Goal: Task Accomplishment & Management: Use online tool/utility

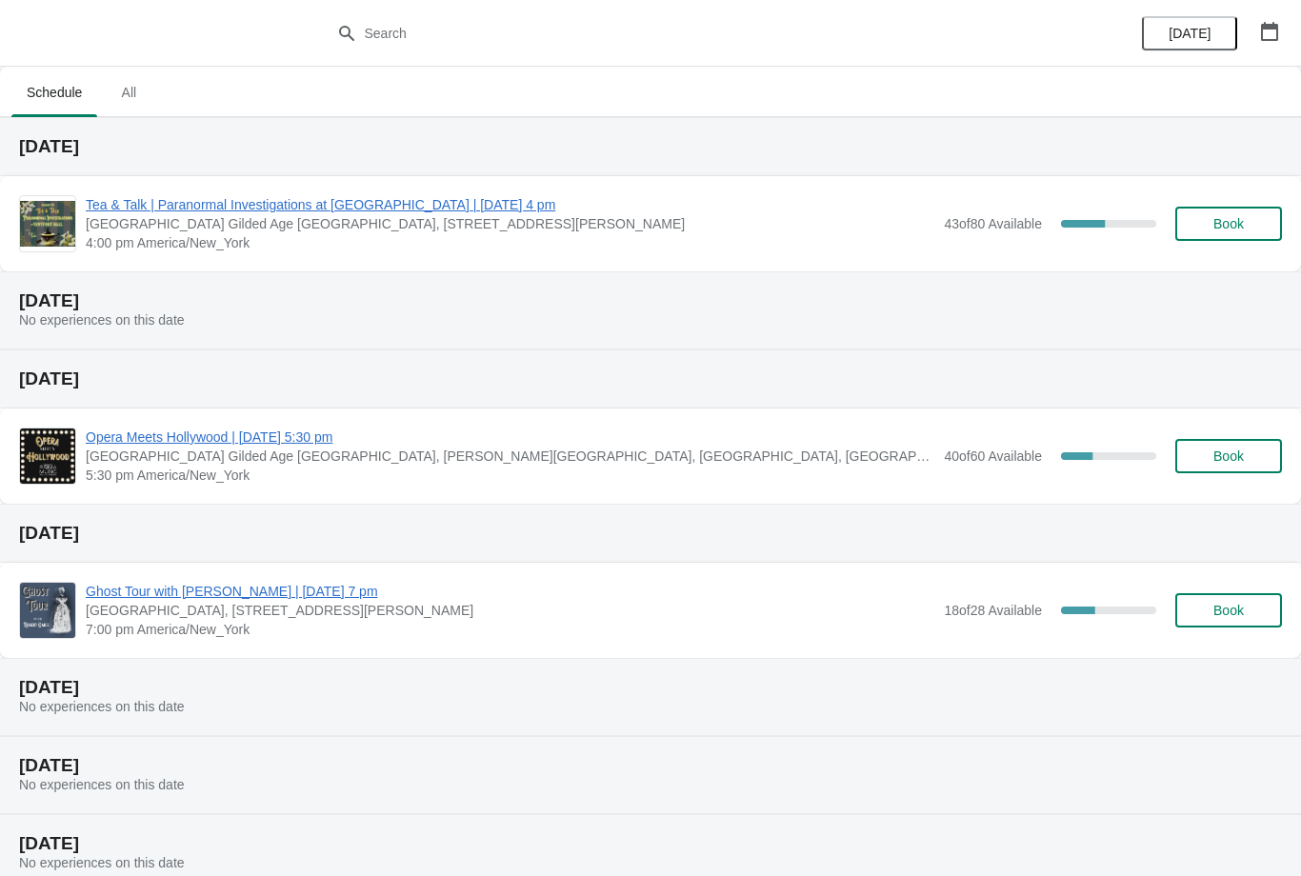
click at [450, 201] on span "Tea & Talk | Paranormal Investigations at [GEOGRAPHIC_DATA] | [DATE] 4 pm" at bounding box center [510, 204] width 849 height 19
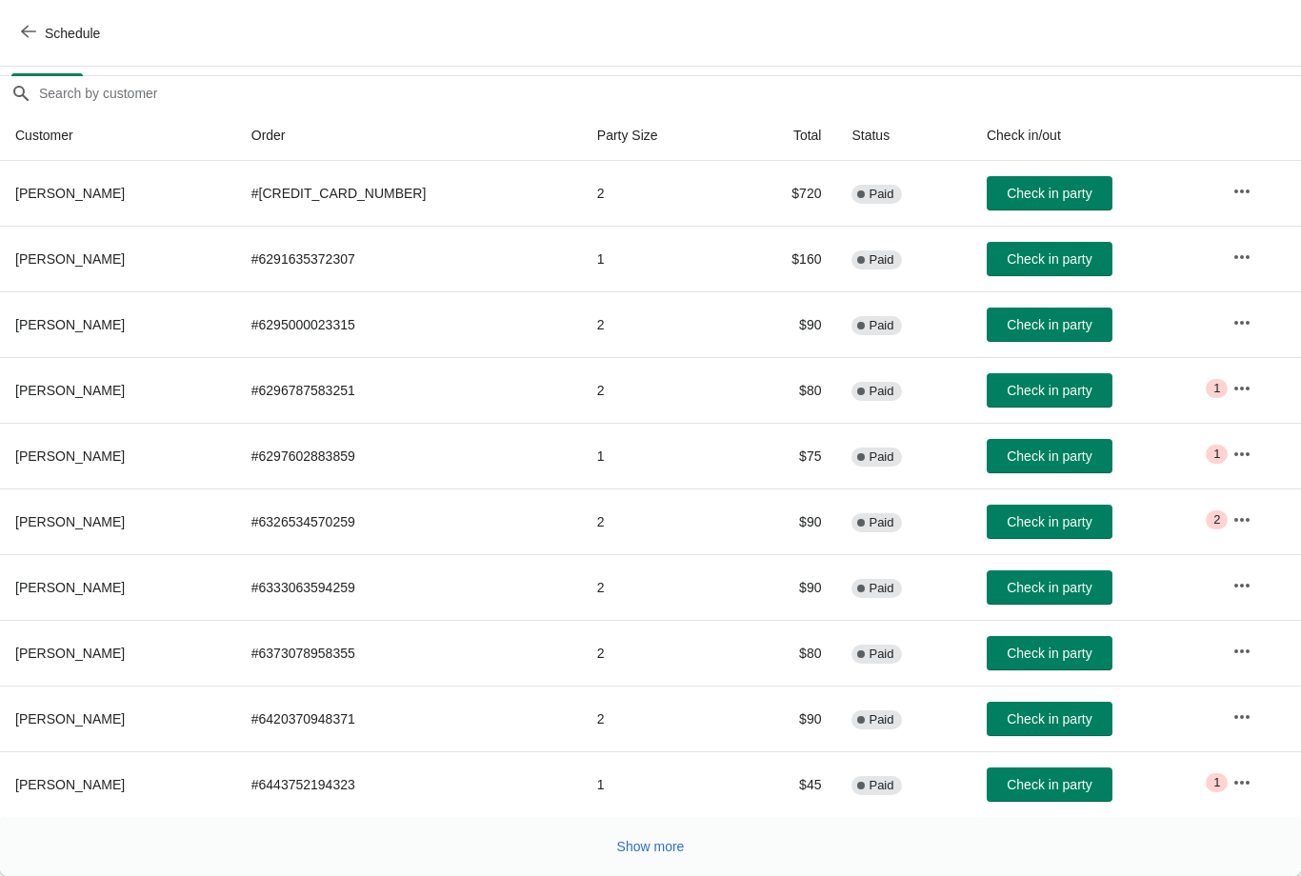
scroll to position [155, 0]
click at [644, 853] on span "Show more" at bounding box center [651, 846] width 68 height 15
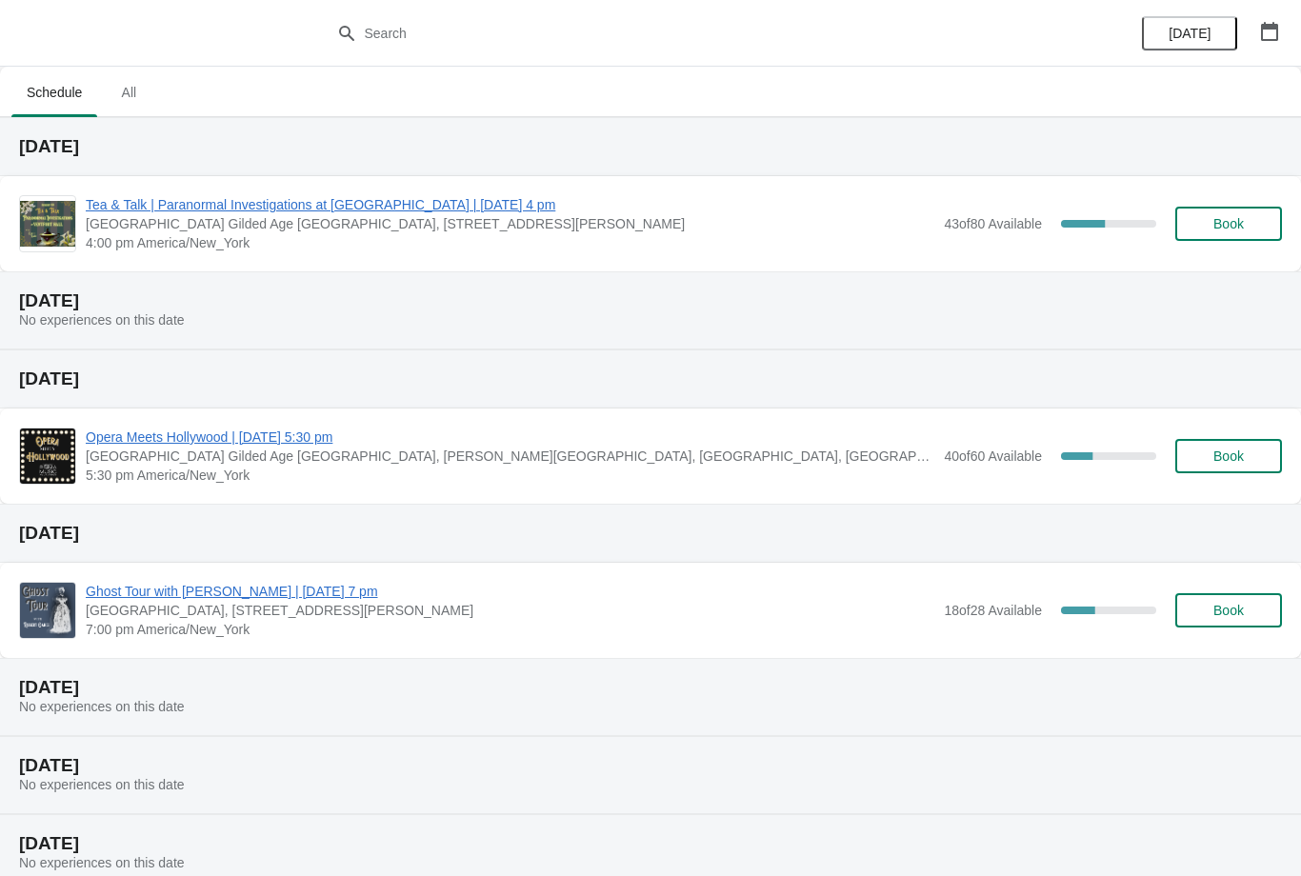
click at [427, 208] on span "Tea & Talk | Paranormal Investigations at [GEOGRAPHIC_DATA] | [DATE] 4 pm" at bounding box center [510, 204] width 849 height 19
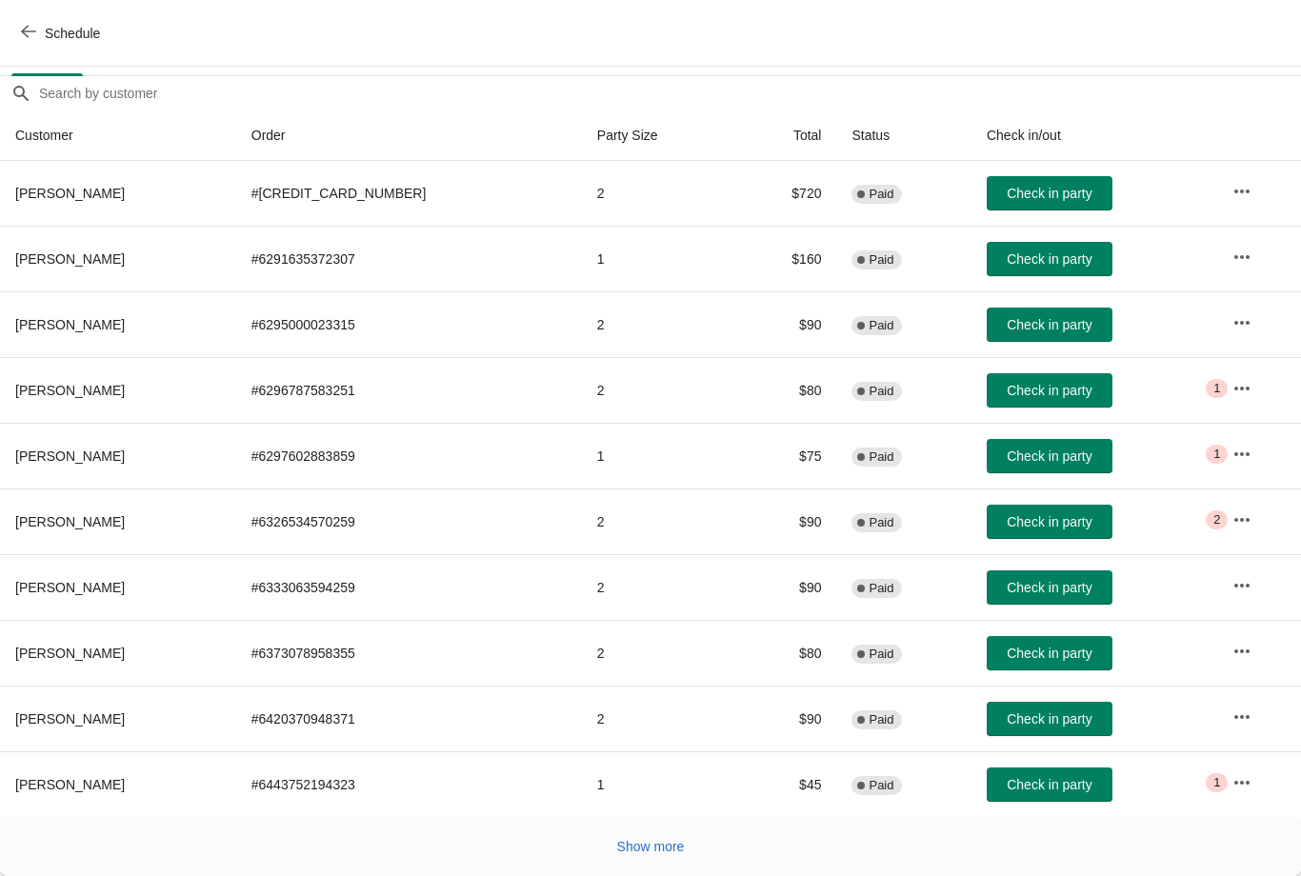
scroll to position [155, 0]
click at [649, 842] on span "Show more" at bounding box center [651, 846] width 68 height 15
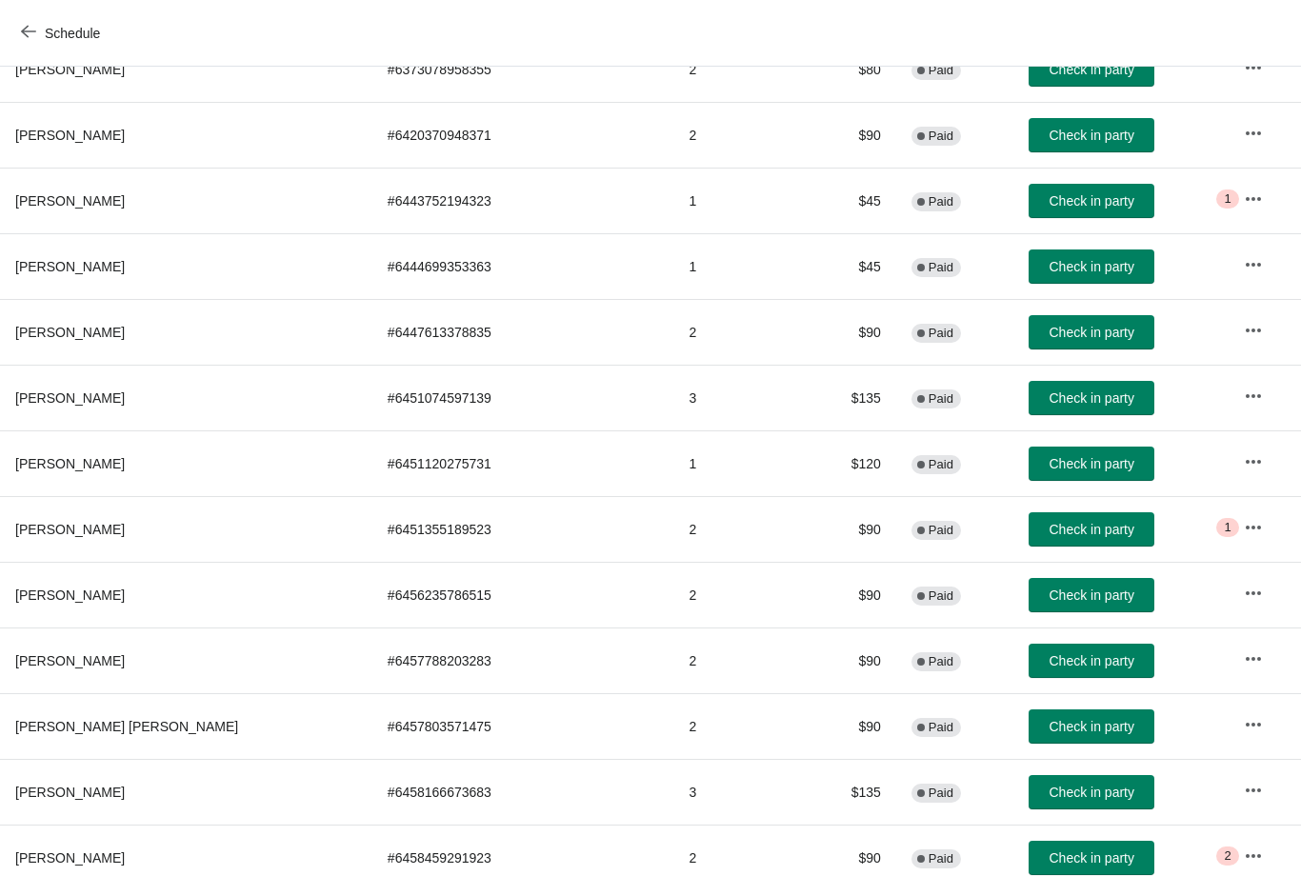
scroll to position [740, 0]
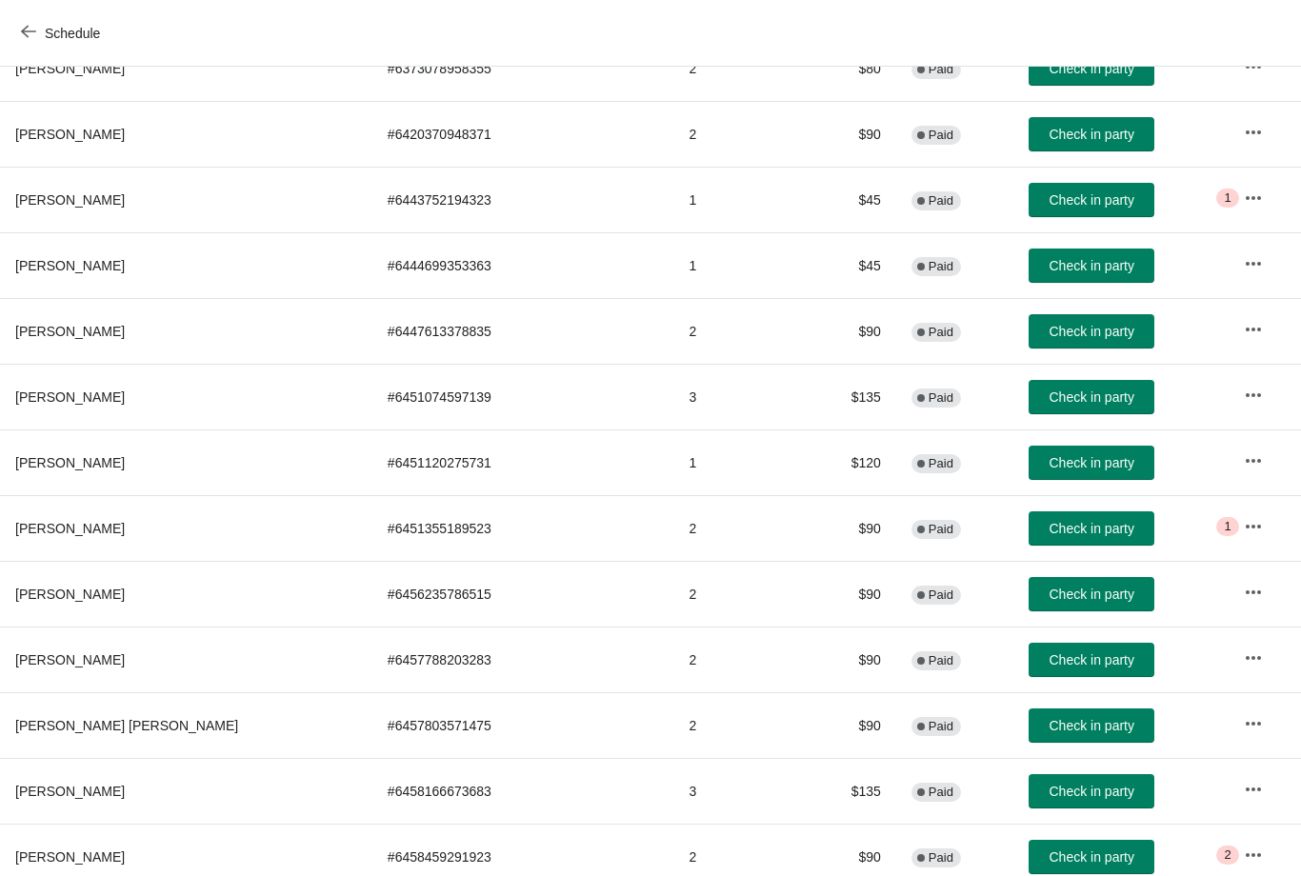
click at [1050, 666] on span "Check in party" at bounding box center [1092, 659] width 85 height 15
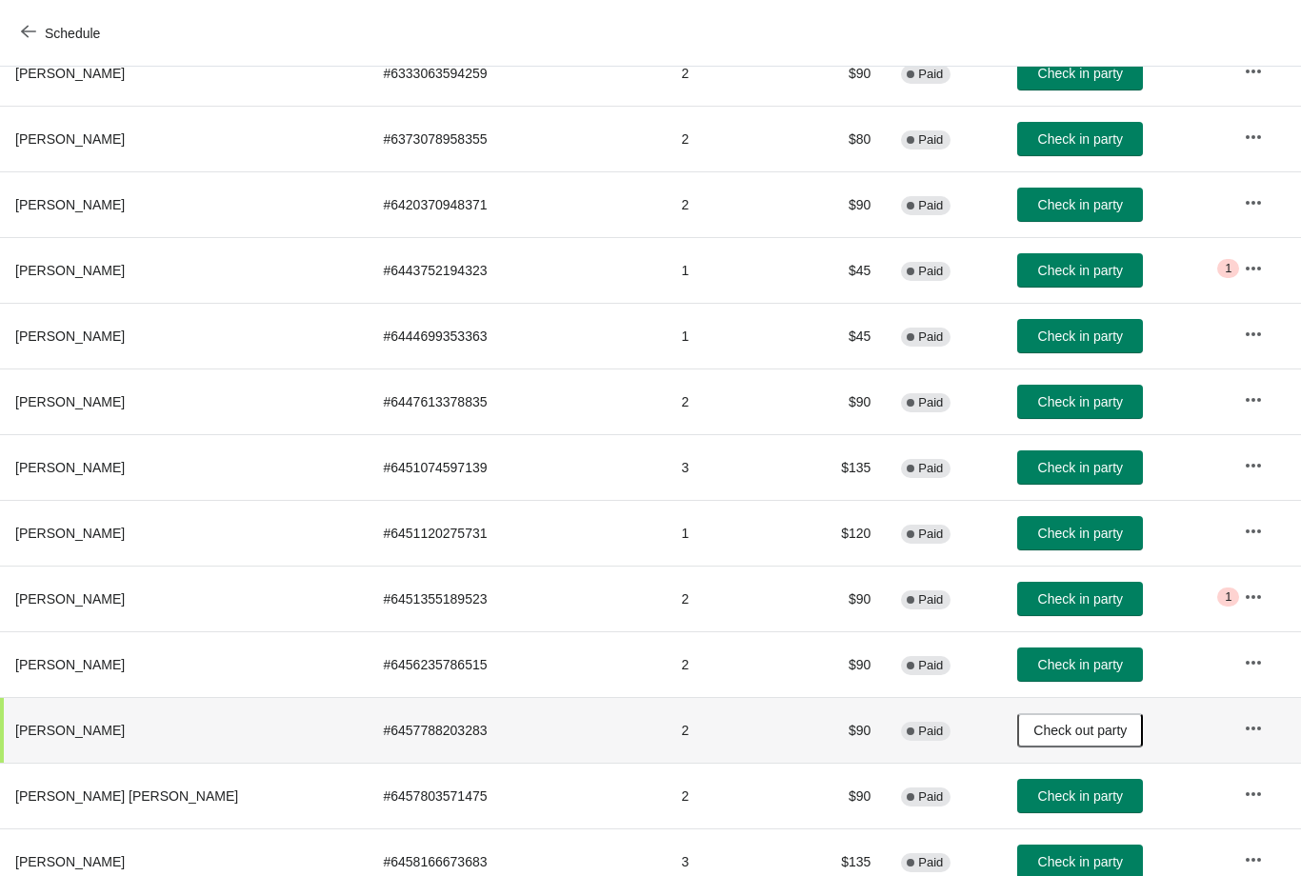
scroll to position [672, 0]
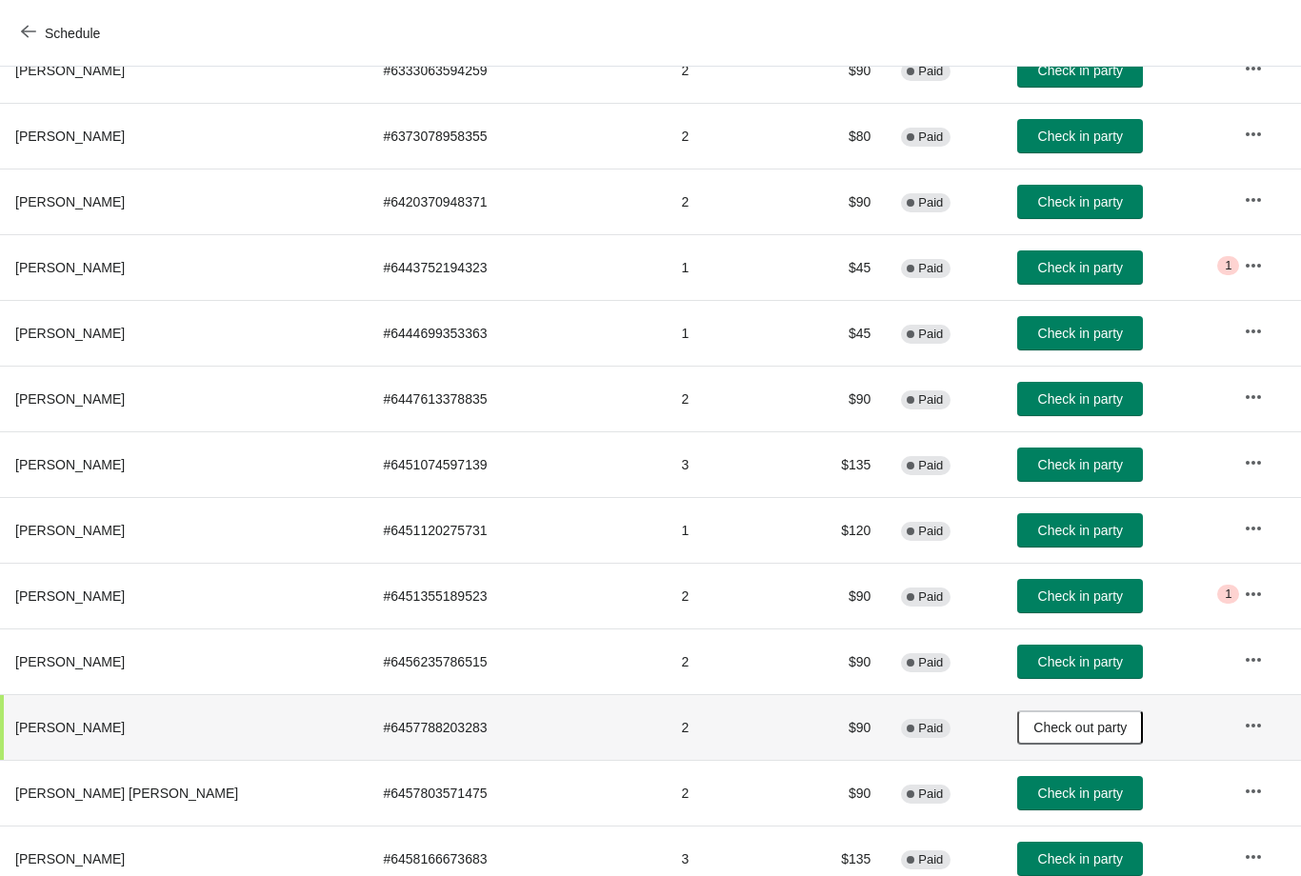
click at [1045, 659] on span "Check in party" at bounding box center [1080, 661] width 85 height 15
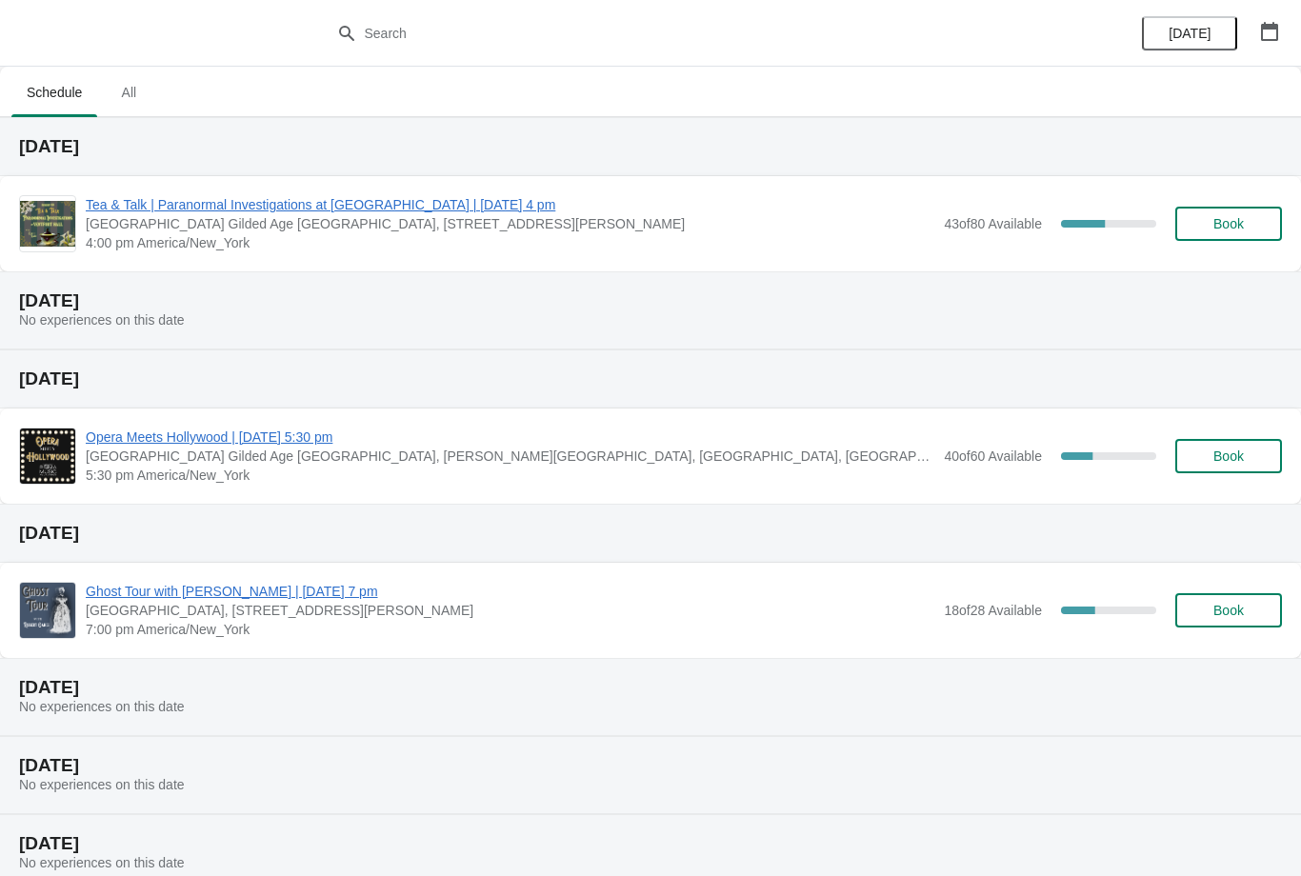
click at [482, 203] on span "Tea & Talk | Paranormal Investigations at [GEOGRAPHIC_DATA] | [DATE] 4 pm" at bounding box center [510, 204] width 849 height 19
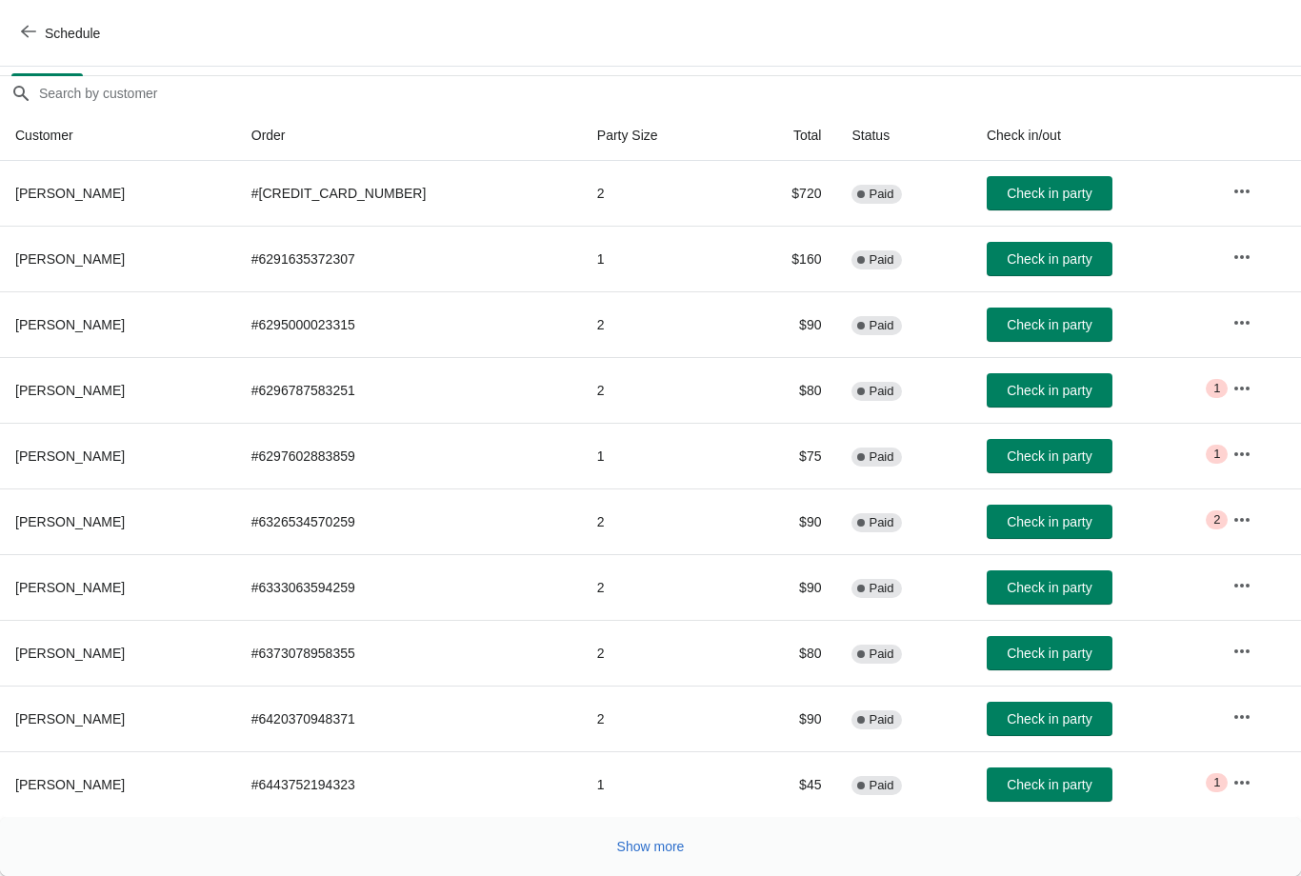
scroll to position [155, 0]
click at [677, 841] on span "Show more" at bounding box center [651, 846] width 68 height 15
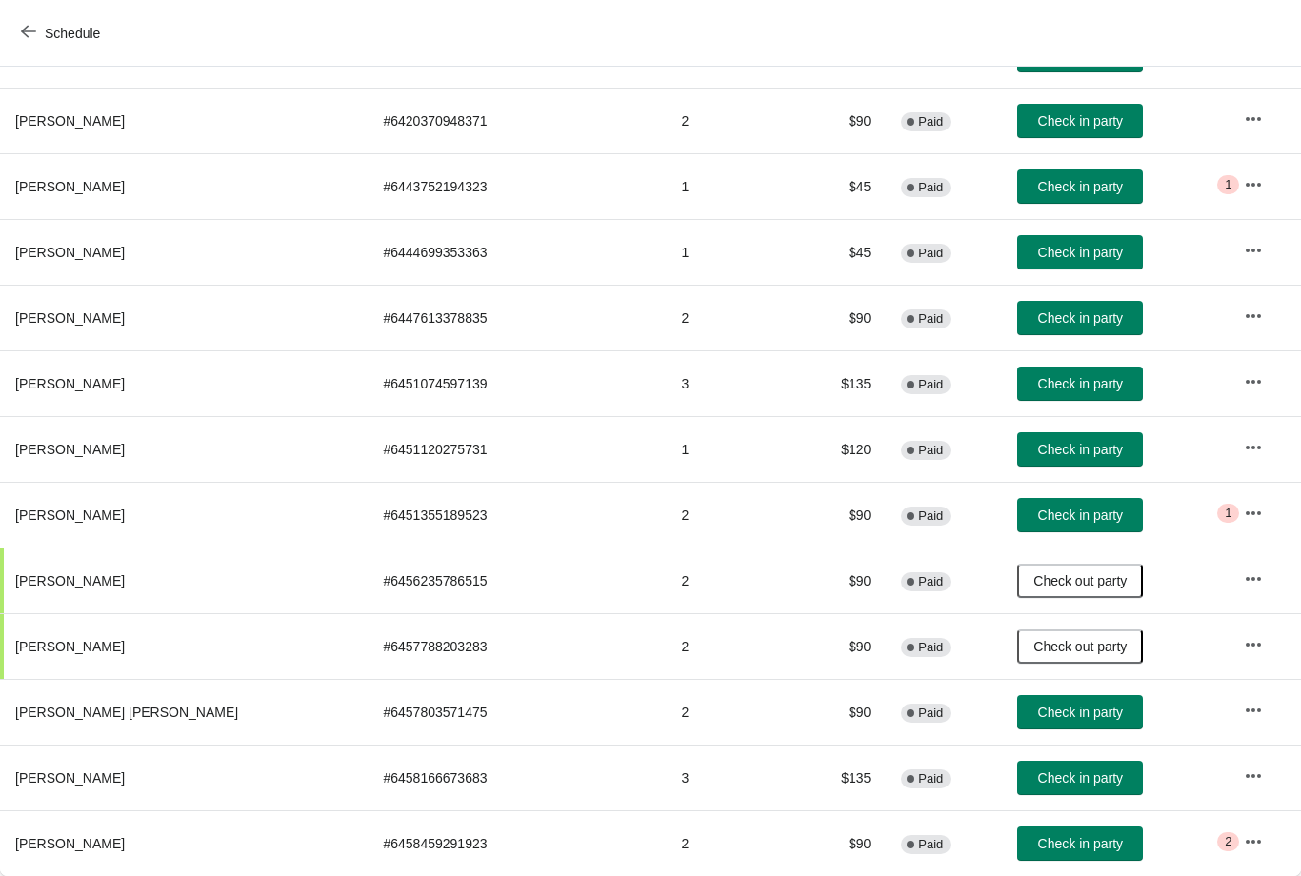
scroll to position [753, 0]
click at [1038, 387] on span "Check in party" at bounding box center [1080, 383] width 85 height 15
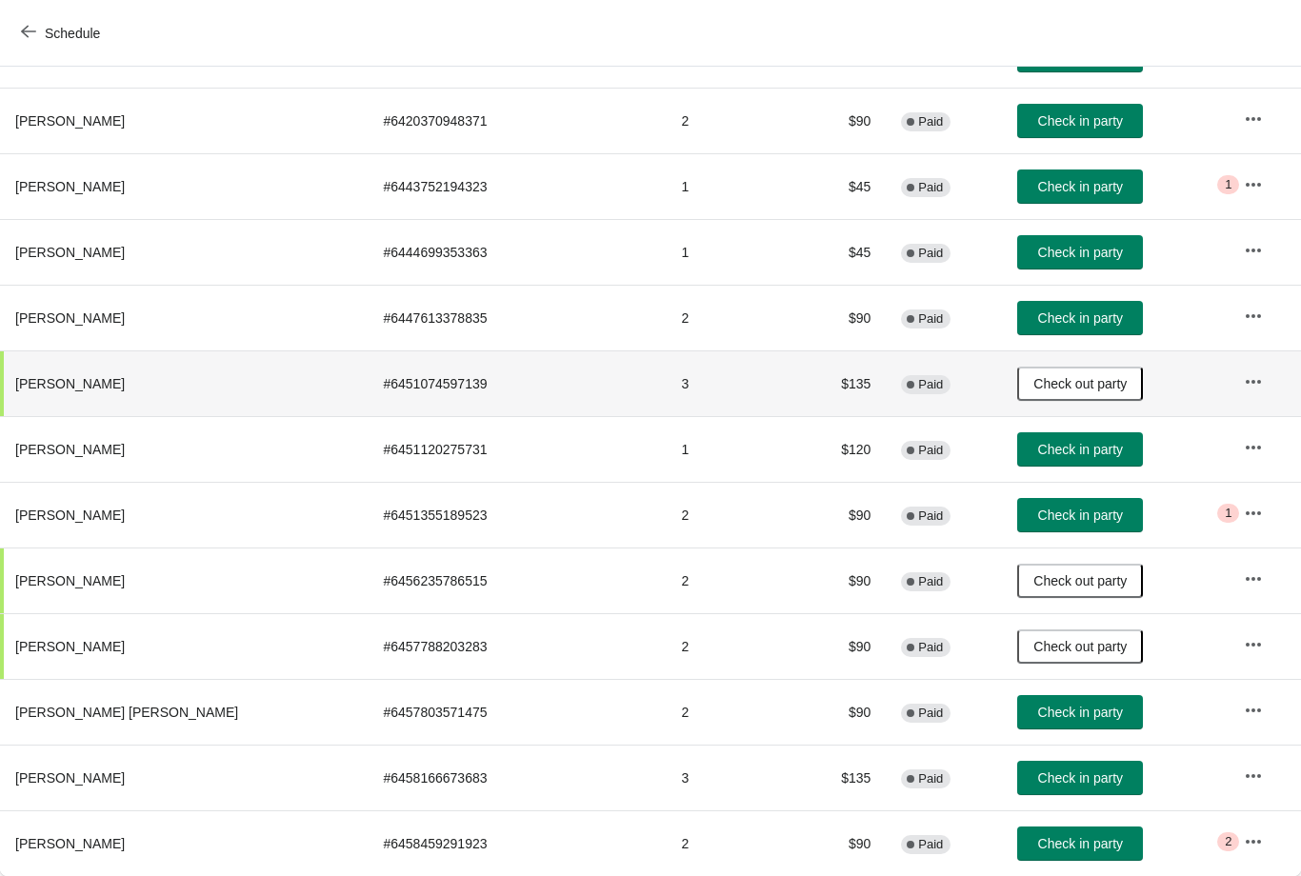
click at [1096, 307] on button "Check in party" at bounding box center [1080, 318] width 126 height 34
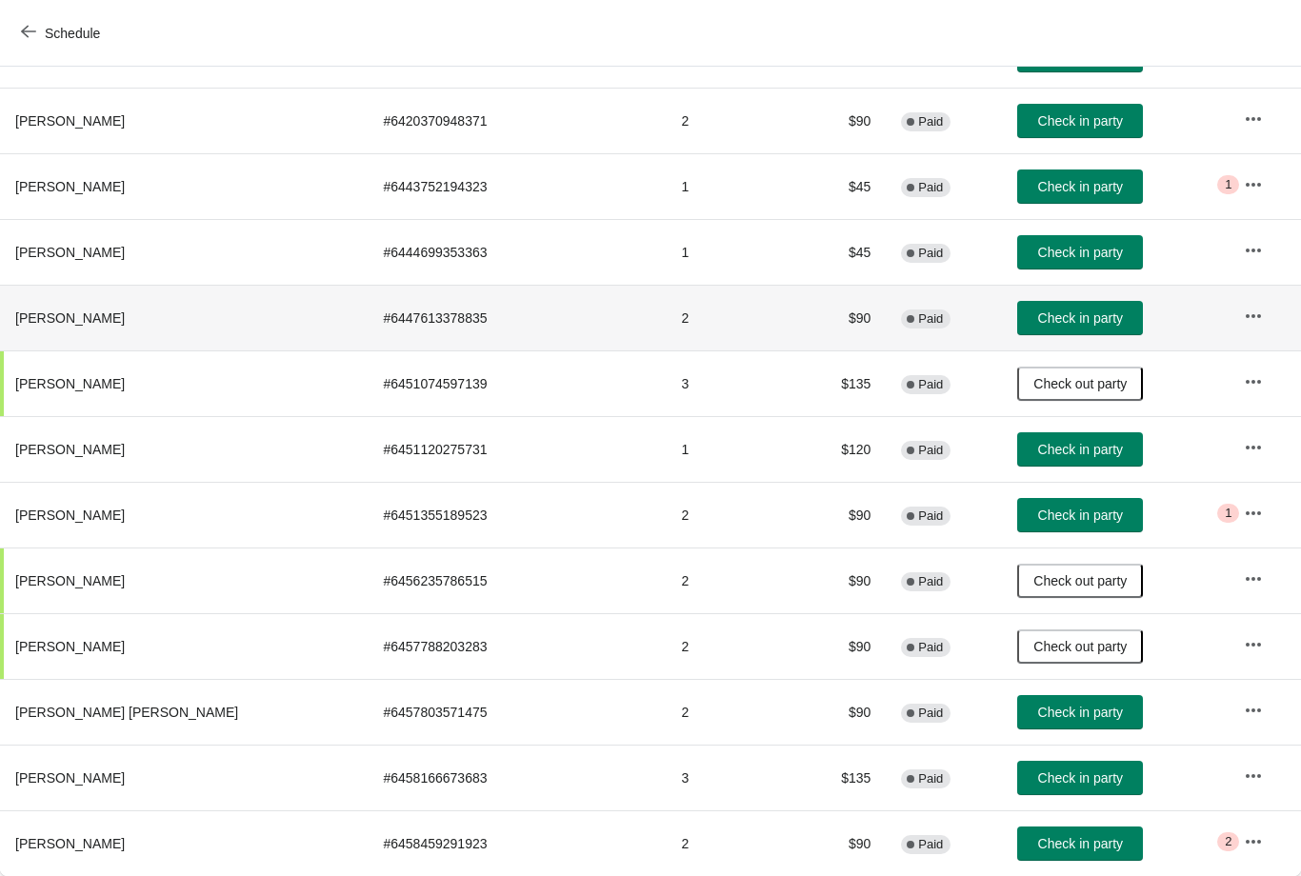
click at [1054, 330] on button "Check in party" at bounding box center [1080, 318] width 126 height 34
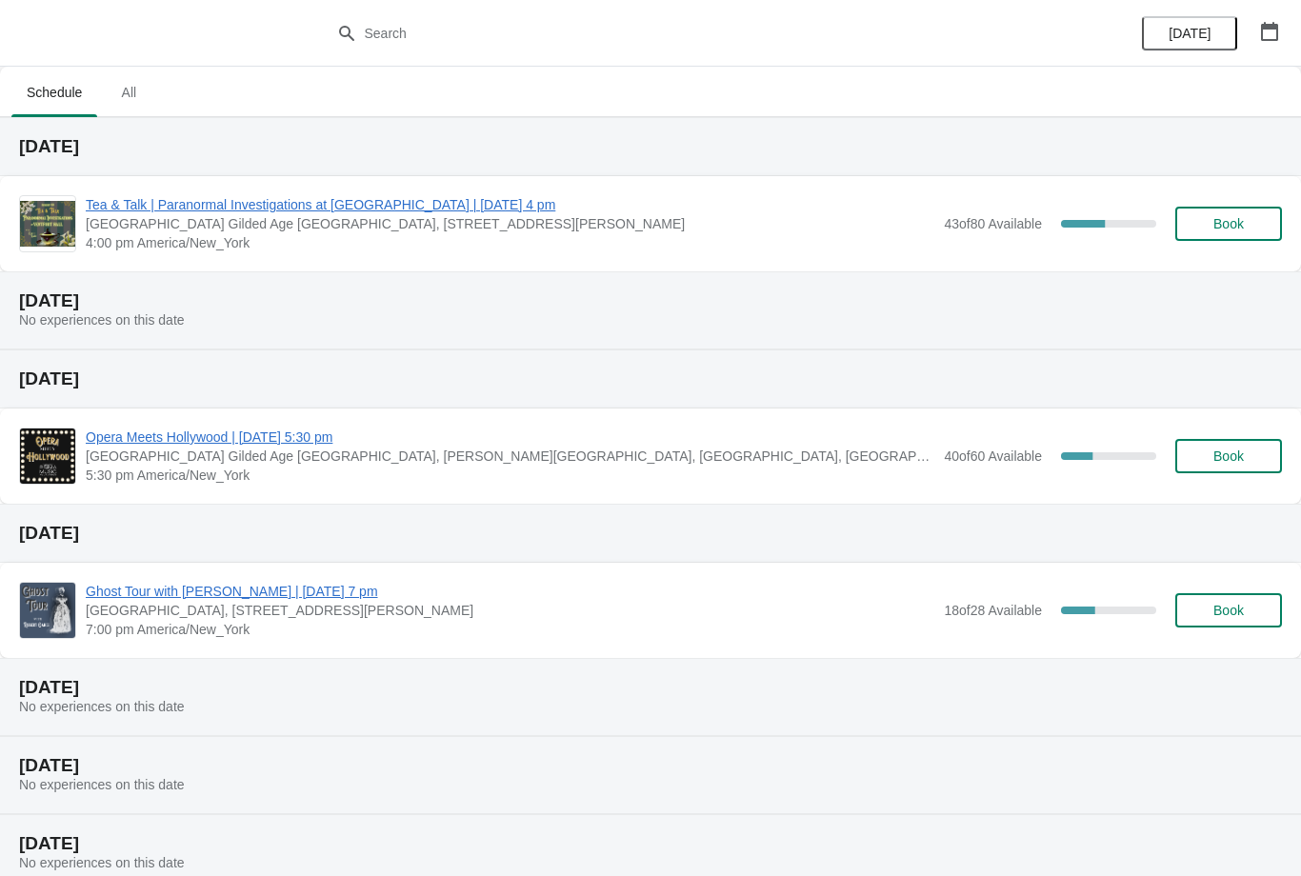
click at [462, 208] on span "Tea & Talk | Paranormal Investigations at [GEOGRAPHIC_DATA] | [DATE] 4 pm" at bounding box center [510, 204] width 849 height 19
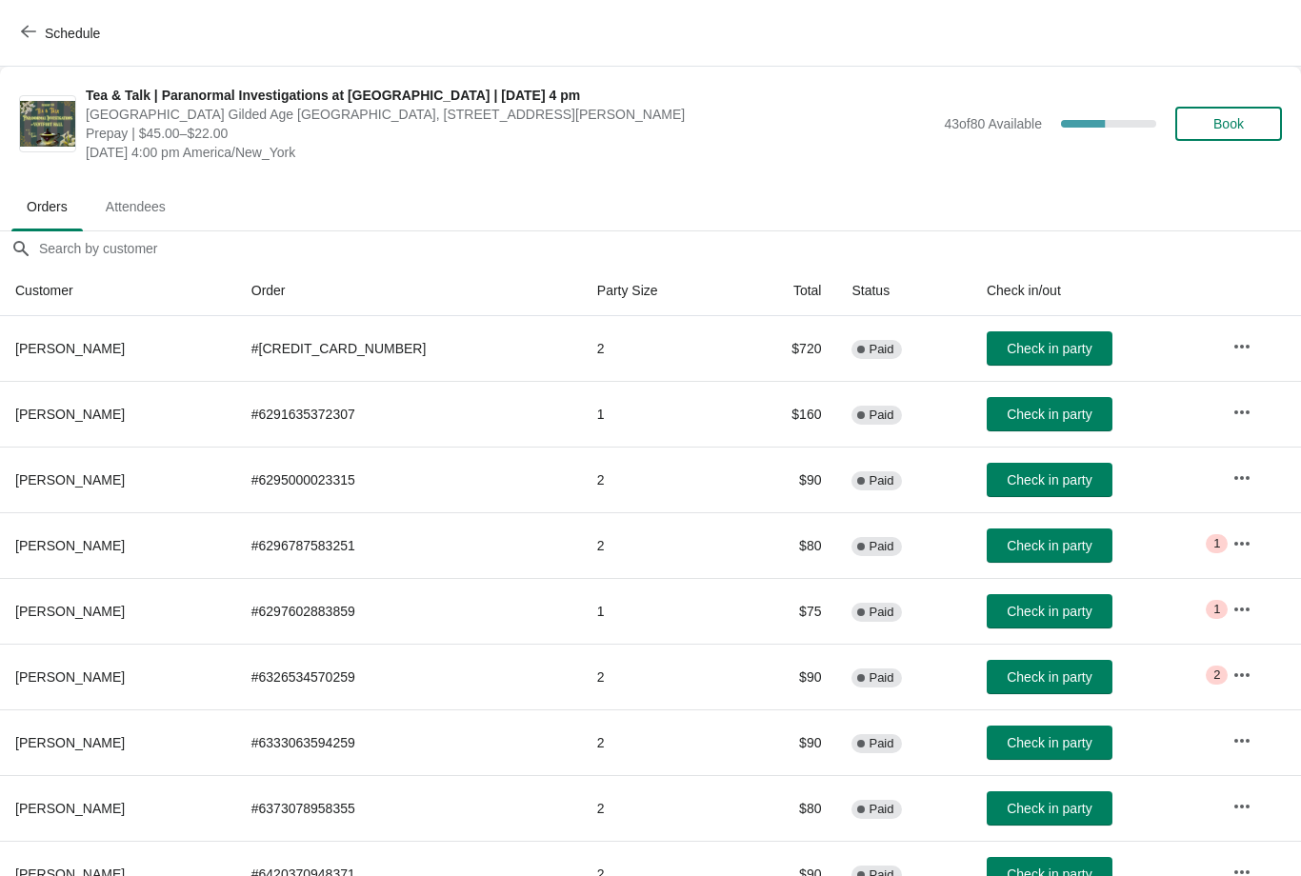
click at [1217, 121] on span "Book" at bounding box center [1229, 123] width 30 height 15
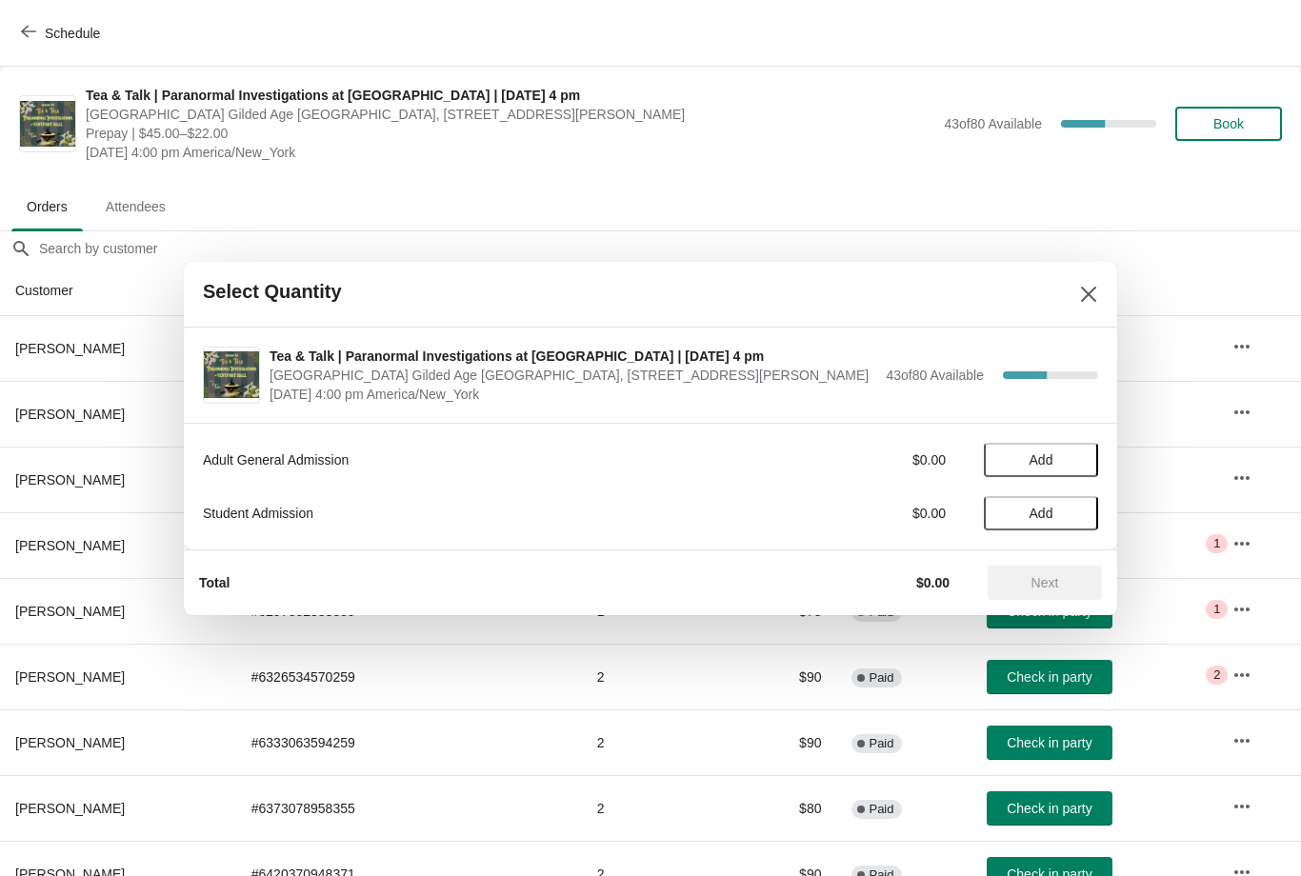
click at [1056, 518] on span "Add" at bounding box center [1041, 513] width 80 height 15
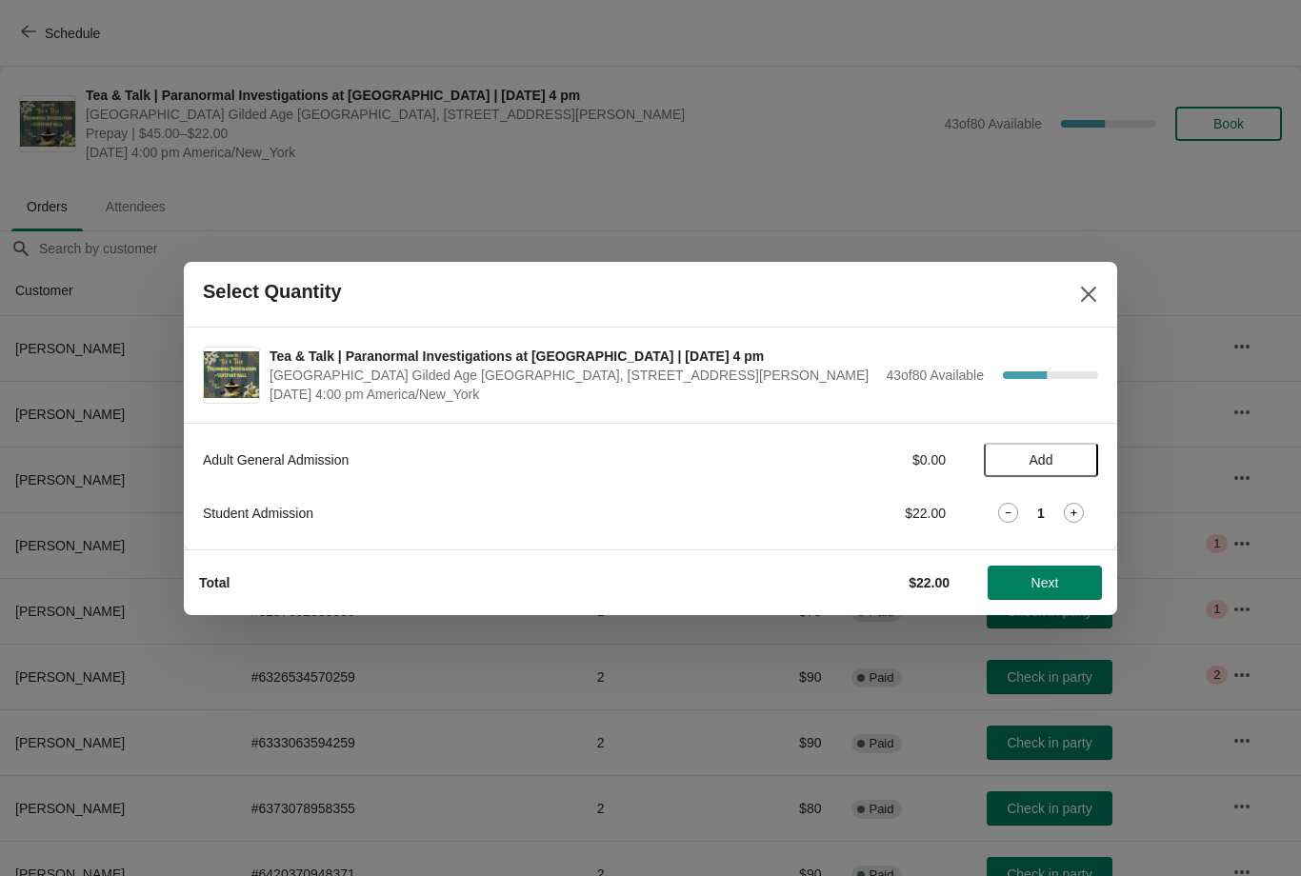
click at [1009, 508] on icon at bounding box center [1008, 513] width 20 height 20
click at [1084, 296] on icon "Close" at bounding box center [1088, 294] width 19 height 19
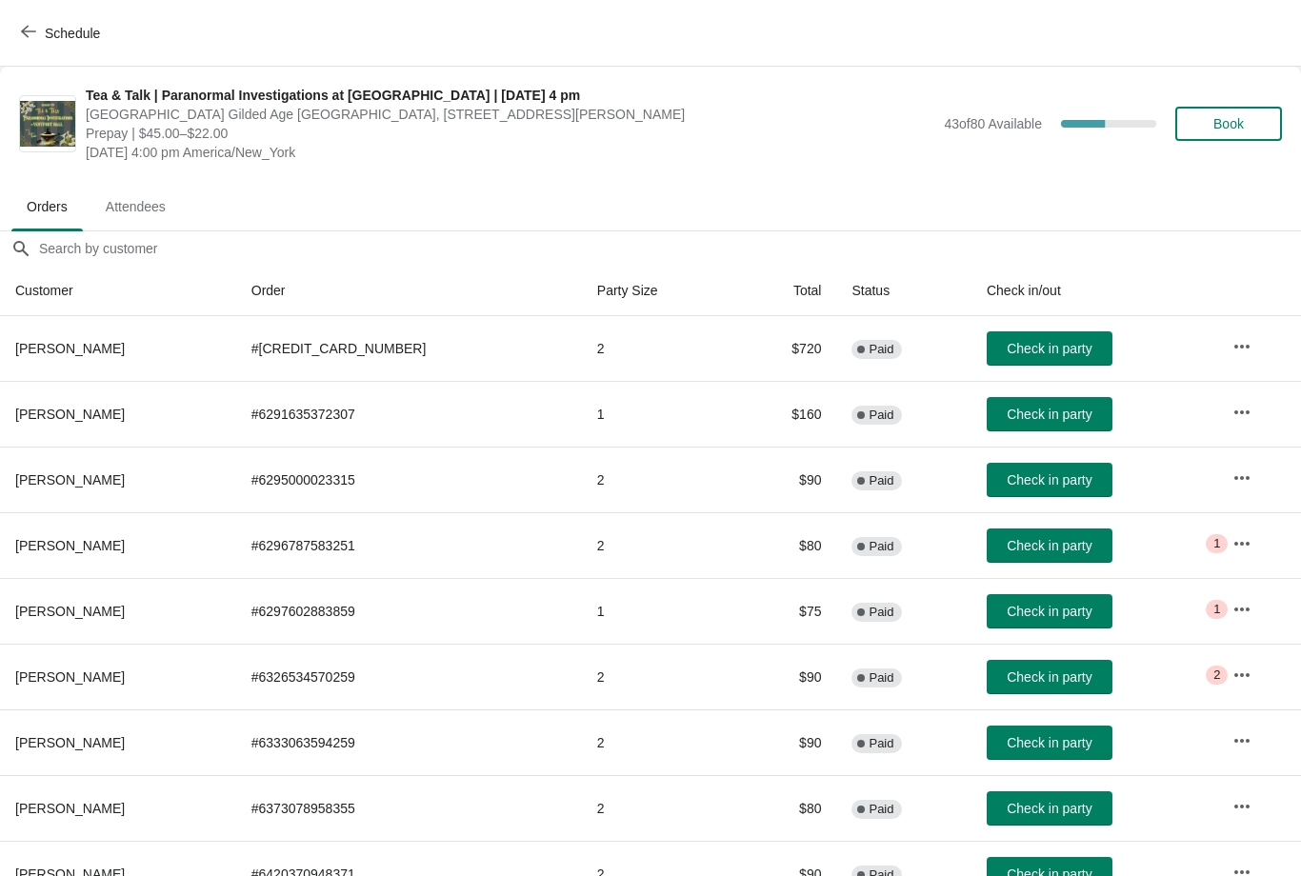
click at [1007, 484] on span "Check in party" at bounding box center [1049, 479] width 85 height 15
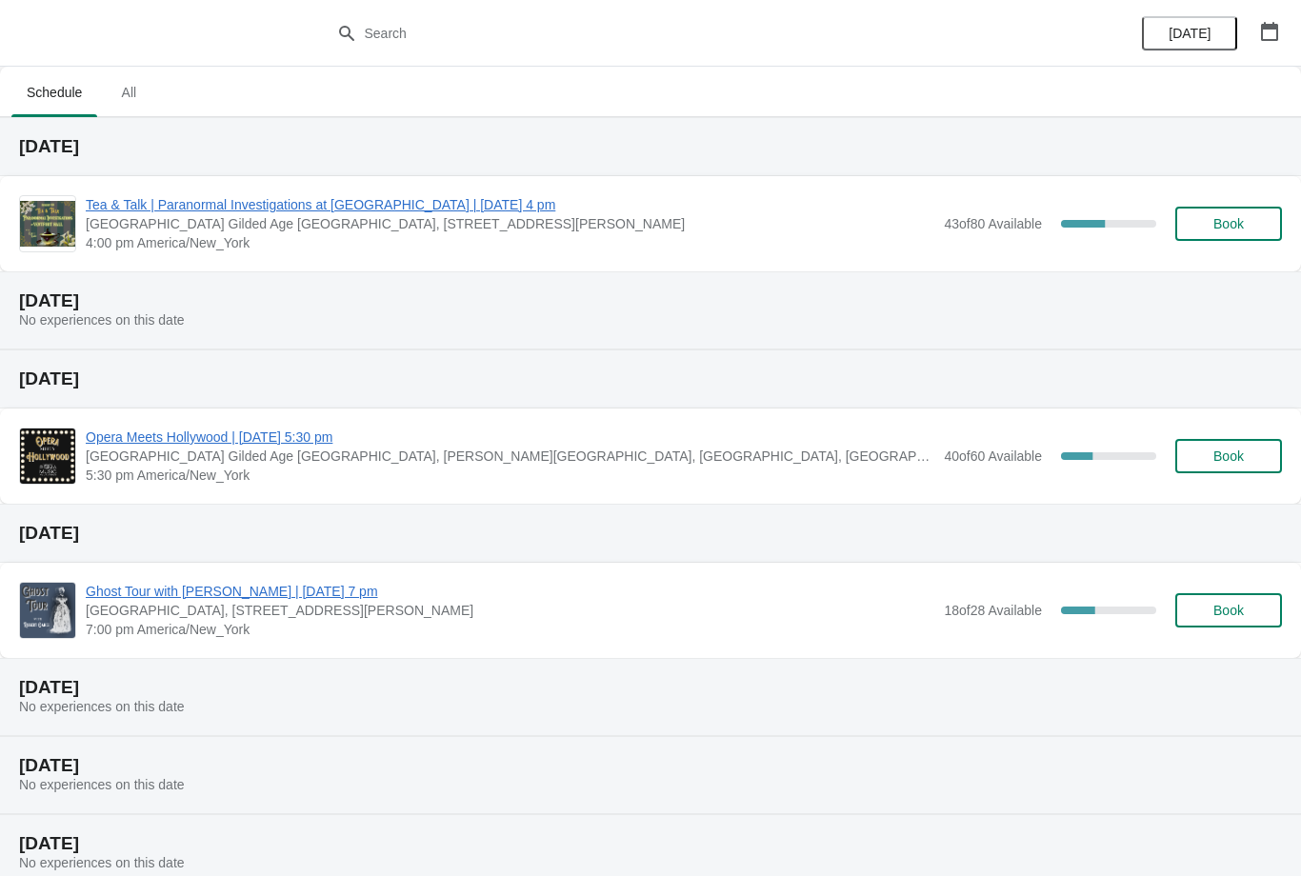
click at [1211, 232] on button "Book" at bounding box center [1228, 224] width 107 height 34
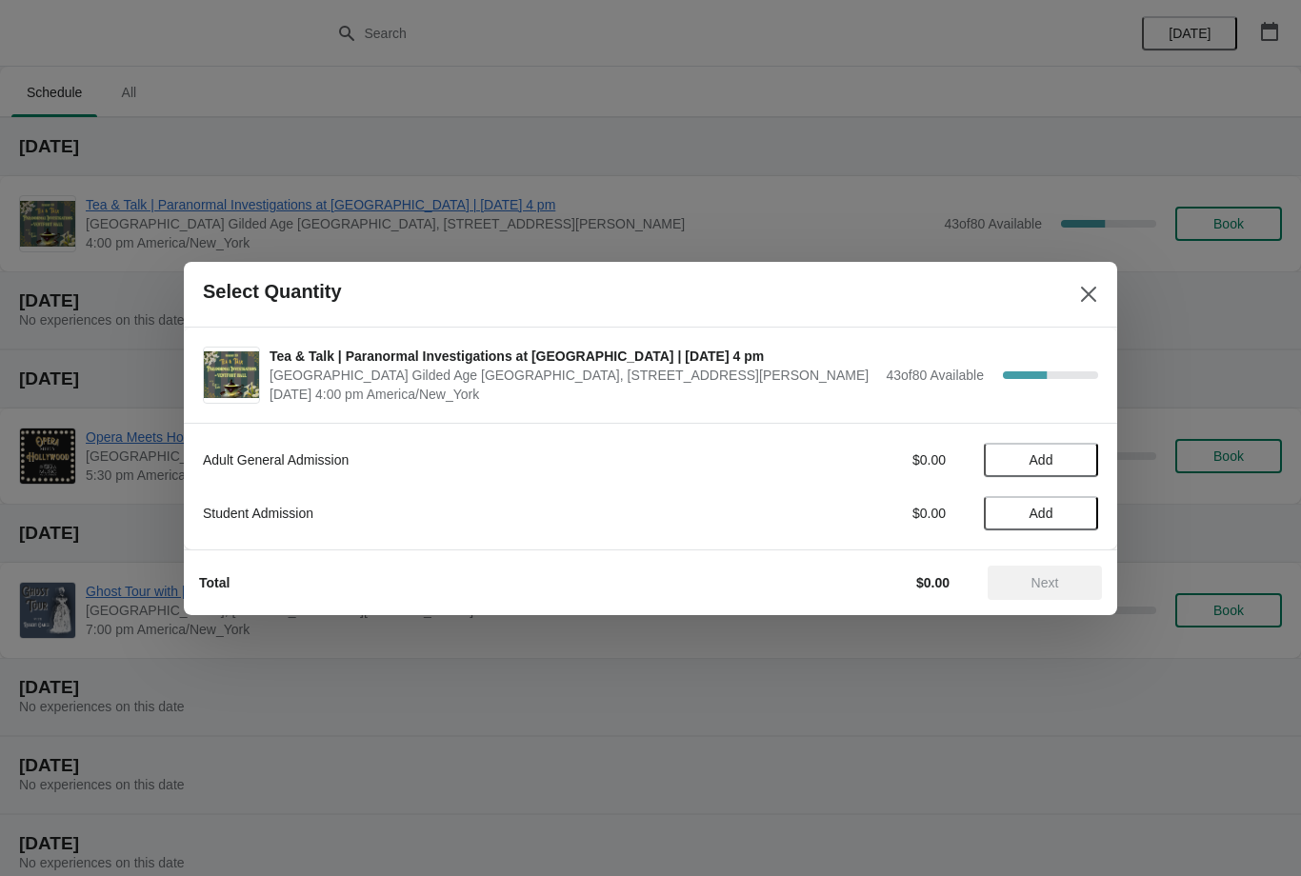
click at [1029, 447] on button "Add" at bounding box center [1041, 460] width 114 height 34
click at [1033, 568] on button "Next" at bounding box center [1045, 583] width 114 height 34
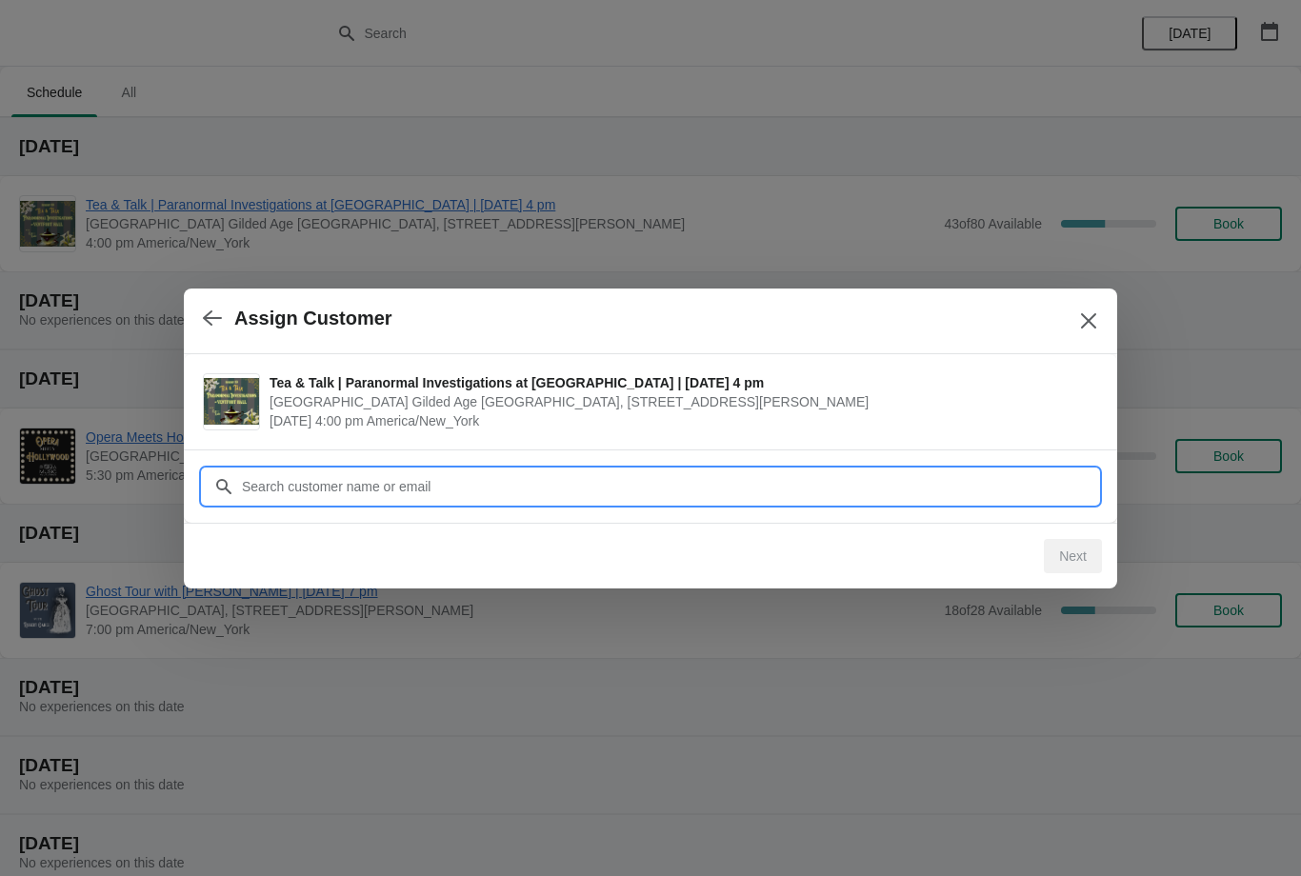
click at [596, 488] on input "Customer" at bounding box center [669, 487] width 857 height 34
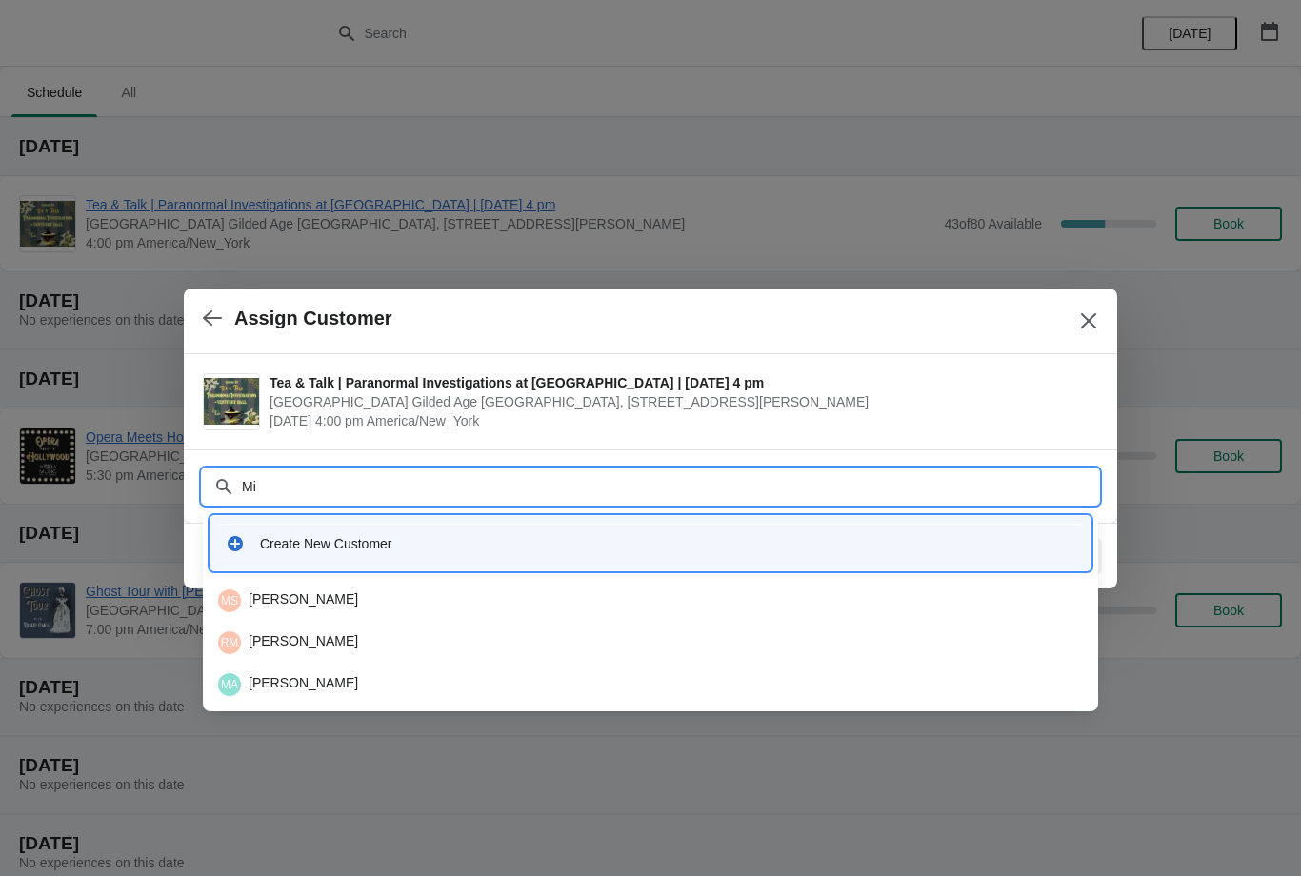
type input "M"
type input "Schec"
click at [381, 682] on div "MS Michael Scheck" at bounding box center [650, 684] width 865 height 23
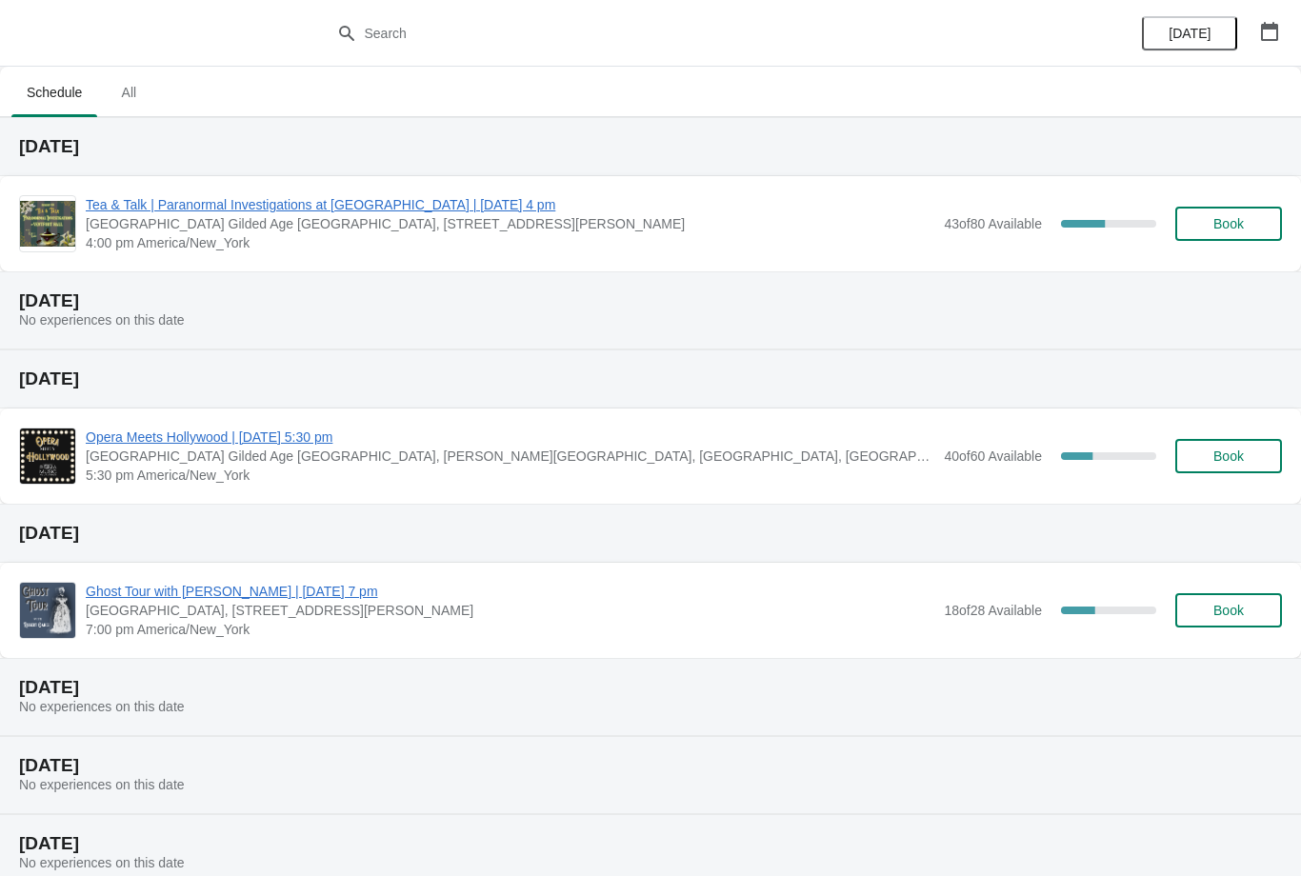
click at [1247, 231] on button "Book" at bounding box center [1228, 224] width 107 height 34
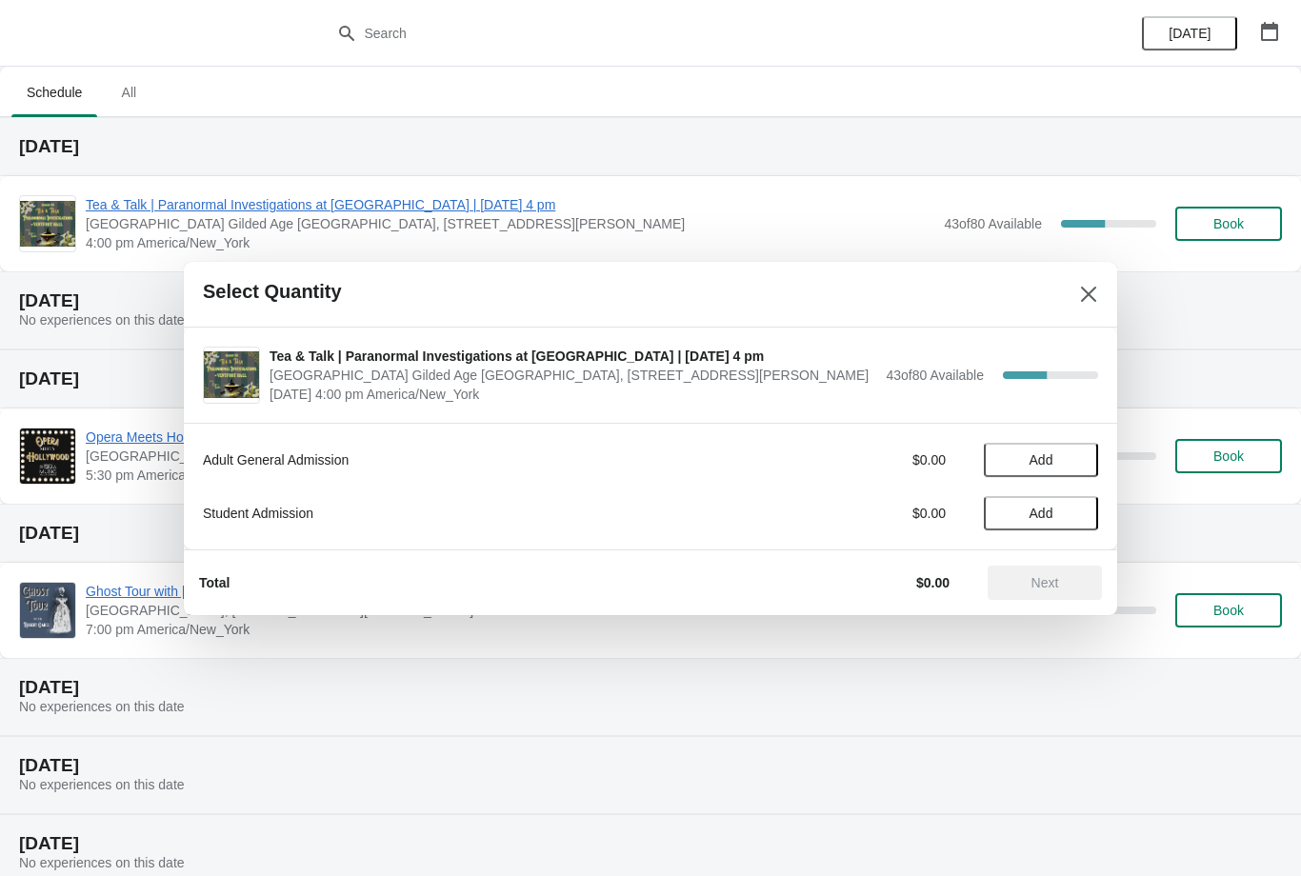
click at [1034, 476] on button "Add" at bounding box center [1041, 460] width 114 height 34
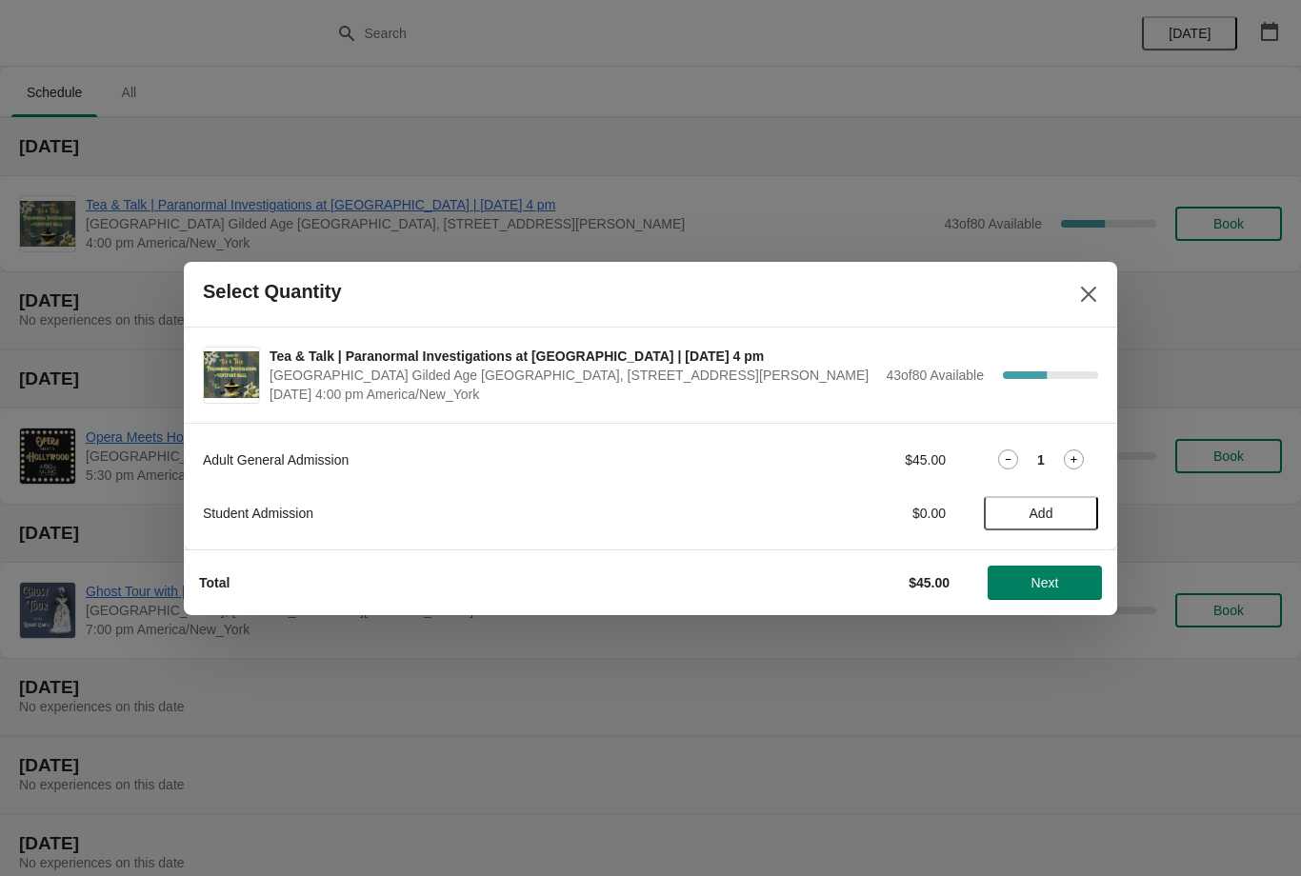
click at [1048, 566] on button "Next" at bounding box center [1045, 583] width 114 height 34
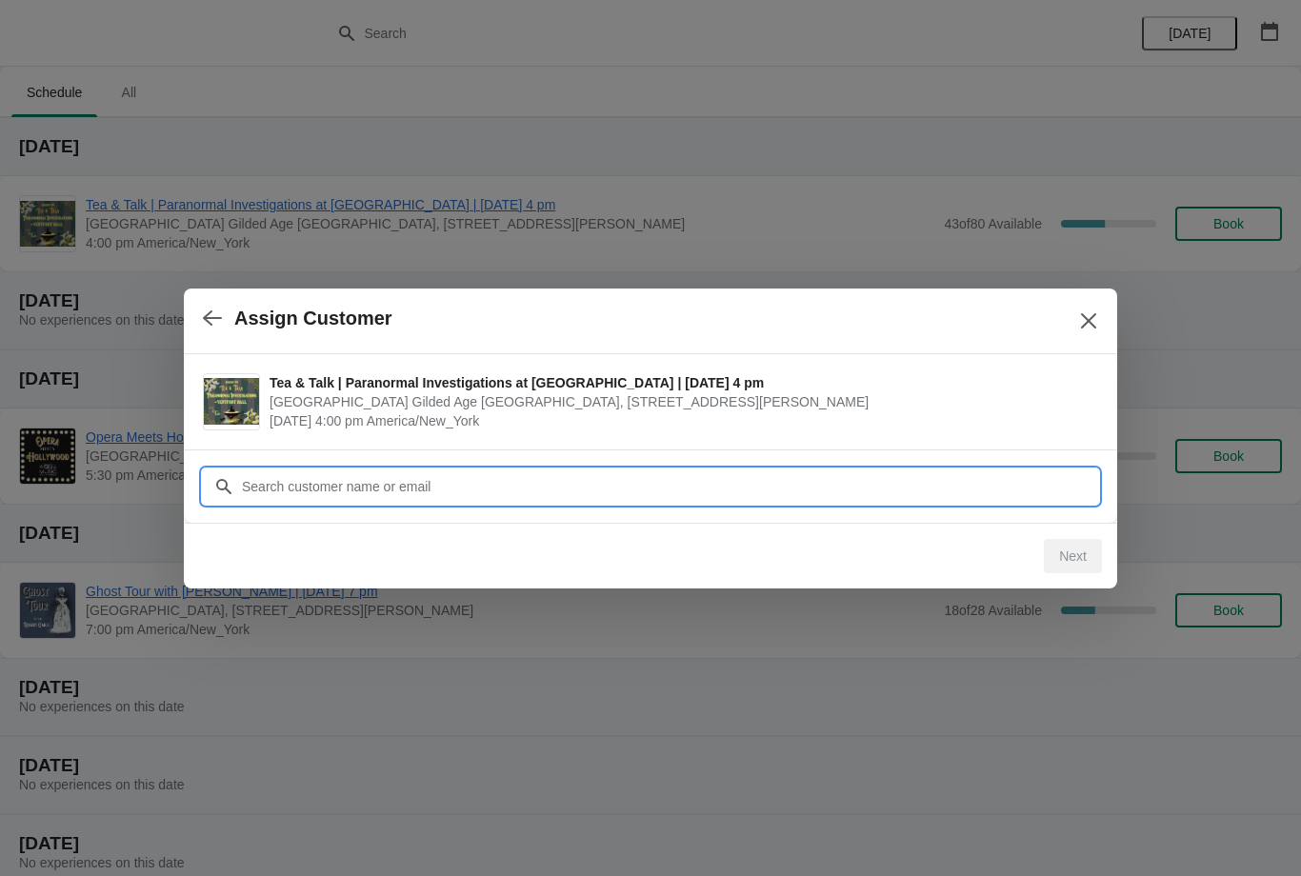
click at [770, 470] on input "Customer" at bounding box center [669, 487] width 857 height 34
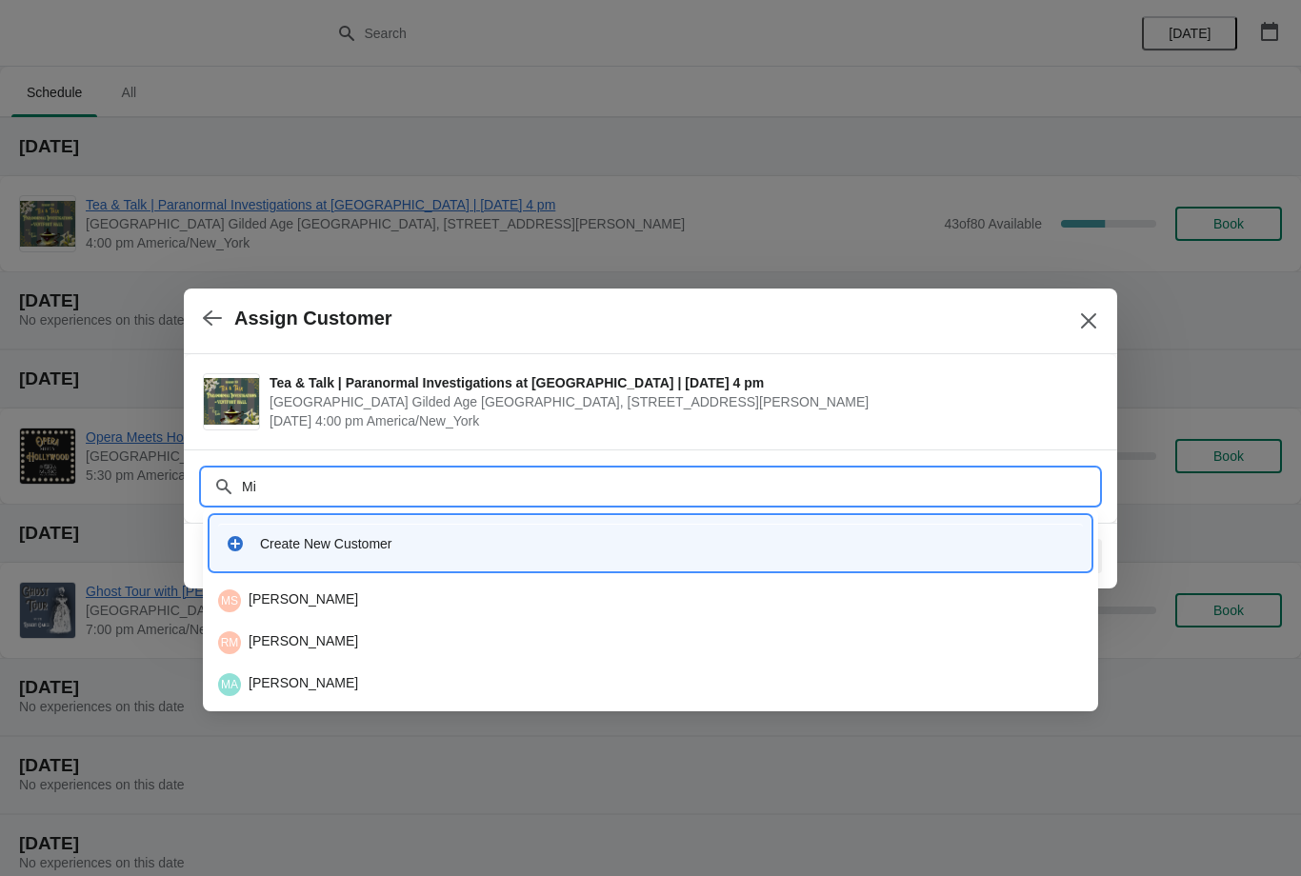
type input "M"
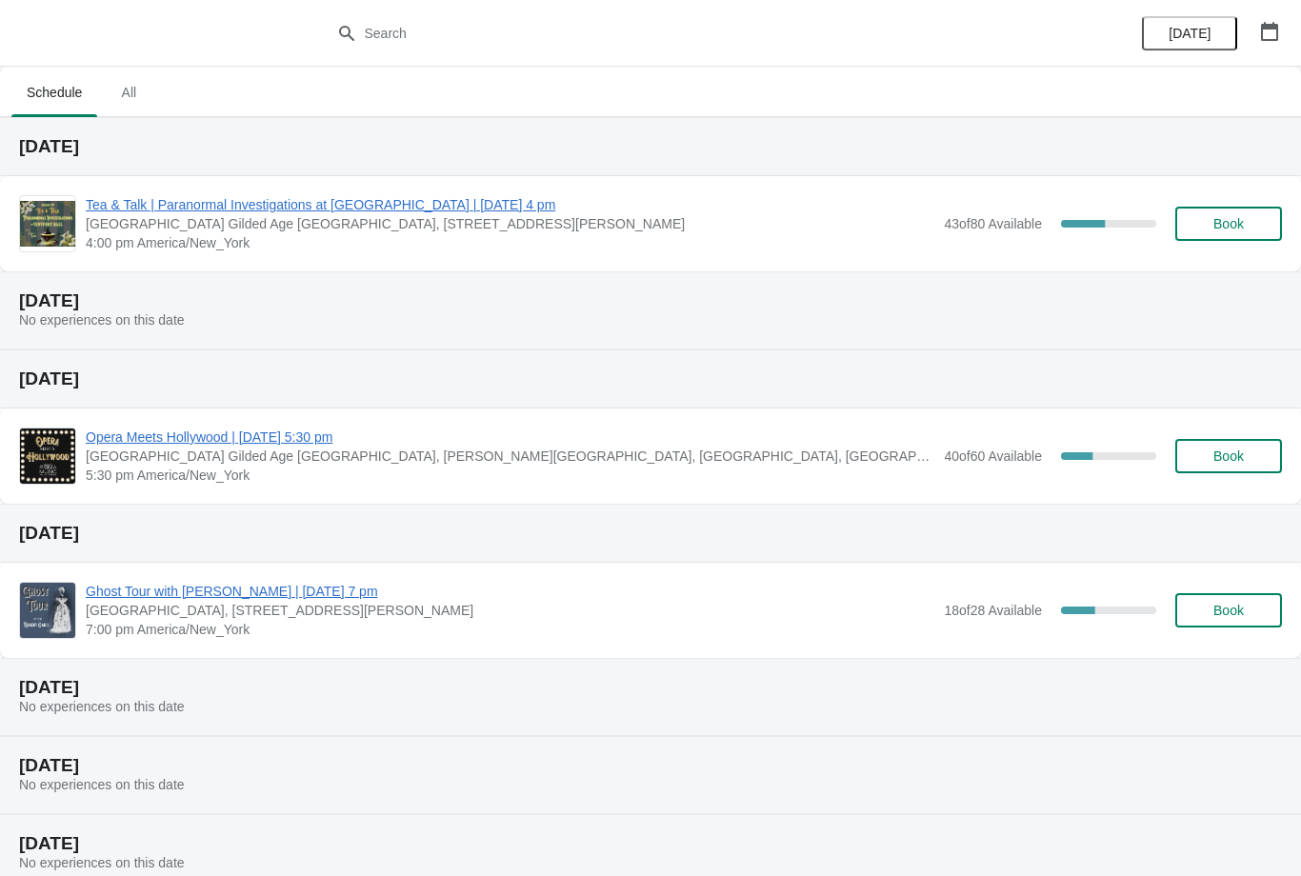
click at [495, 212] on span "Tea & Talk | Paranormal Investigations at [GEOGRAPHIC_DATA] | [DATE] 4 pm" at bounding box center [510, 204] width 849 height 19
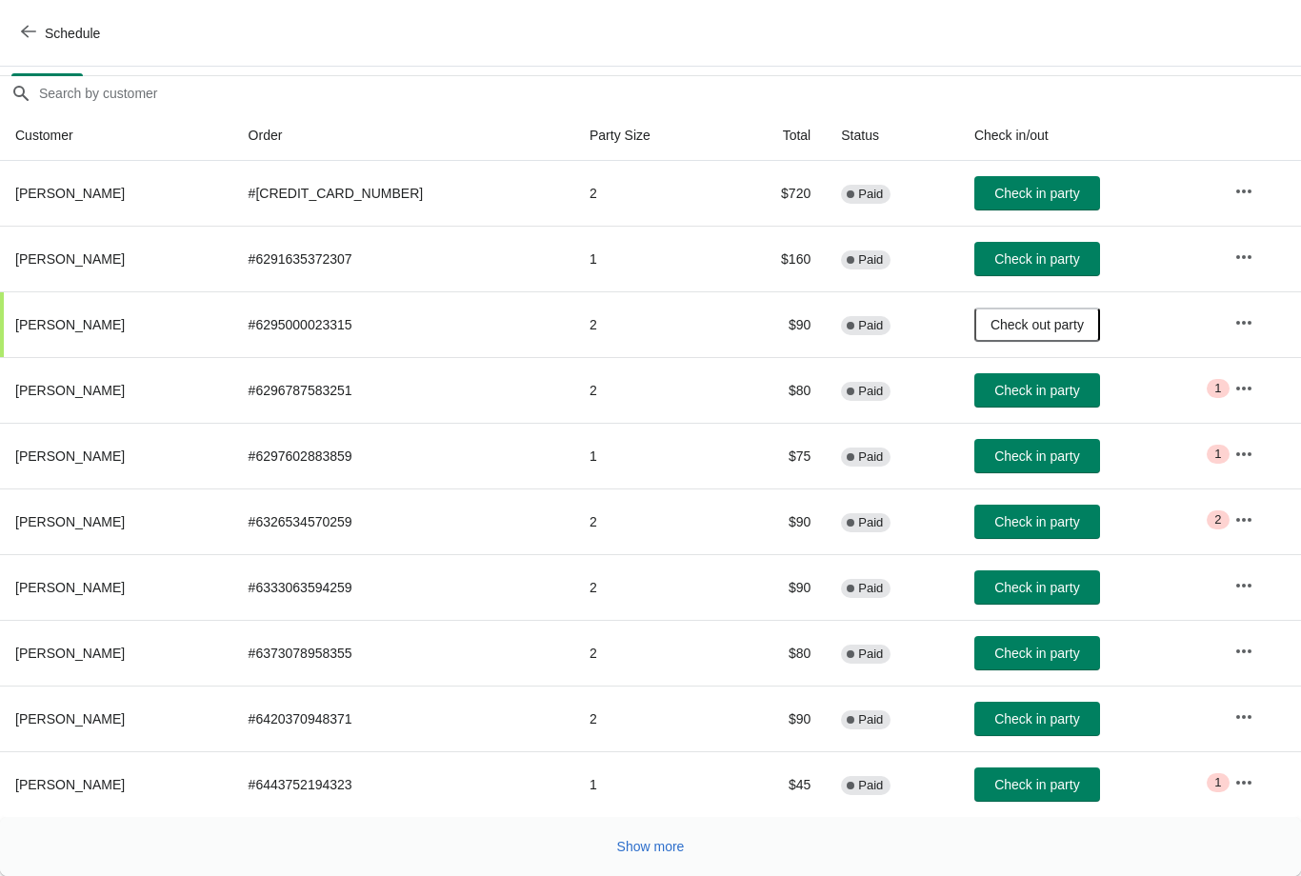
scroll to position [155, 0]
click at [671, 853] on span "Show more" at bounding box center [651, 846] width 68 height 15
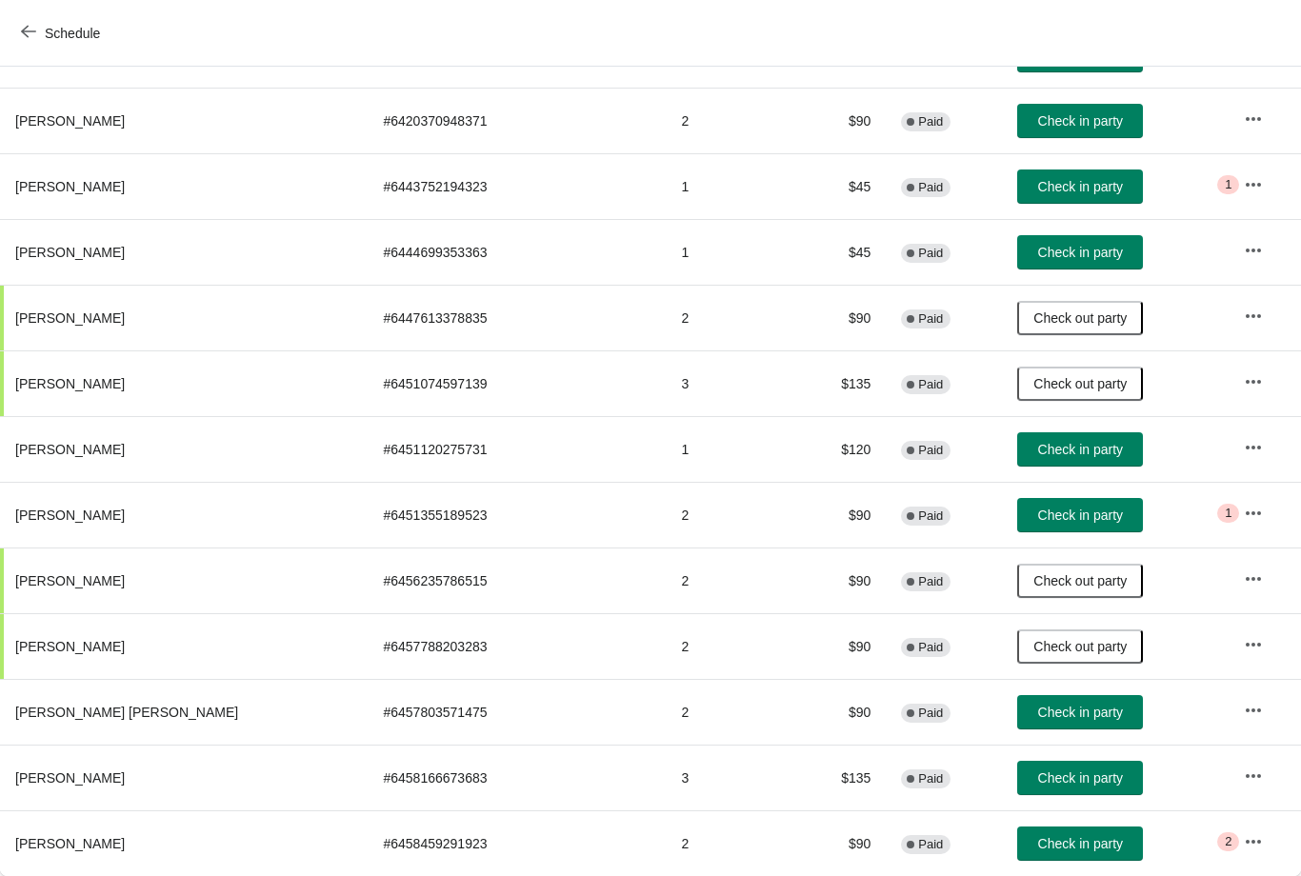
scroll to position [753, 0]
click at [1042, 512] on span "Check in party" at bounding box center [1080, 515] width 85 height 15
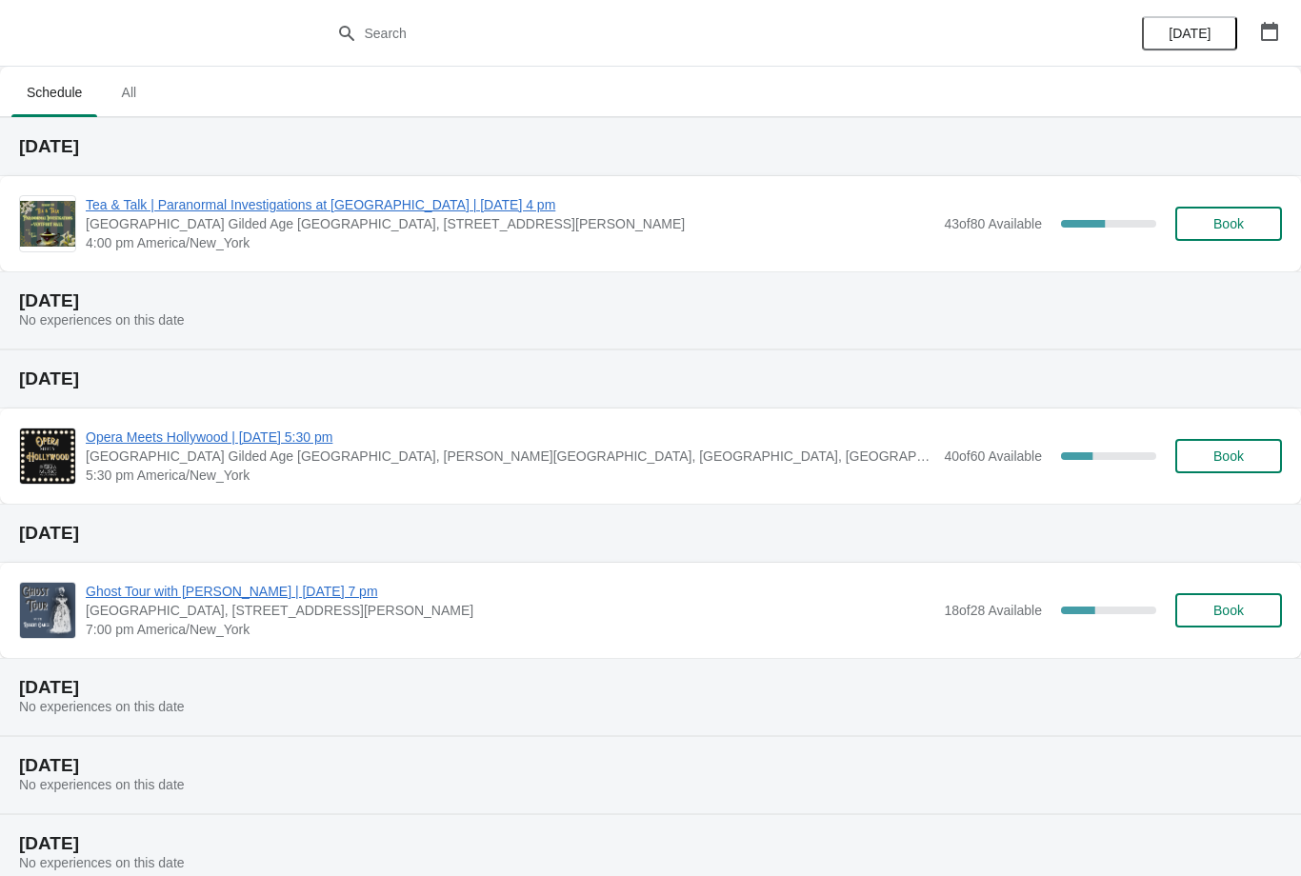
click at [1222, 227] on span "Book" at bounding box center [1229, 223] width 30 height 15
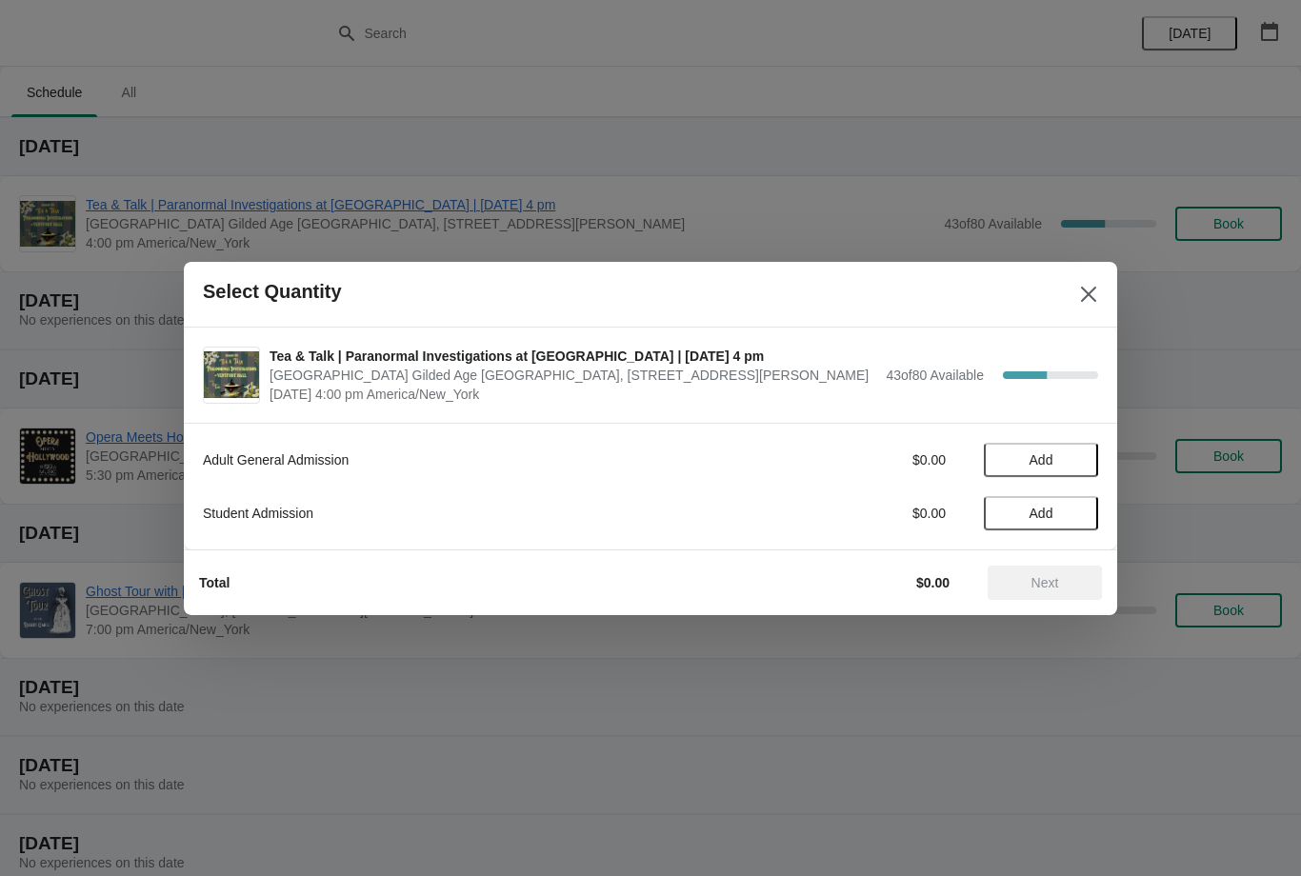
click at [1054, 472] on button "Add" at bounding box center [1041, 460] width 114 height 34
click at [1059, 569] on button "Next" at bounding box center [1045, 583] width 114 height 34
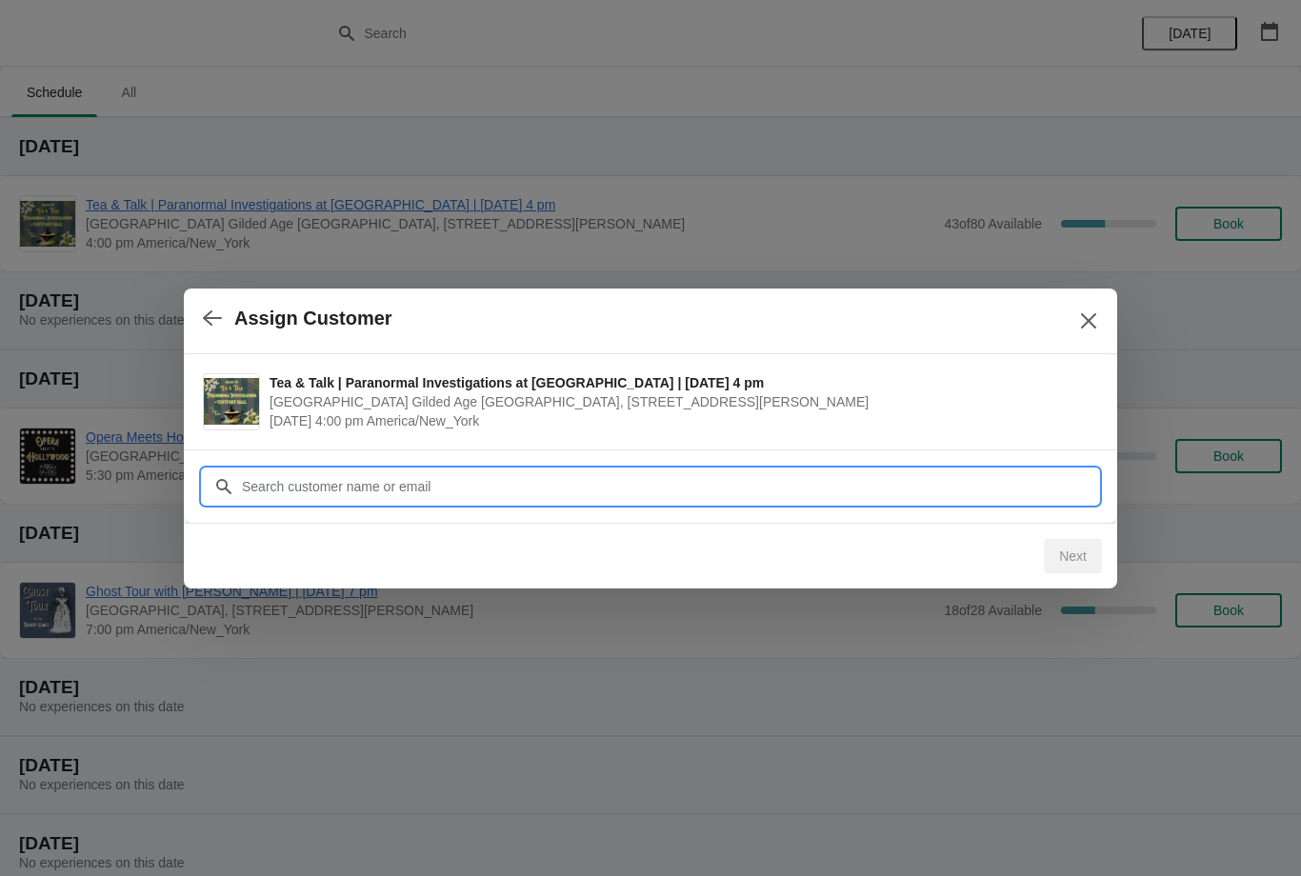
click at [922, 494] on input "Customer" at bounding box center [669, 487] width 857 height 34
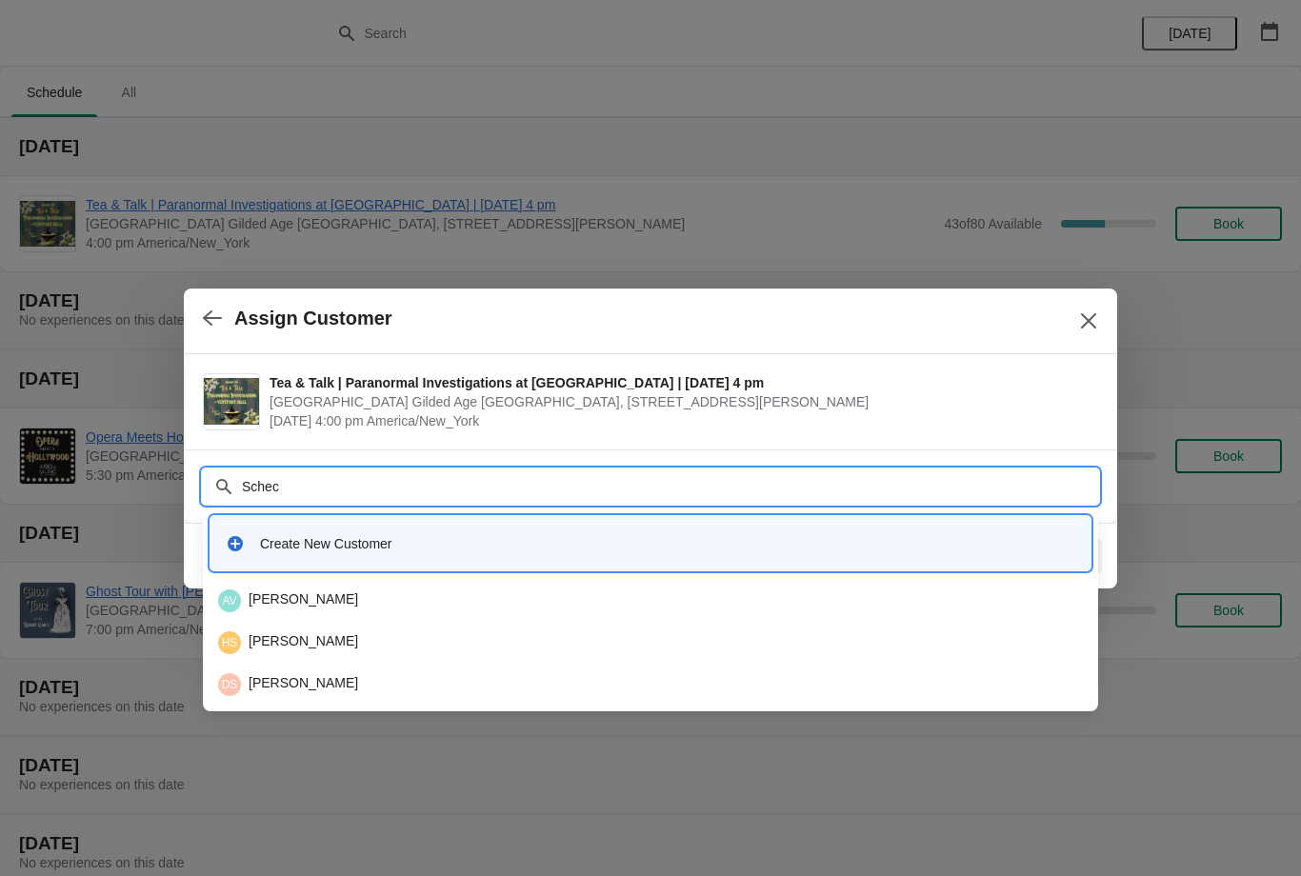
type input "Scheck"
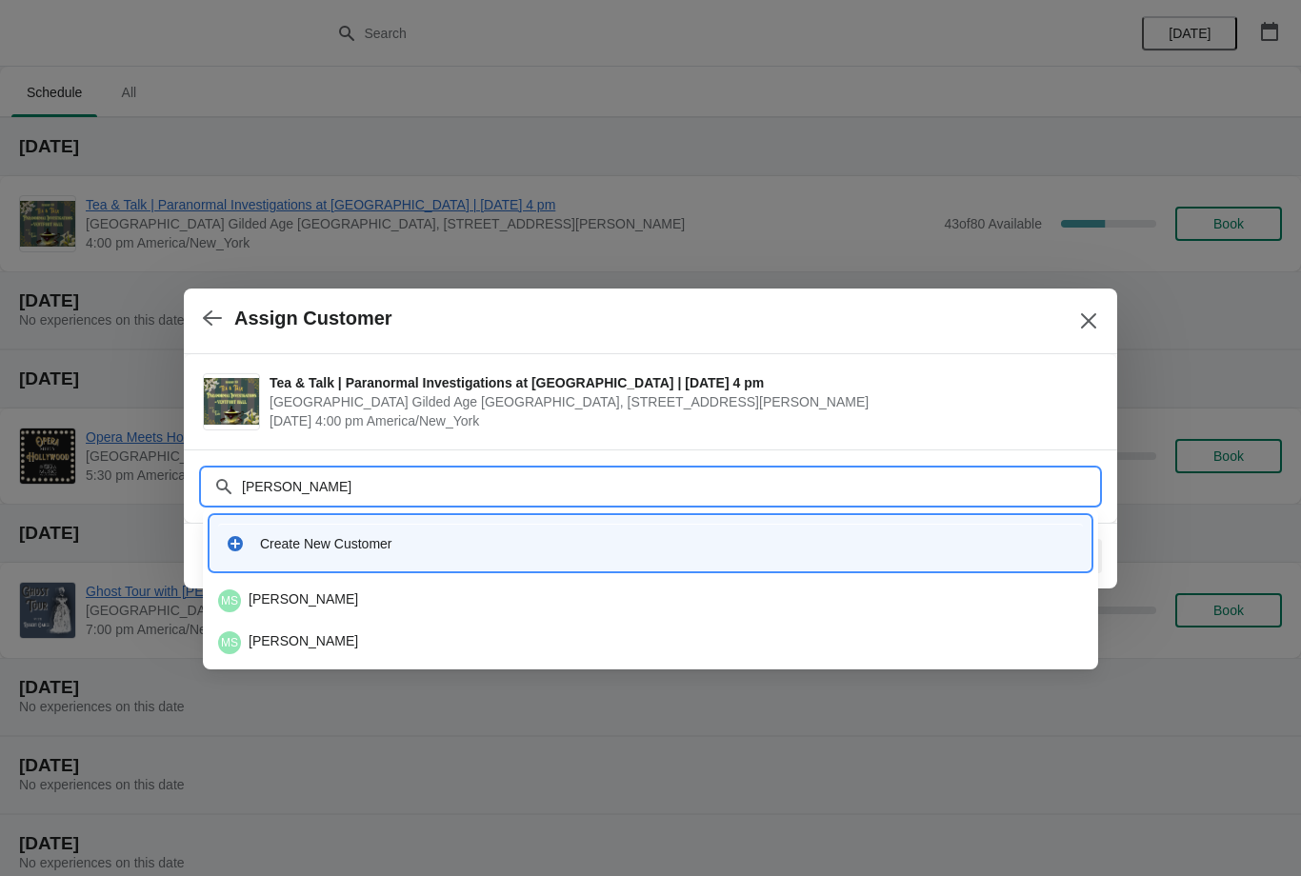
click at [576, 594] on div "MS Michael Scheck" at bounding box center [650, 601] width 865 height 23
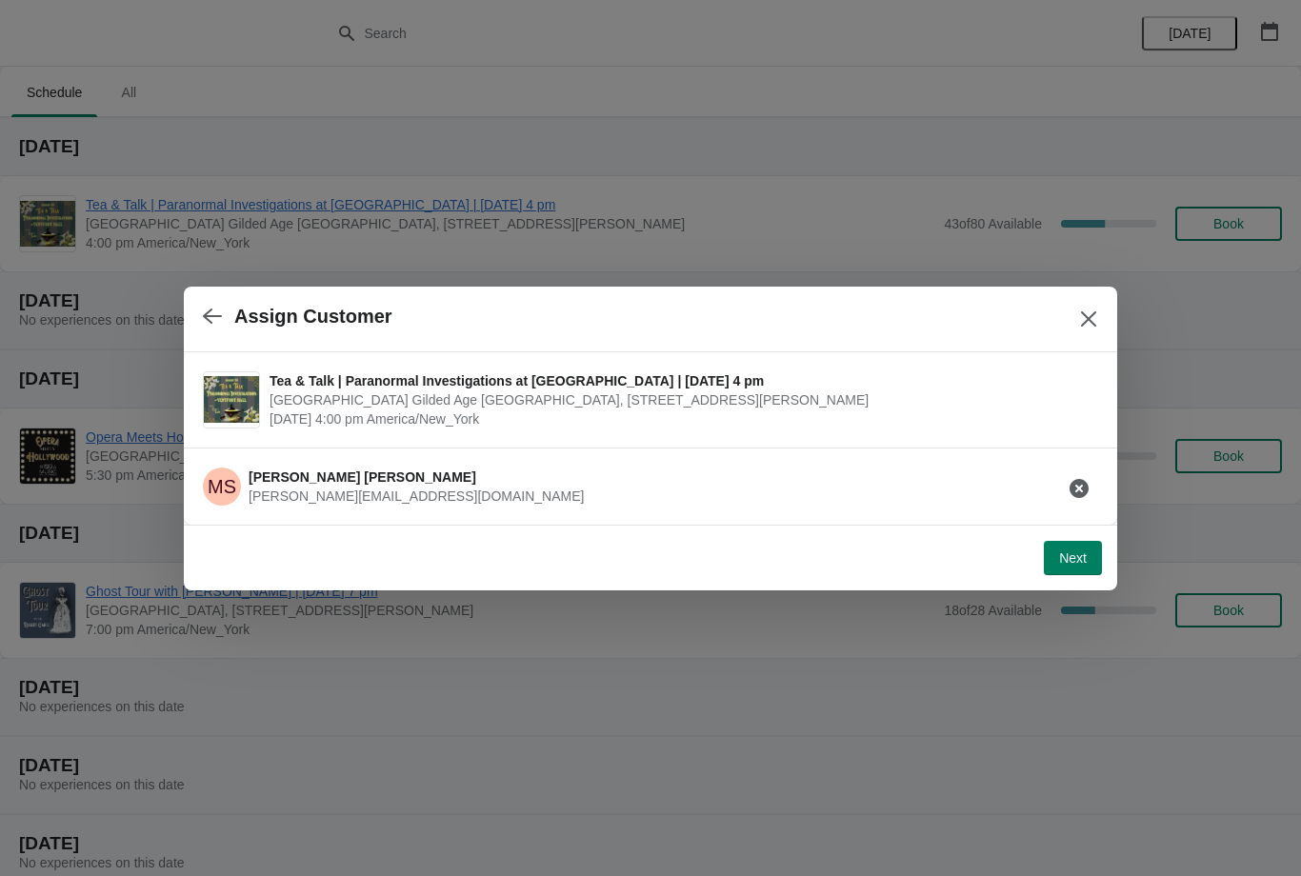
click at [1087, 549] on button "Next" at bounding box center [1073, 558] width 58 height 34
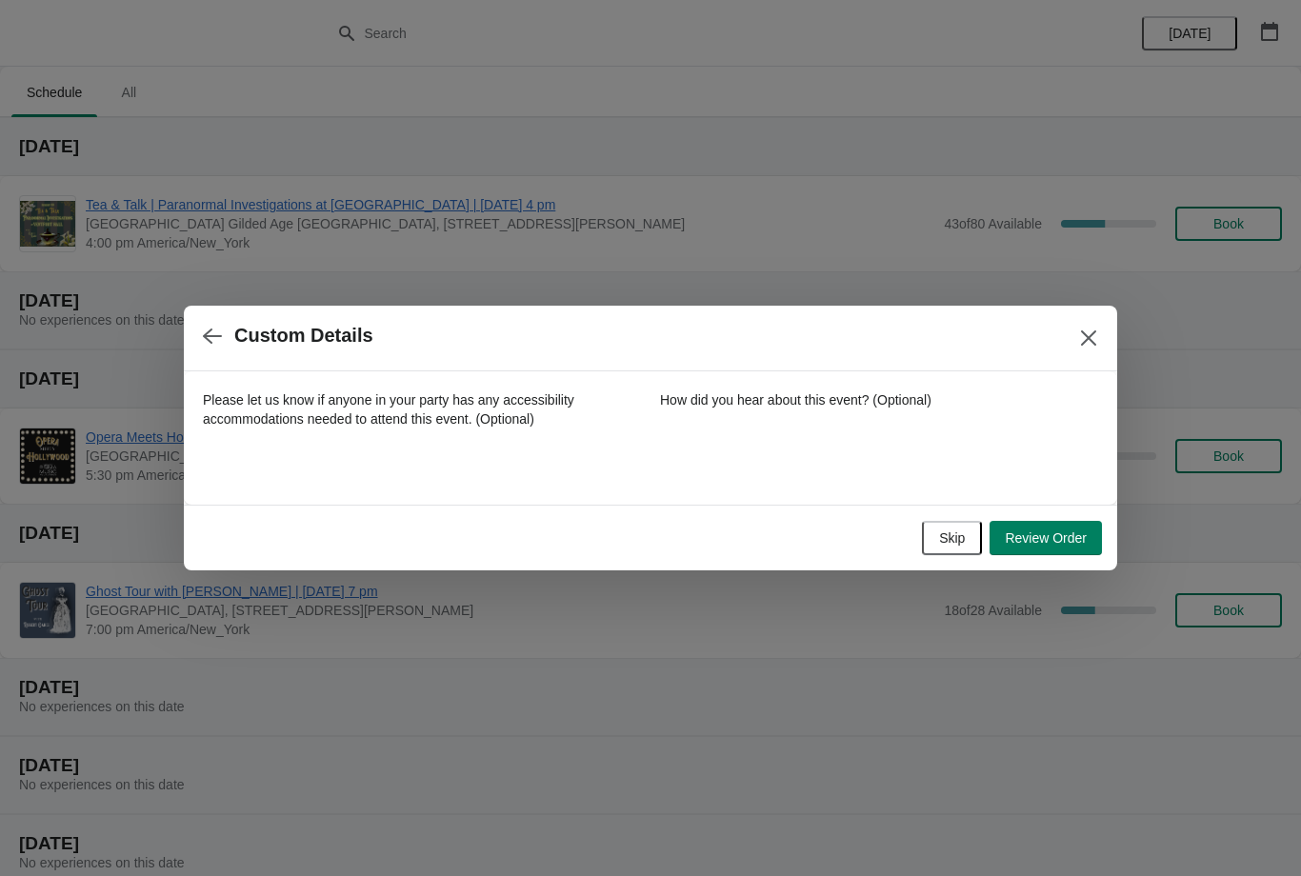
click at [1055, 534] on span "Review Order" at bounding box center [1046, 538] width 82 height 15
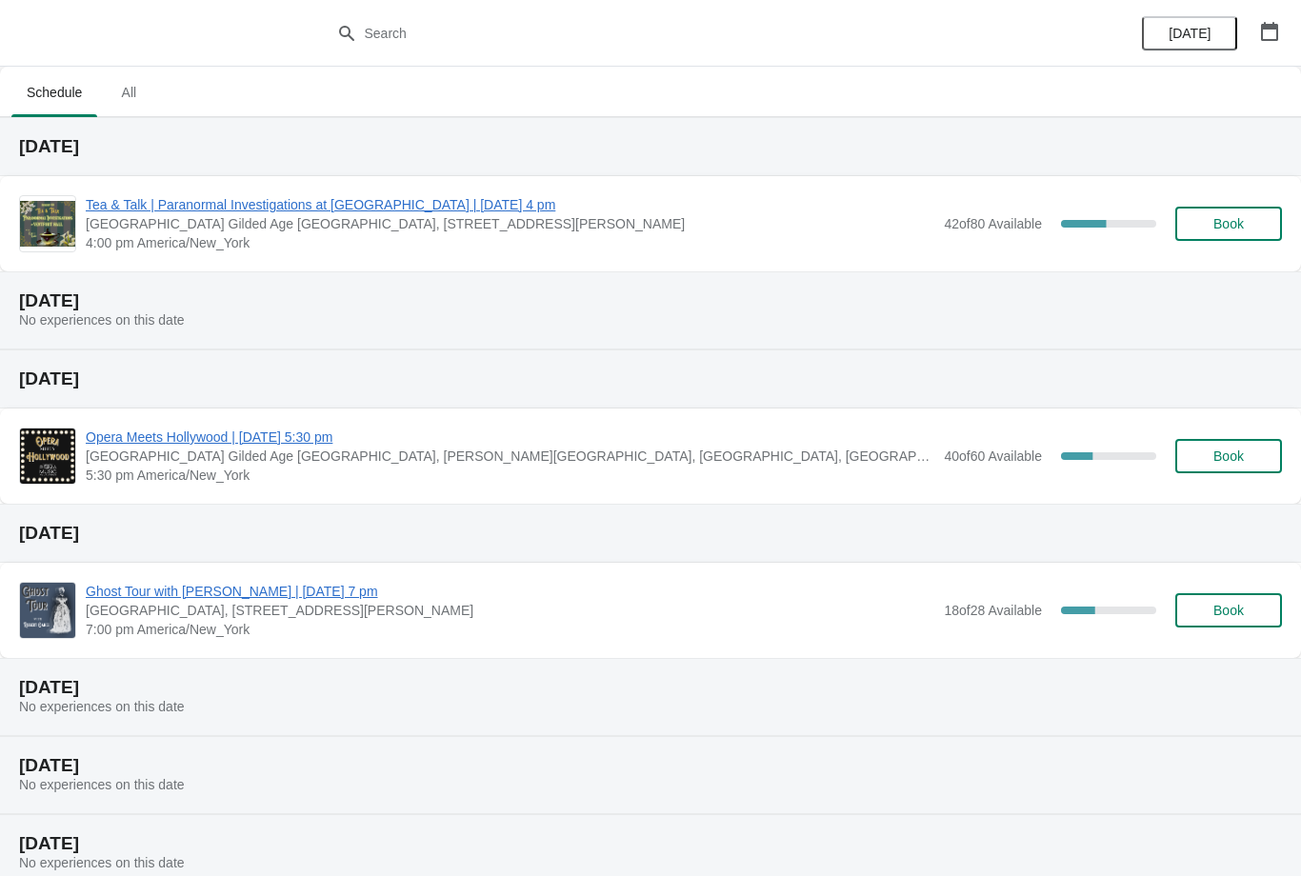
click at [523, 183] on div "Tea & Talk | Paranormal Investigations at [GEOGRAPHIC_DATA] | [DATE] 4 pm [GEOG…" at bounding box center [650, 223] width 1301 height 95
click at [522, 202] on span "Tea & Talk | Paranormal Investigations at [GEOGRAPHIC_DATA] | [DATE] 4 pm" at bounding box center [510, 204] width 849 height 19
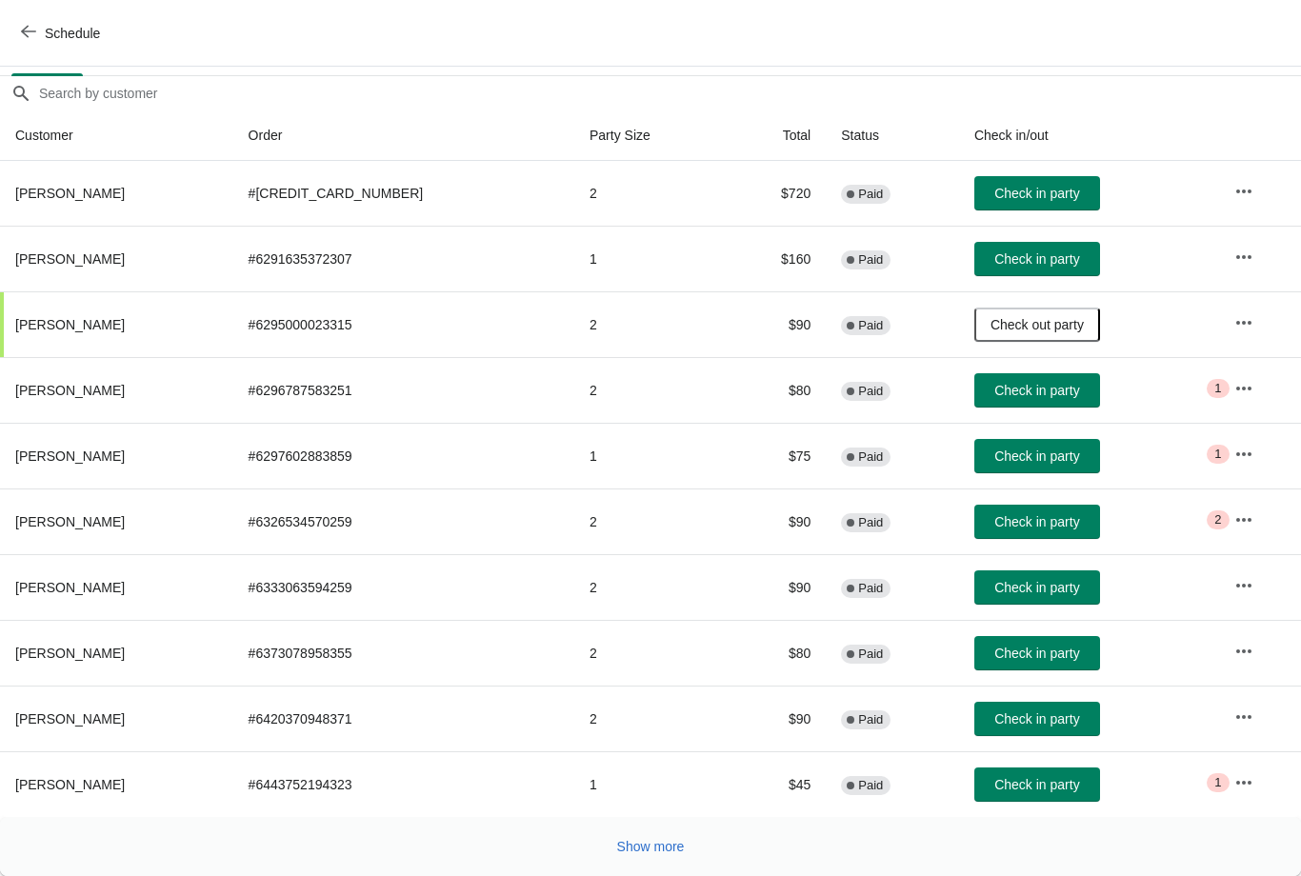
scroll to position [155, 0]
click at [667, 848] on span "Show more" at bounding box center [651, 846] width 68 height 15
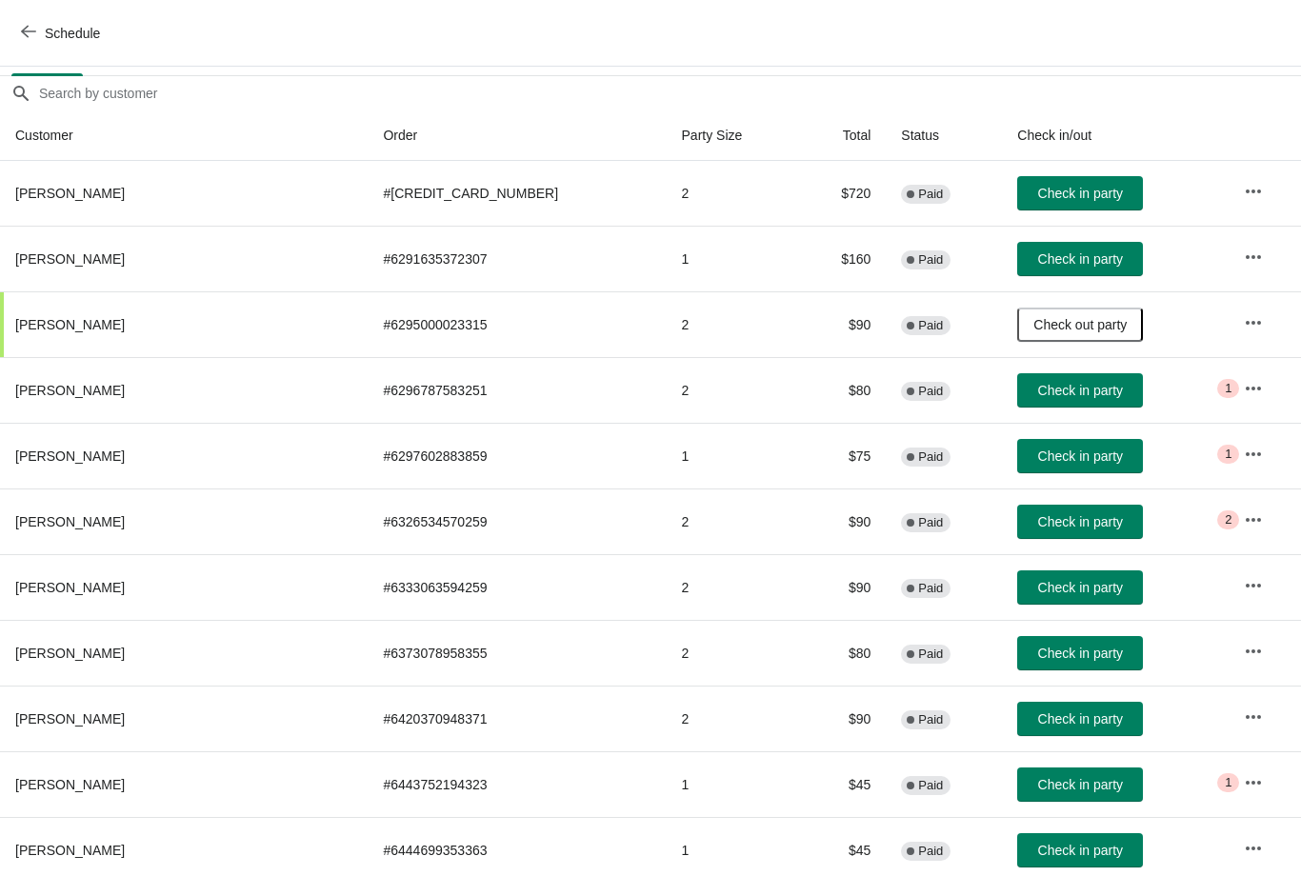
click at [1038, 725] on span "Check in party" at bounding box center [1080, 719] width 85 height 15
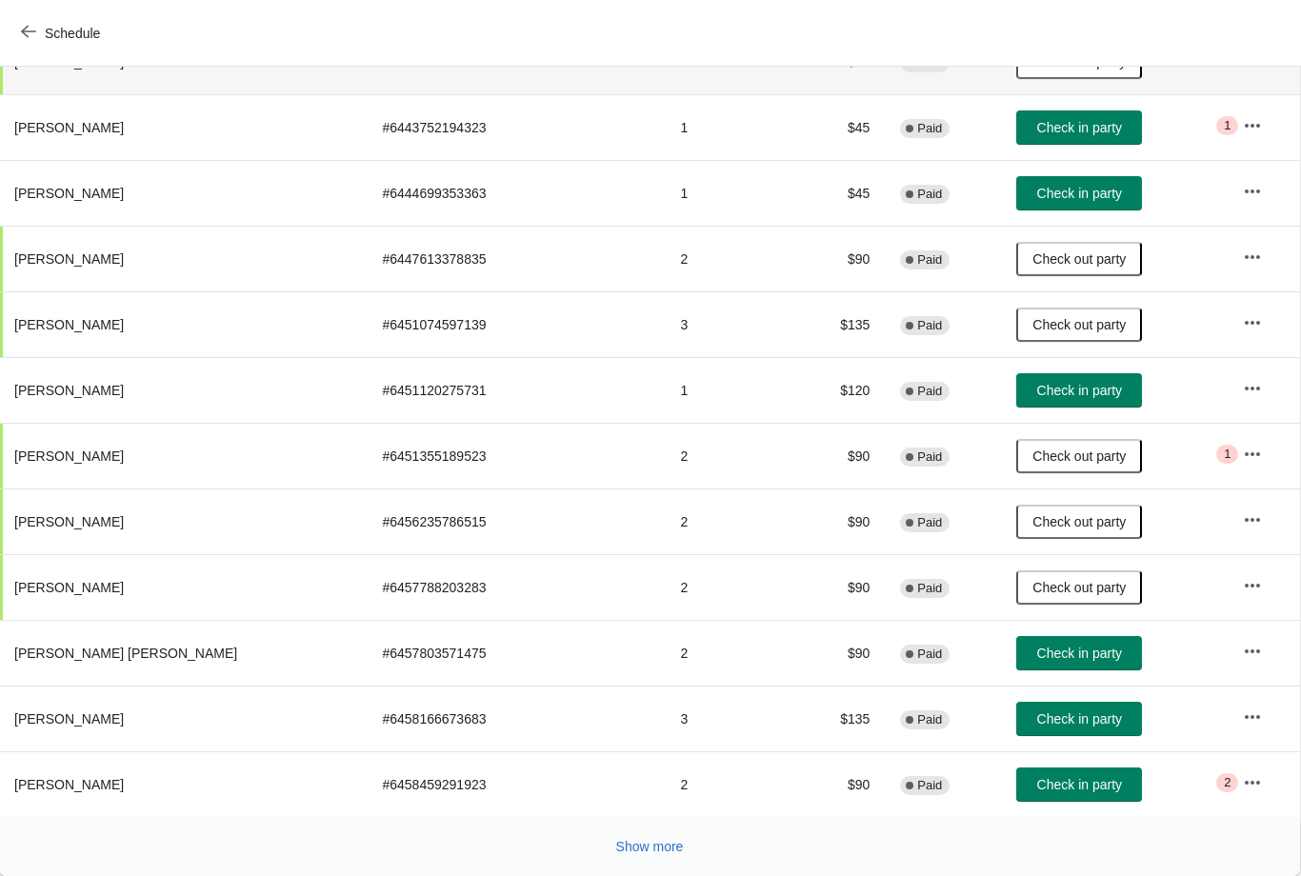
scroll to position [813, 1]
click at [1057, 396] on span "Check in party" at bounding box center [1079, 390] width 85 height 15
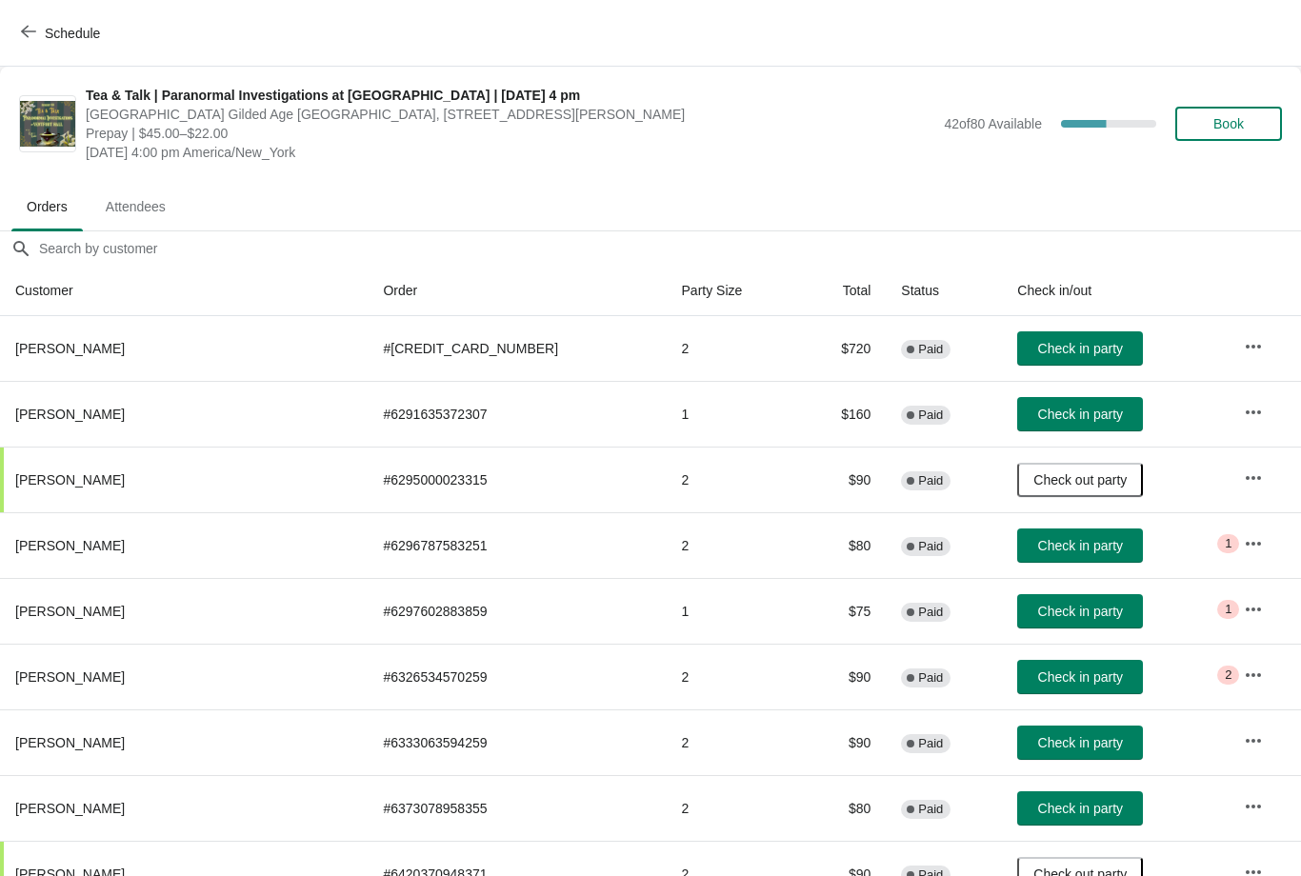
scroll to position [0, 0]
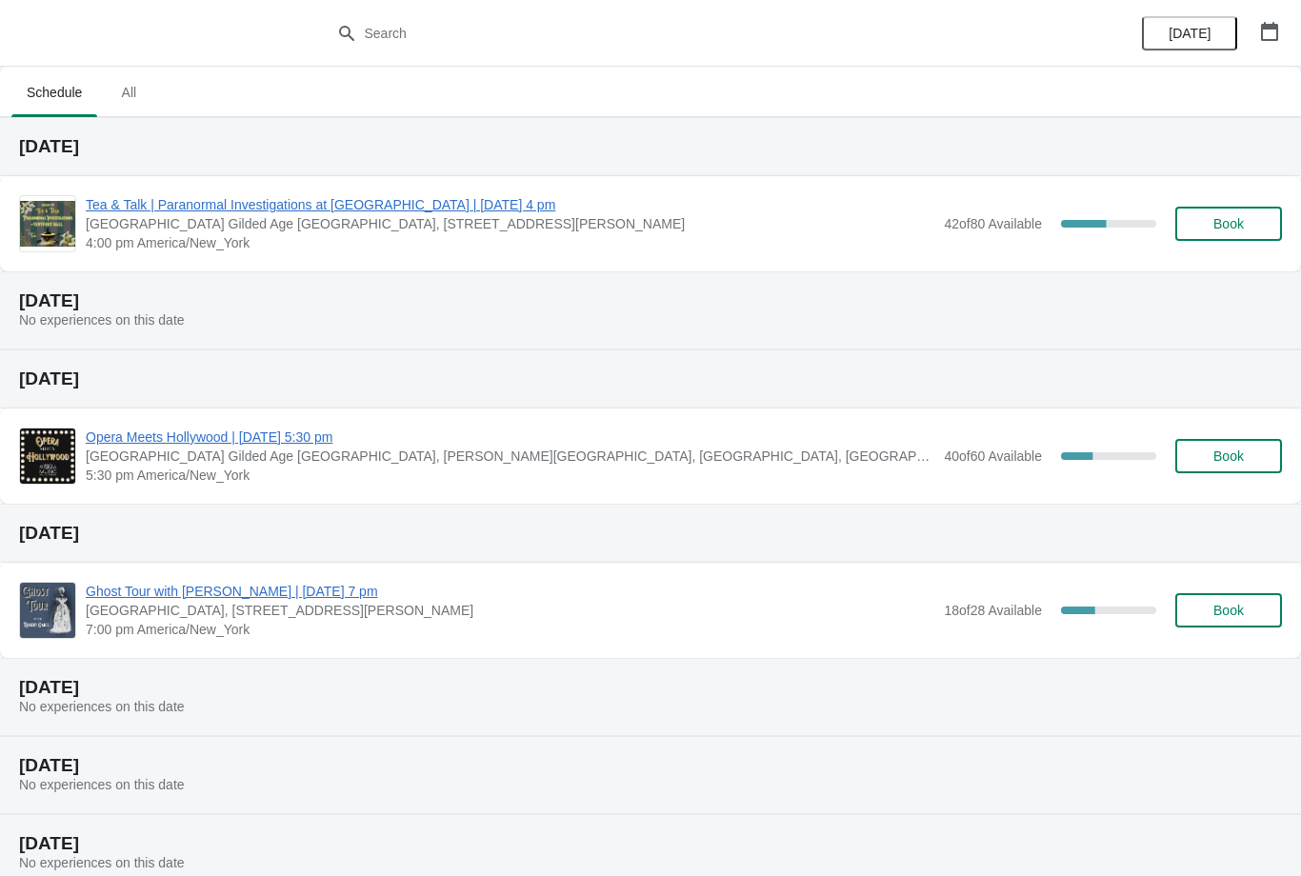
click at [482, 200] on span "Tea & Talk | Paranormal Investigations at [GEOGRAPHIC_DATA] | [DATE] 4 pm" at bounding box center [510, 204] width 849 height 19
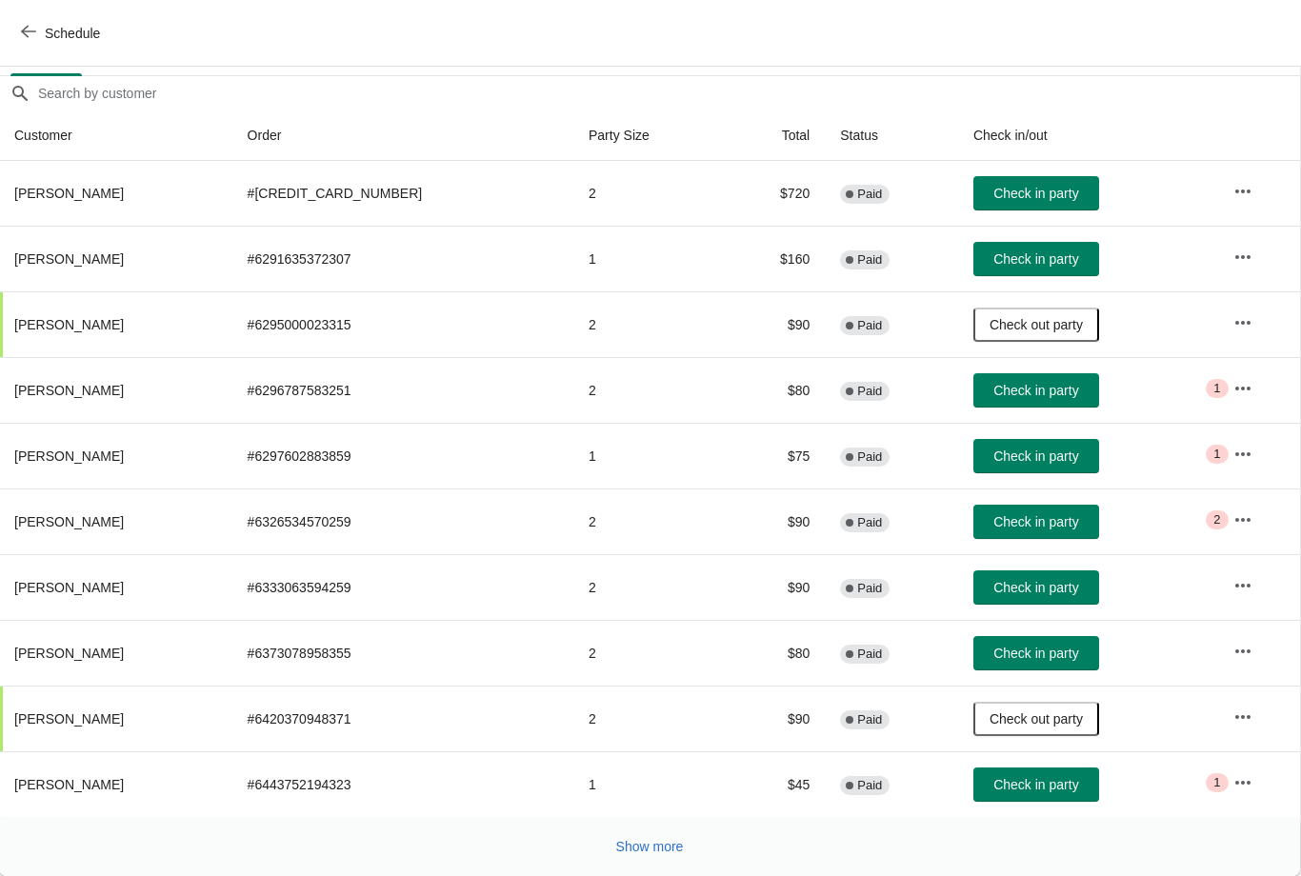
scroll to position [155, 1]
click at [649, 848] on span "Show more" at bounding box center [650, 846] width 68 height 15
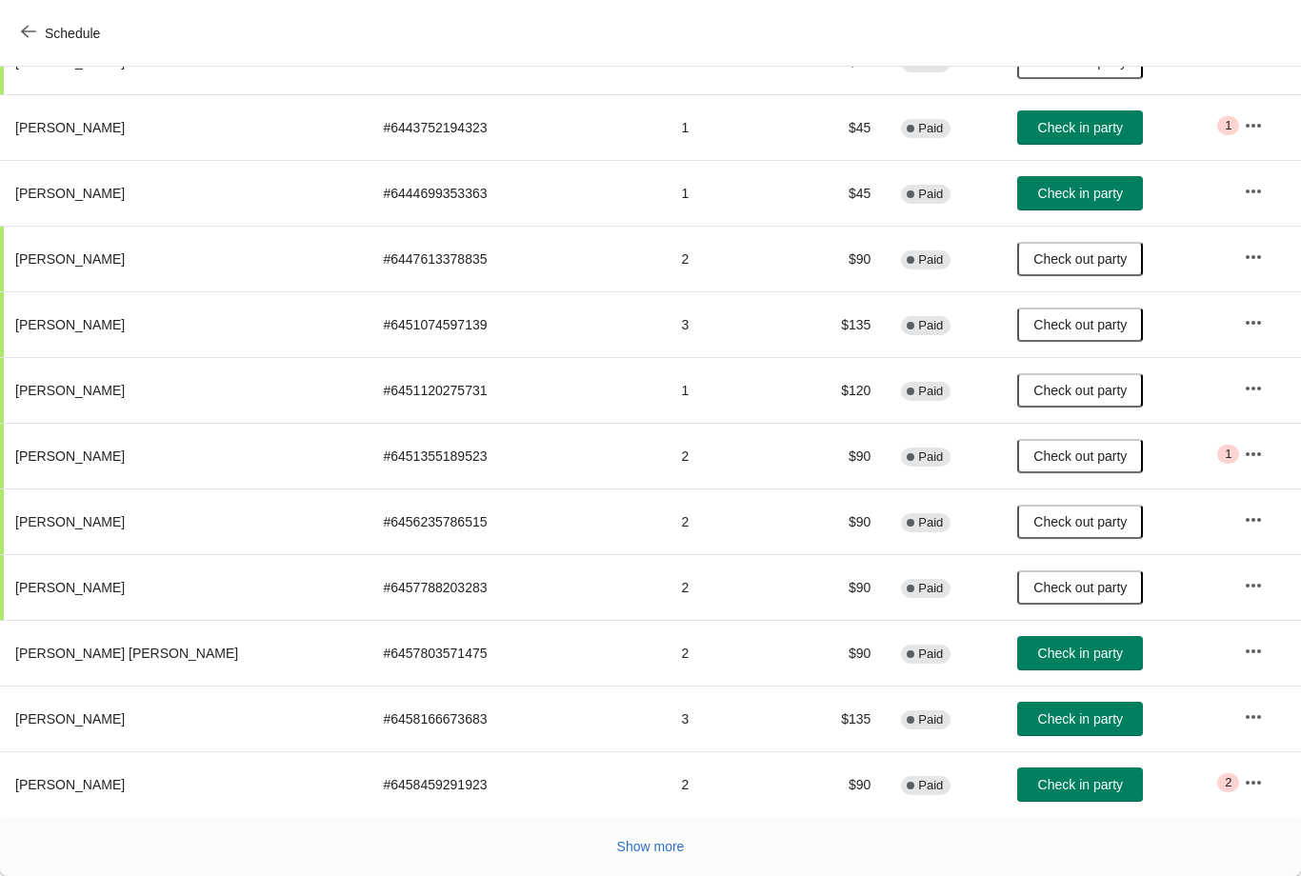
scroll to position [813, 0]
click at [654, 851] on span "Show more" at bounding box center [651, 846] width 68 height 15
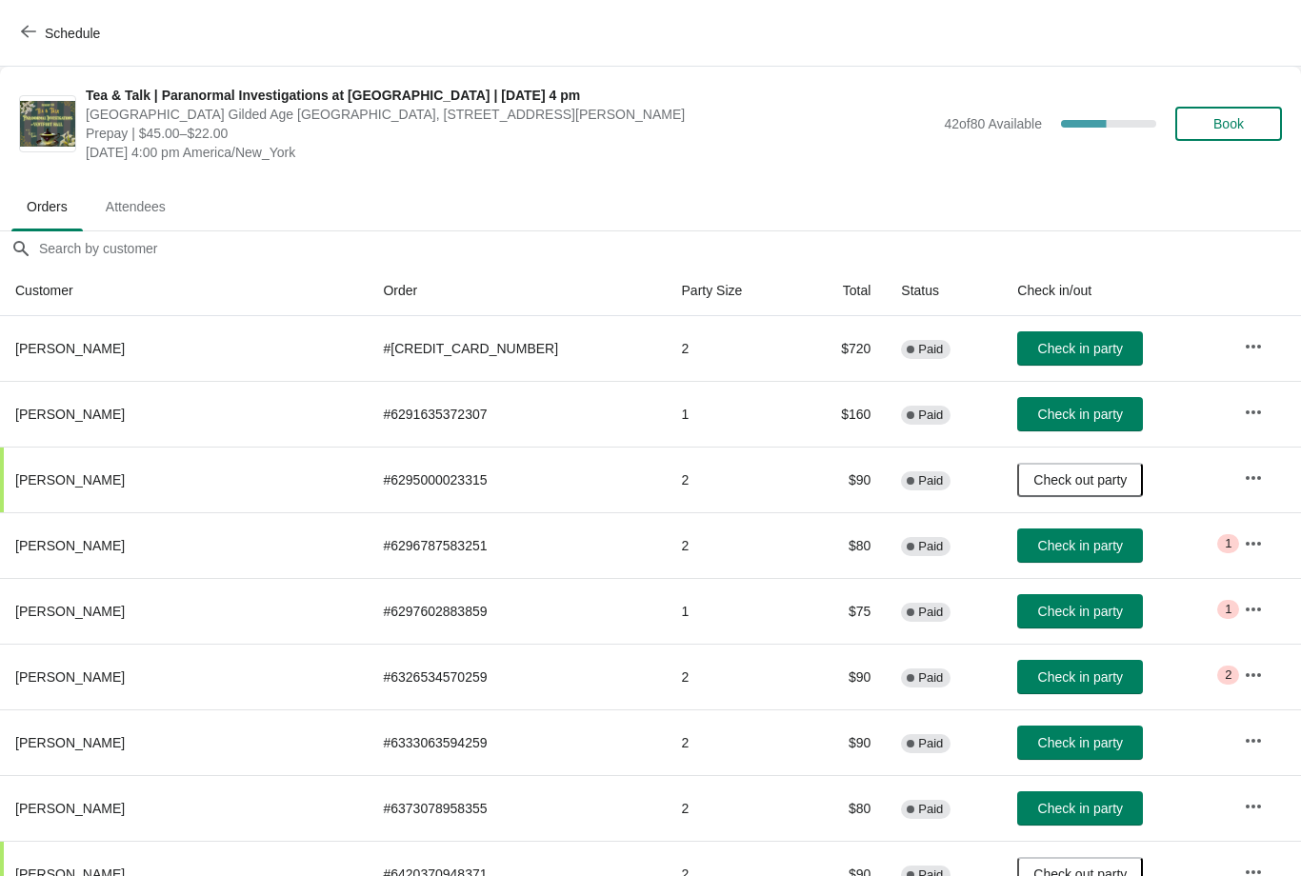
scroll to position [0, 0]
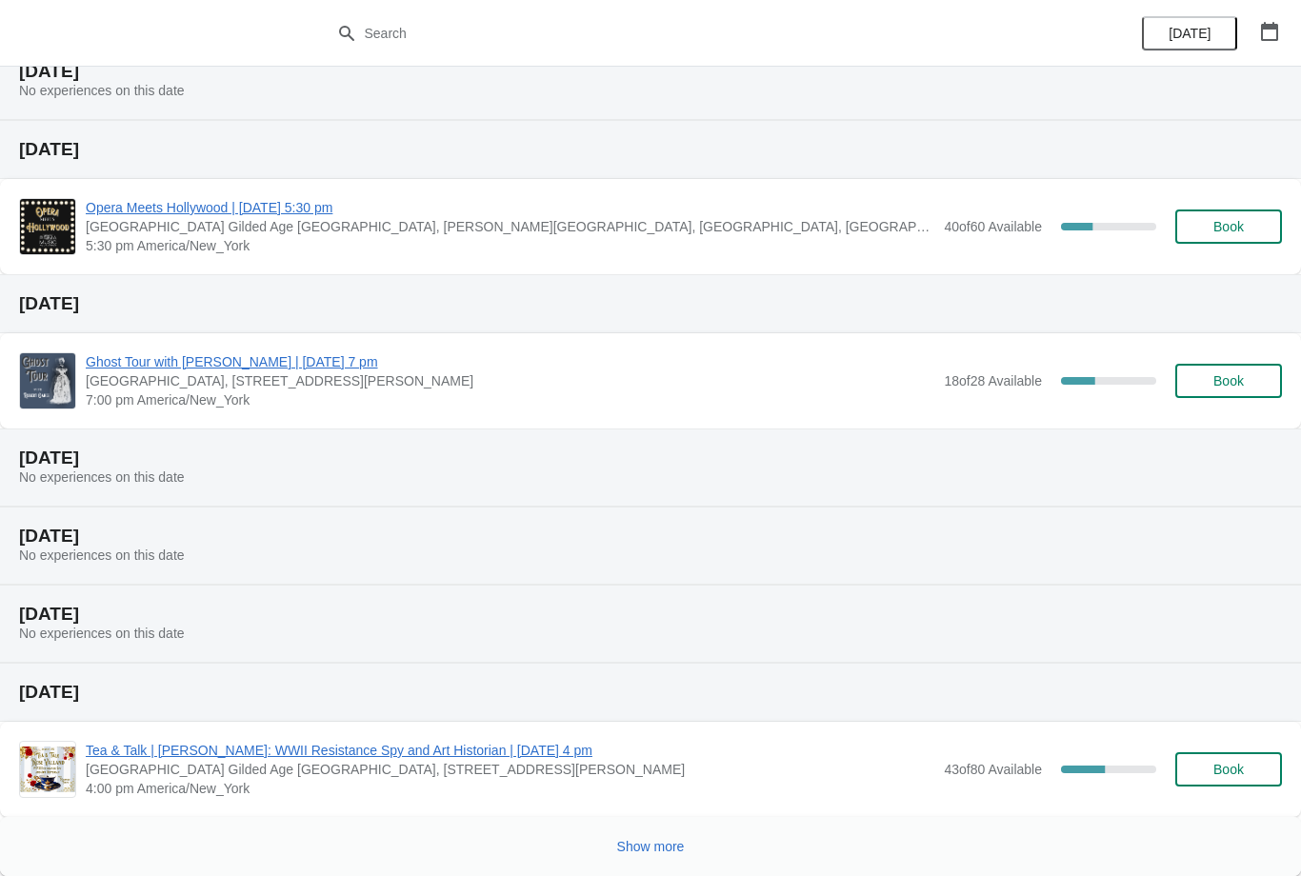
scroll to position [230, 0]
click at [1237, 770] on span "Book" at bounding box center [1229, 769] width 30 height 15
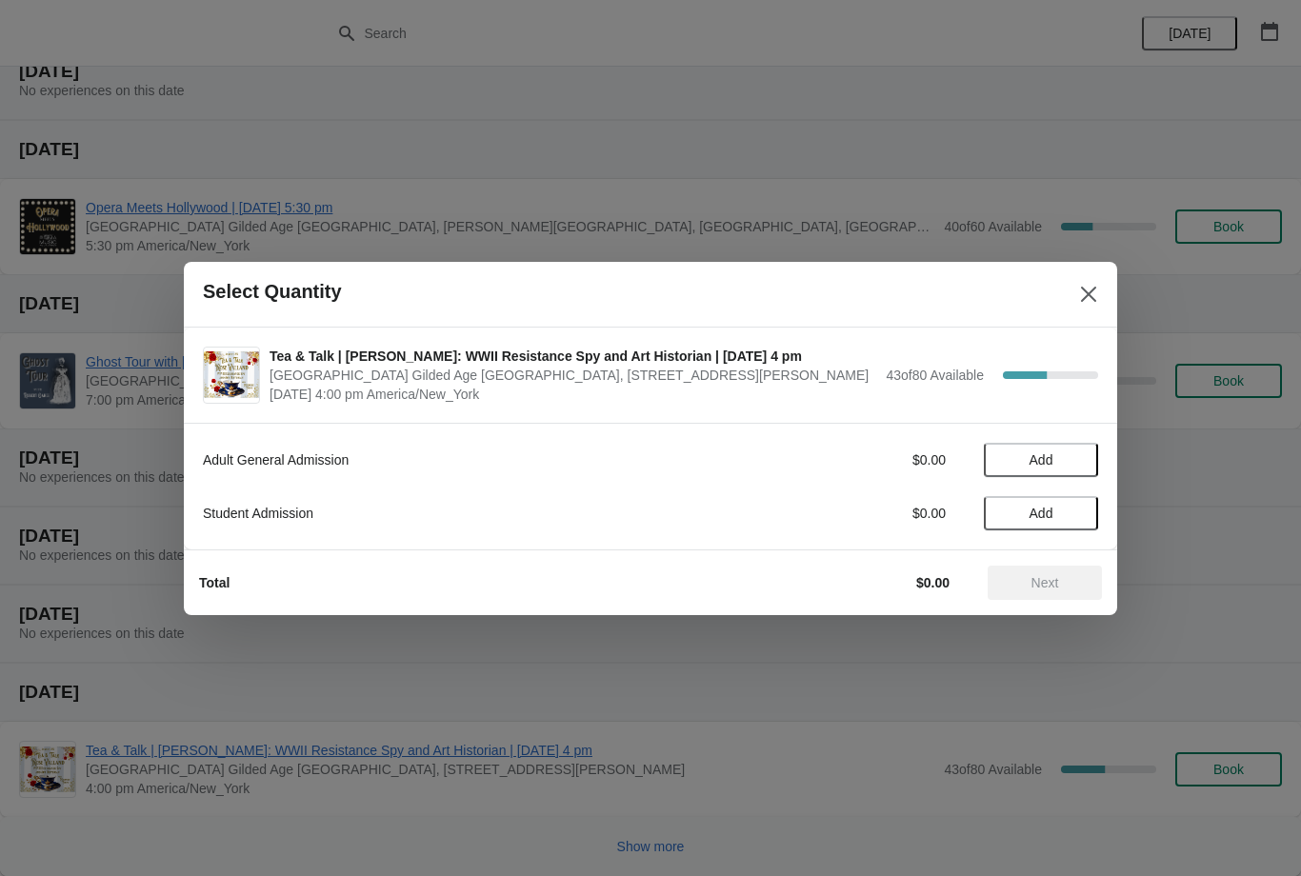
click at [1038, 462] on span "Add" at bounding box center [1042, 459] width 24 height 15
click at [1058, 462] on div "1" at bounding box center [1041, 460] width 114 height 20
click at [1079, 460] on icon at bounding box center [1074, 460] width 20 height 20
click at [1068, 575] on span "Next" at bounding box center [1045, 582] width 84 height 15
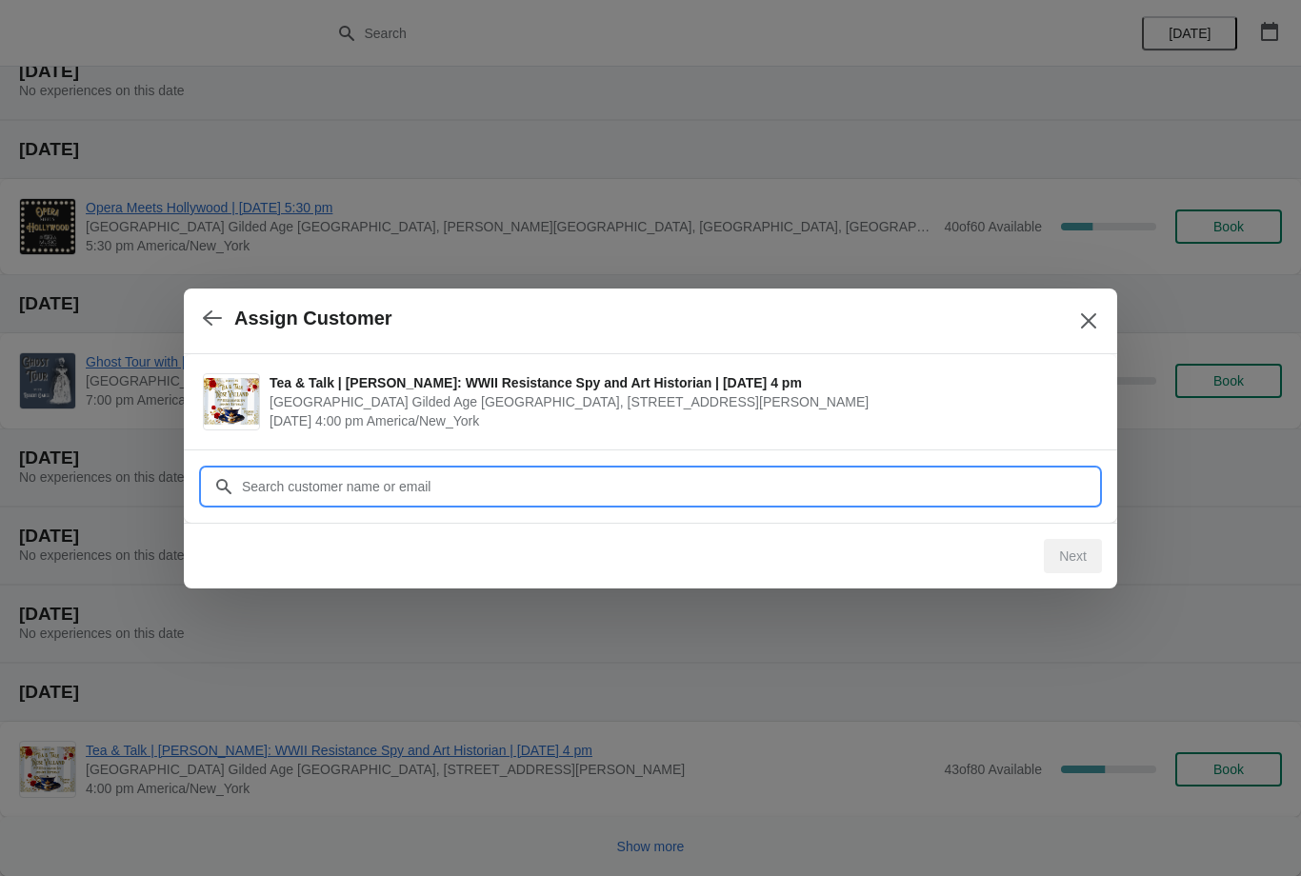
click at [832, 479] on input "Customer" at bounding box center [669, 487] width 857 height 34
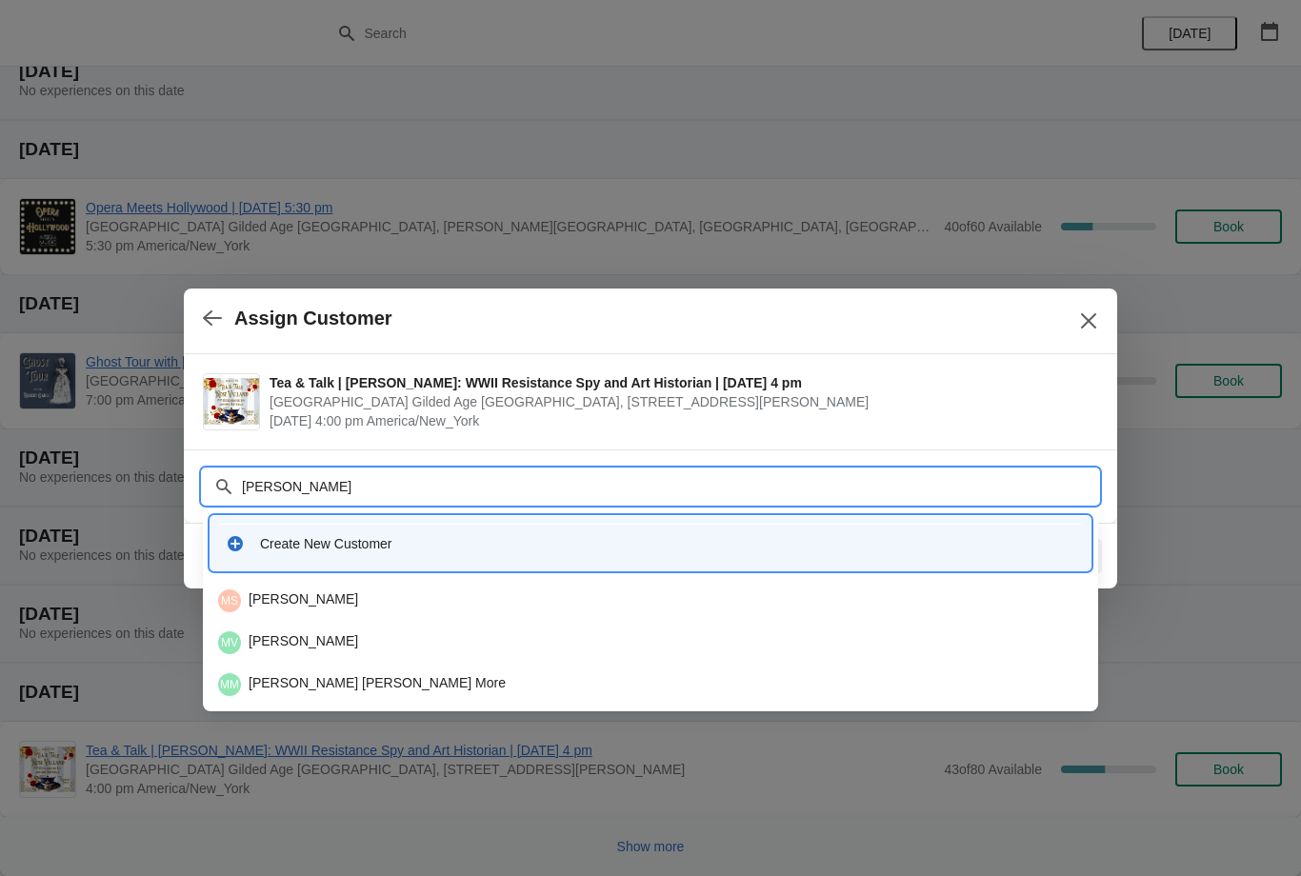
type input "Mary"
click at [491, 630] on div "MK Mary Jo Kraus" at bounding box center [651, 643] width 880 height 38
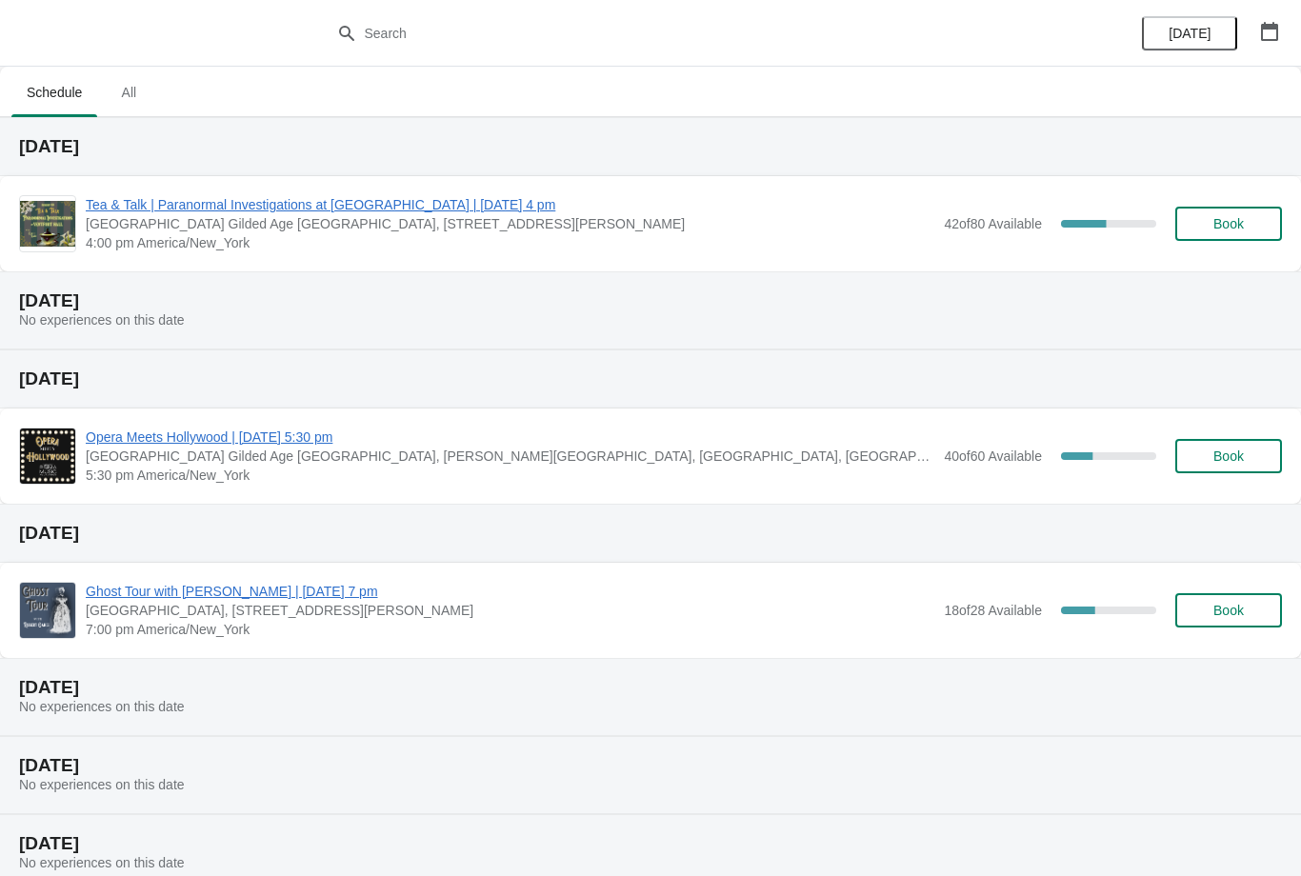
click at [533, 191] on div "Tea & Talk | Paranormal Investigations at [GEOGRAPHIC_DATA] | [DATE] 4 pm [GEOG…" at bounding box center [650, 223] width 1301 height 95
click at [530, 210] on span "Tea & Talk | Paranormal Investigations at [GEOGRAPHIC_DATA] | [DATE] 4 pm" at bounding box center [510, 204] width 849 height 19
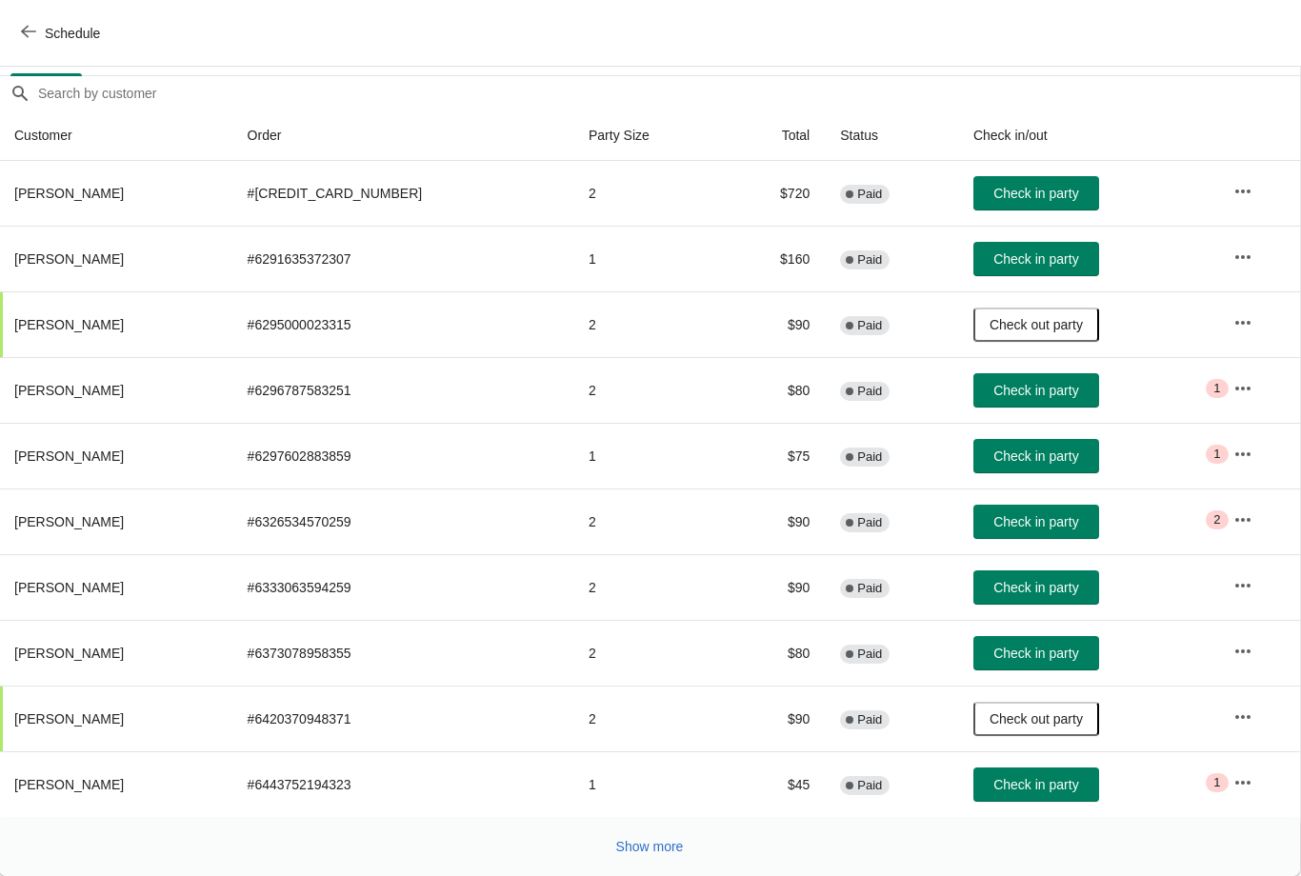
scroll to position [155, 1]
click at [692, 850] on button "Show more" at bounding box center [650, 847] width 83 height 34
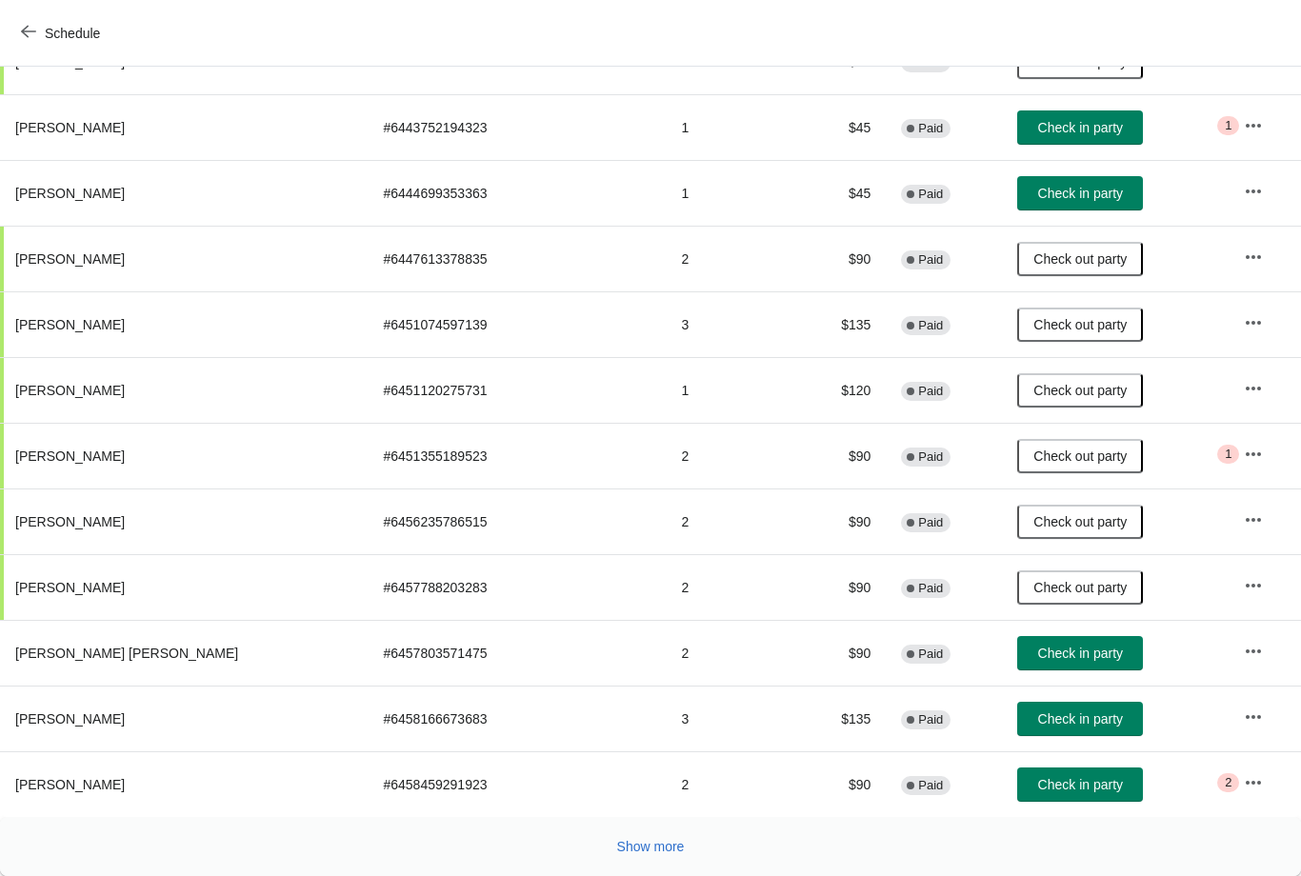
scroll to position [813, 0]
click at [682, 840] on span "Show more" at bounding box center [651, 846] width 68 height 15
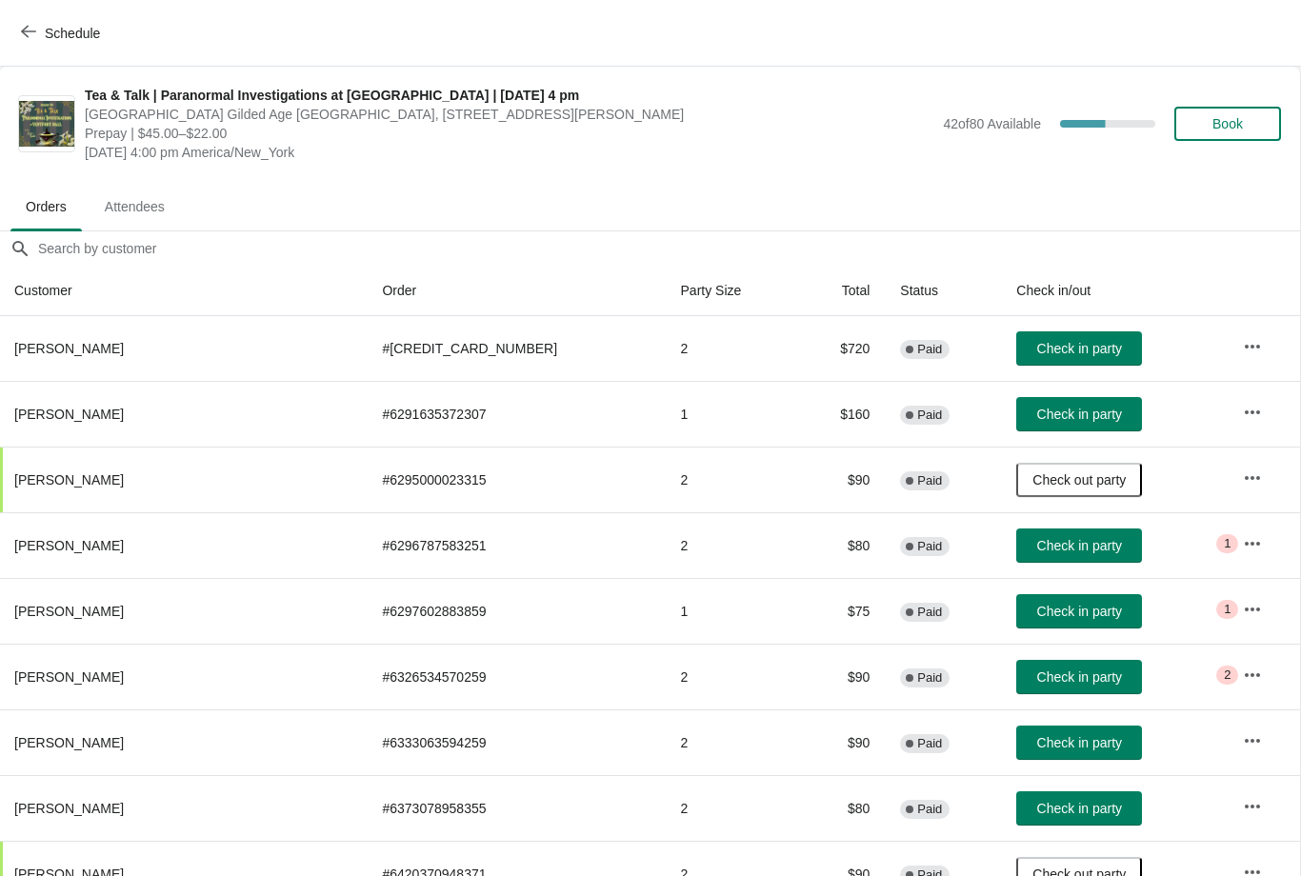
scroll to position [0, 1]
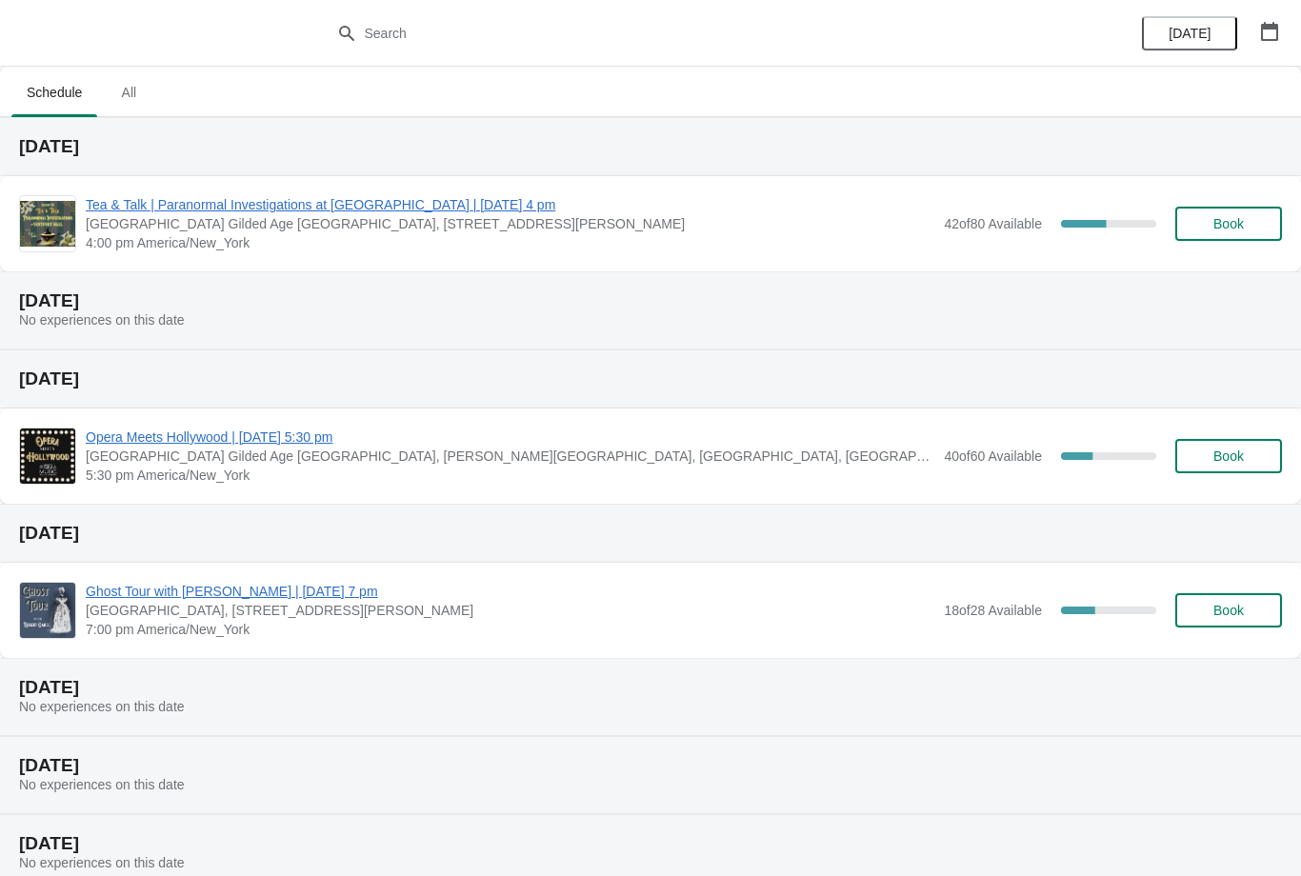
click at [484, 201] on span "Tea & Talk | Paranormal Investigations at [GEOGRAPHIC_DATA] | [DATE] 4 pm" at bounding box center [510, 204] width 849 height 19
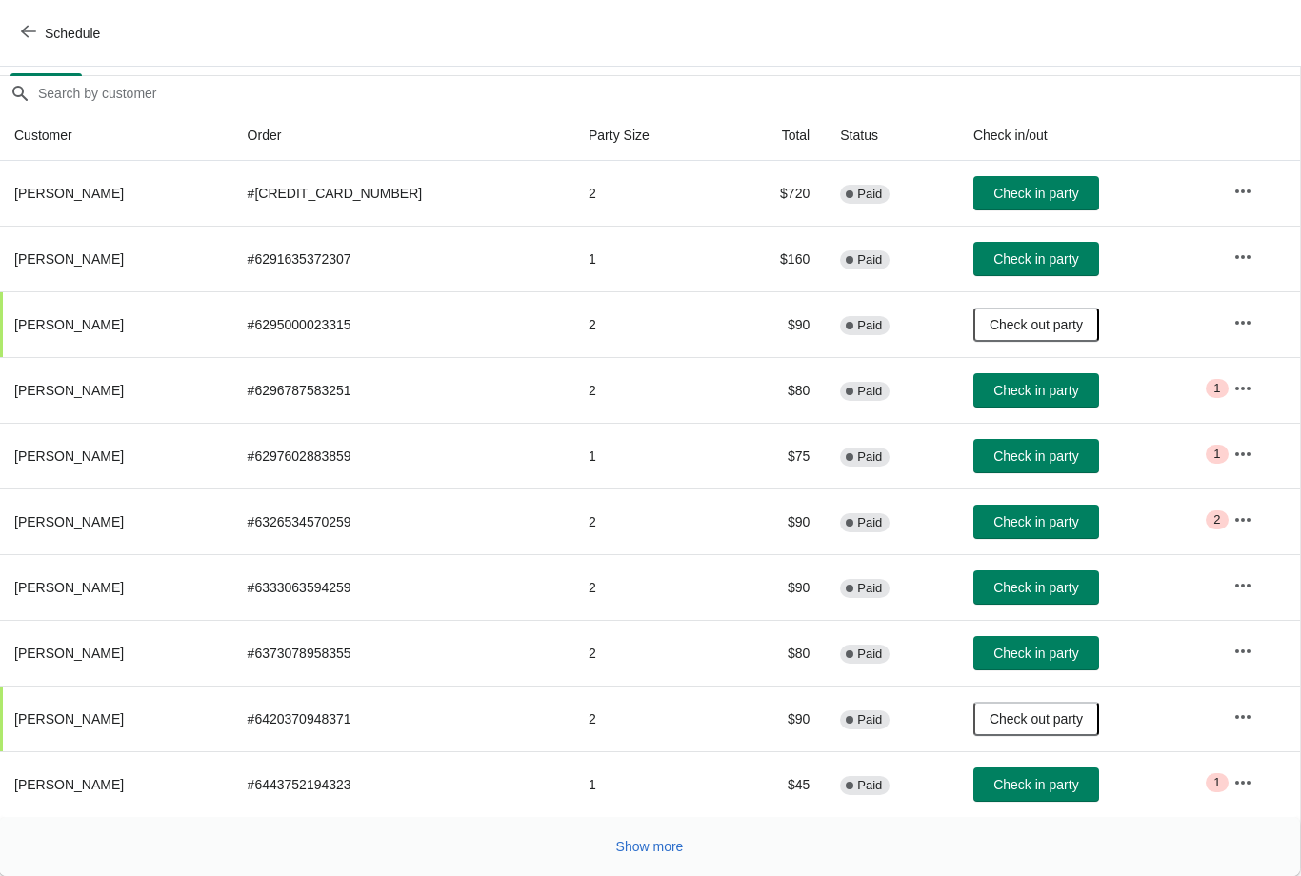
scroll to position [155, 1]
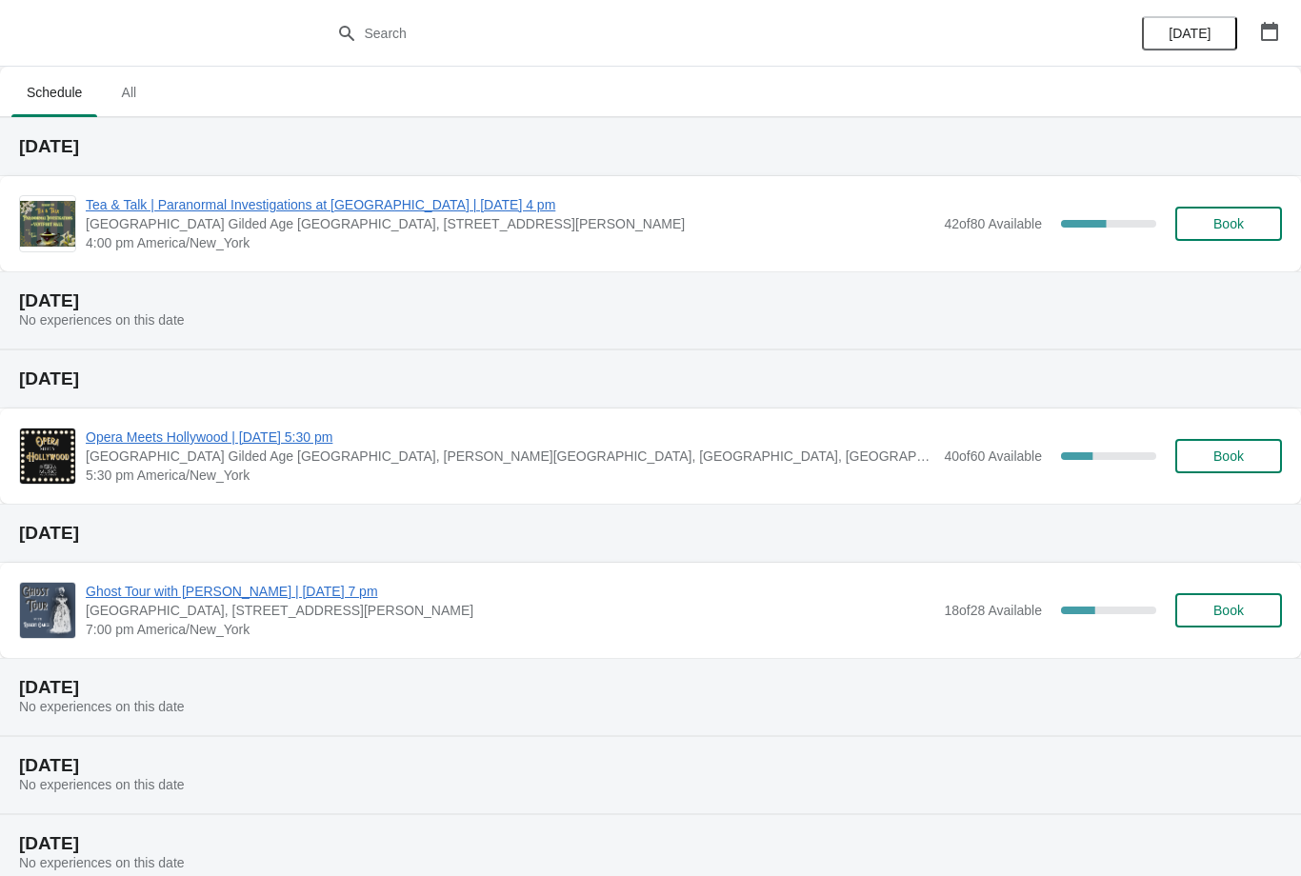
click at [494, 203] on span "Tea & Talk | Paranormal Investigations at [GEOGRAPHIC_DATA] | [DATE] 4 pm" at bounding box center [510, 204] width 849 height 19
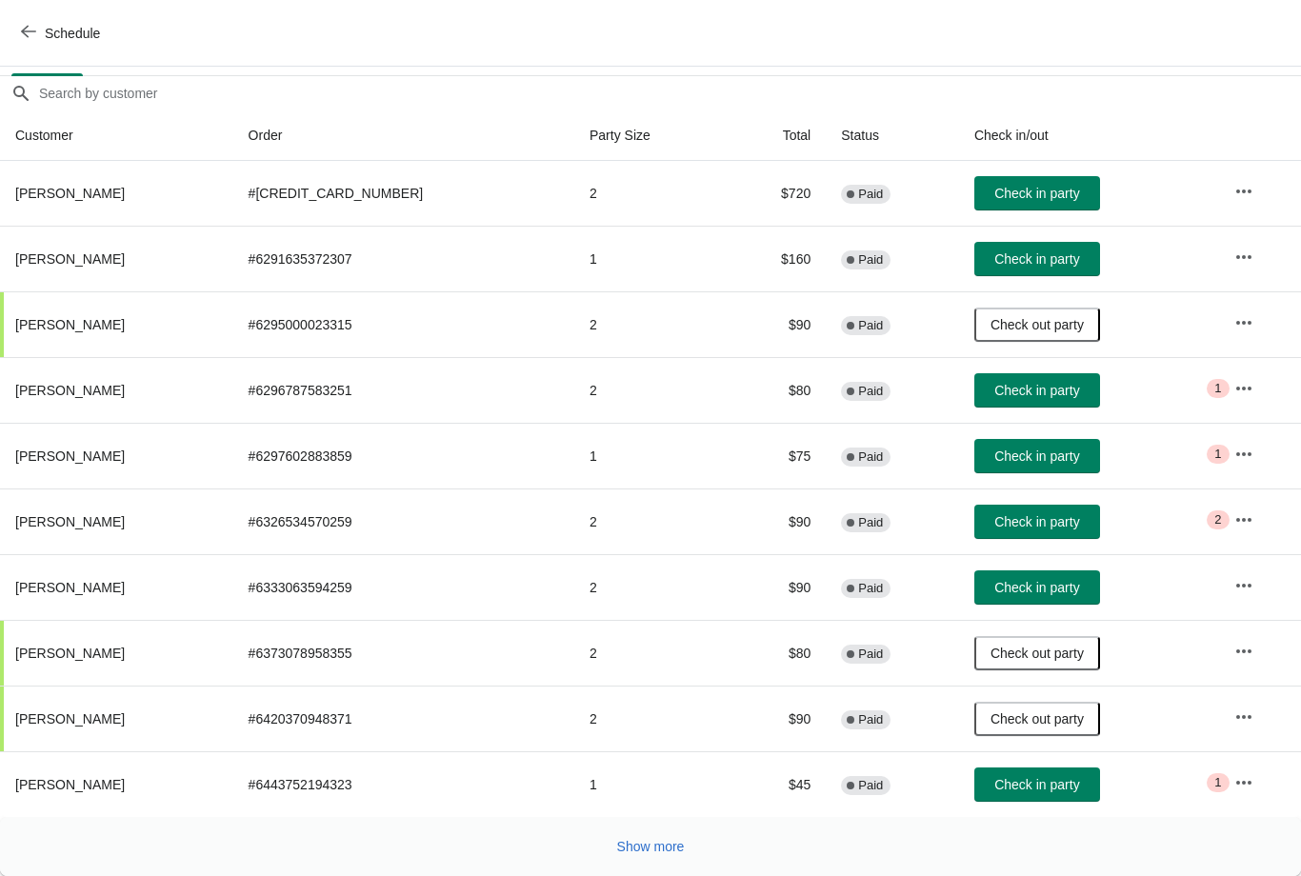
scroll to position [155, 0]
click at [1017, 450] on span "Check in party" at bounding box center [1036, 456] width 85 height 15
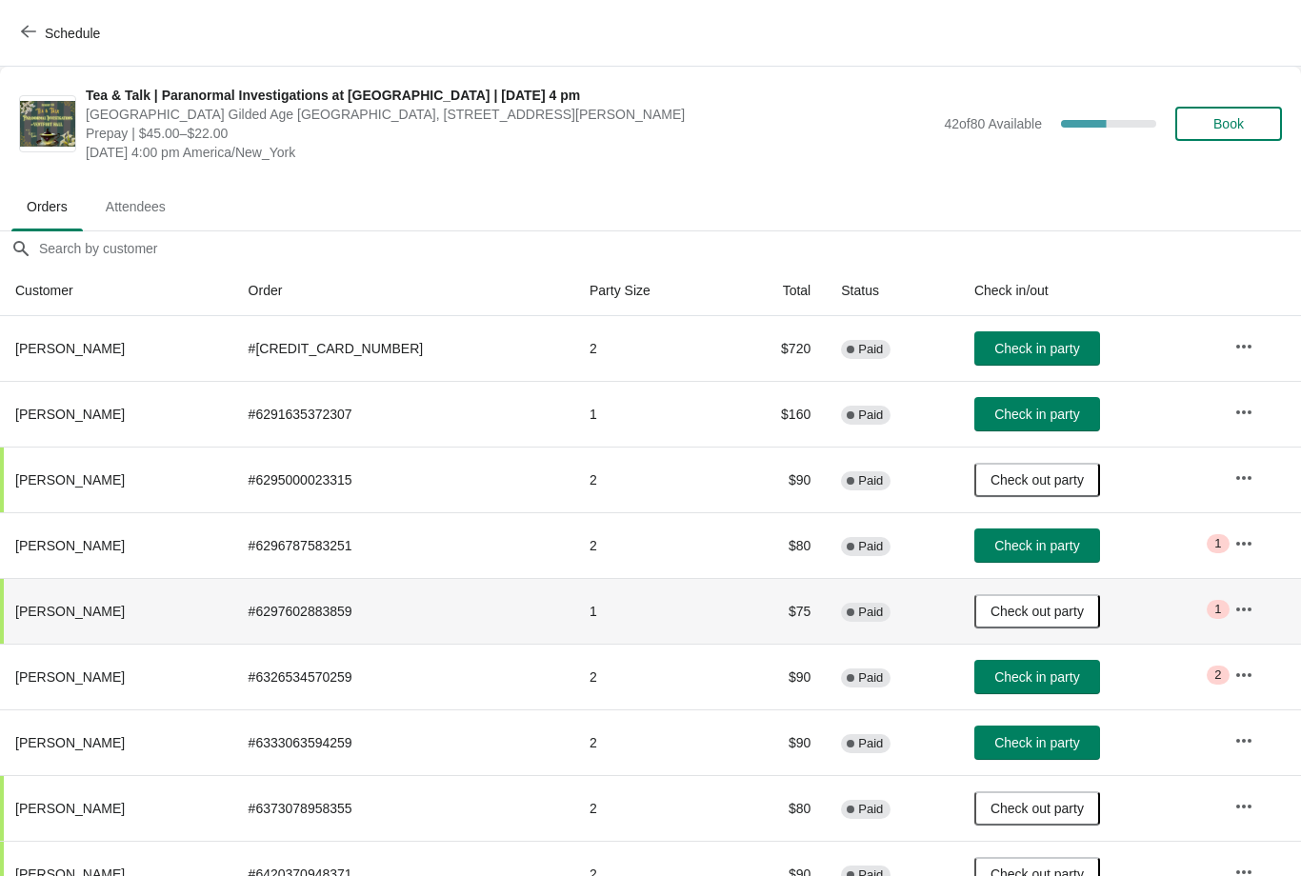
scroll to position [0, 0]
click at [999, 546] on span "Check in party" at bounding box center [1036, 545] width 85 height 15
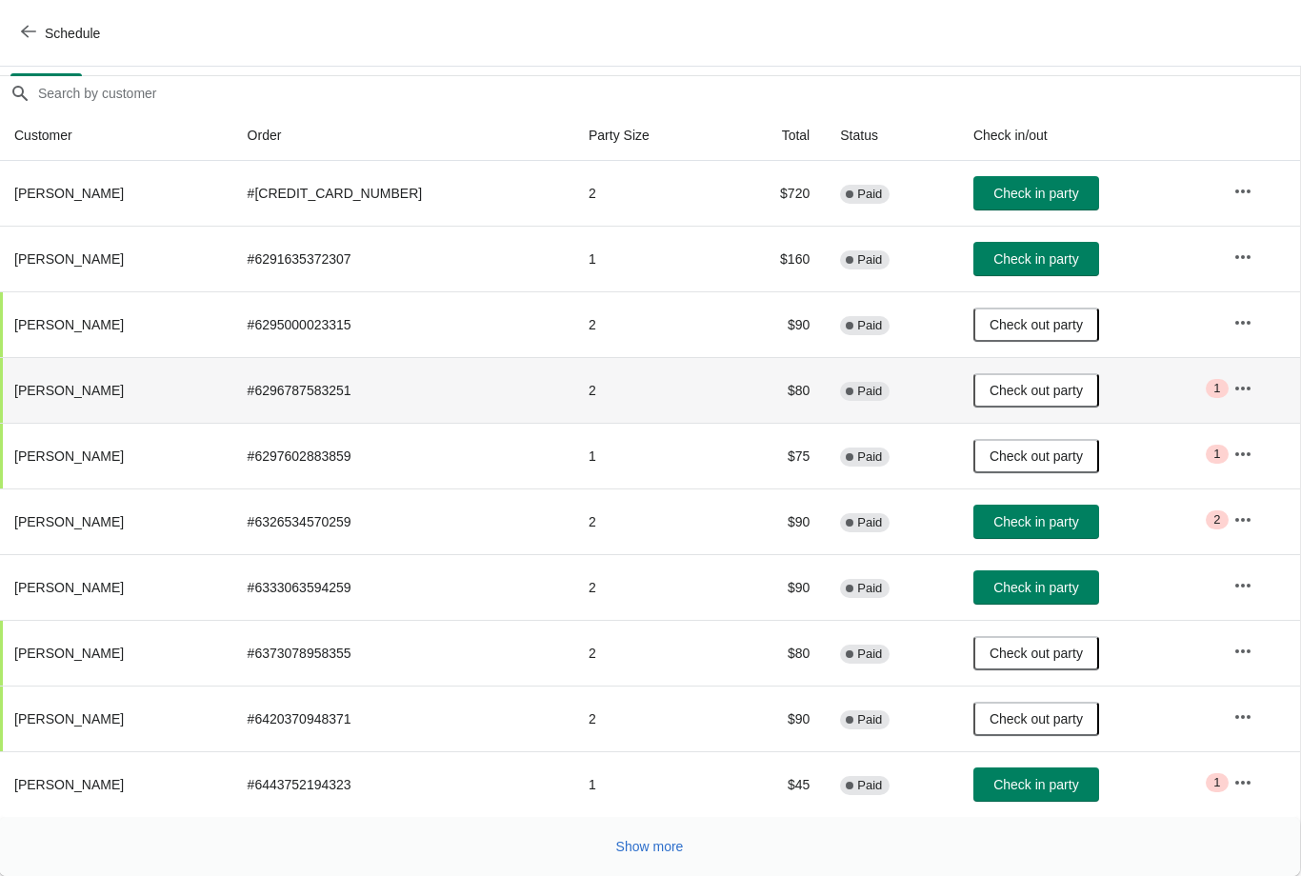
scroll to position [155, 1]
click at [680, 854] on span "Show more" at bounding box center [650, 846] width 68 height 15
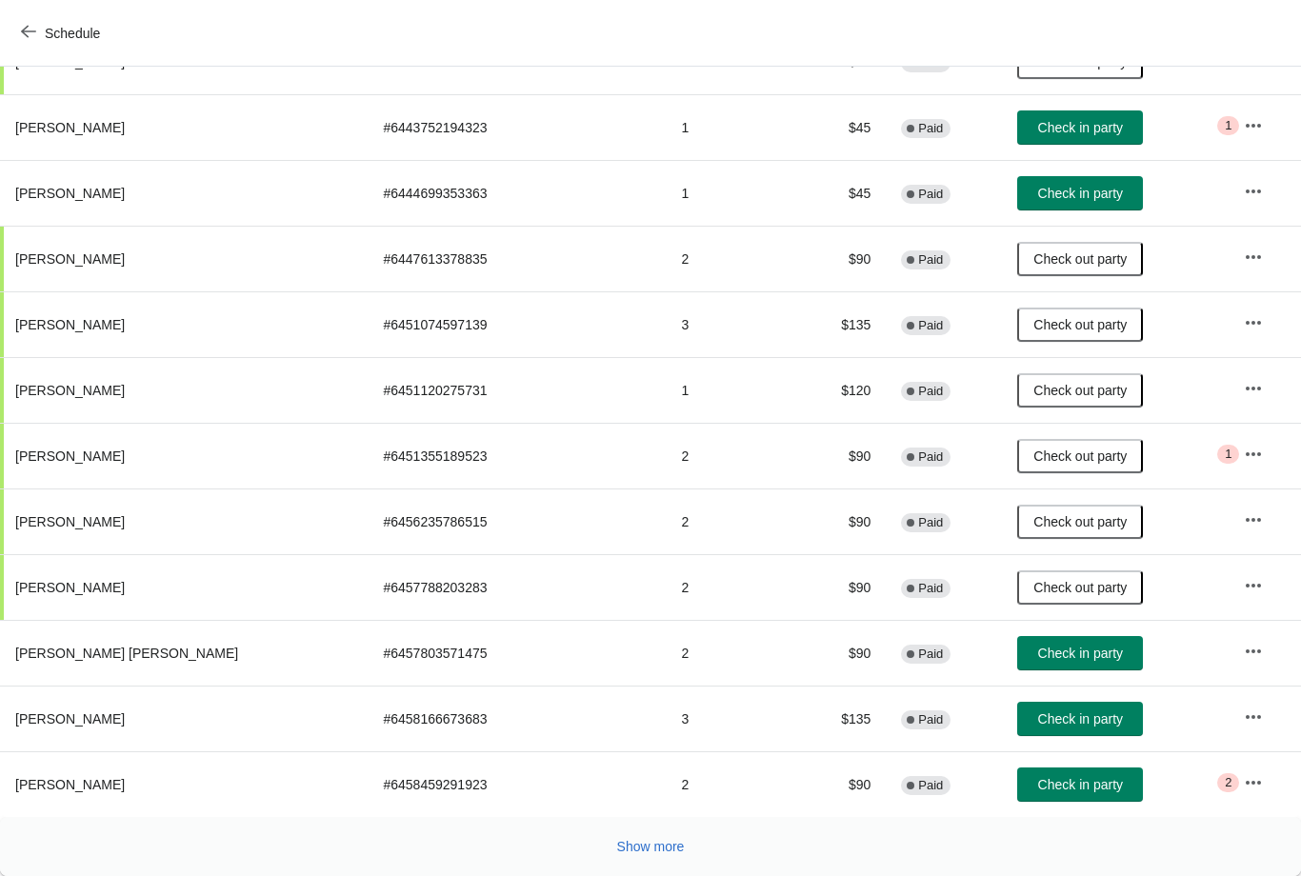
scroll to position [813, 0]
click at [691, 837] on button "Show more" at bounding box center [651, 847] width 83 height 34
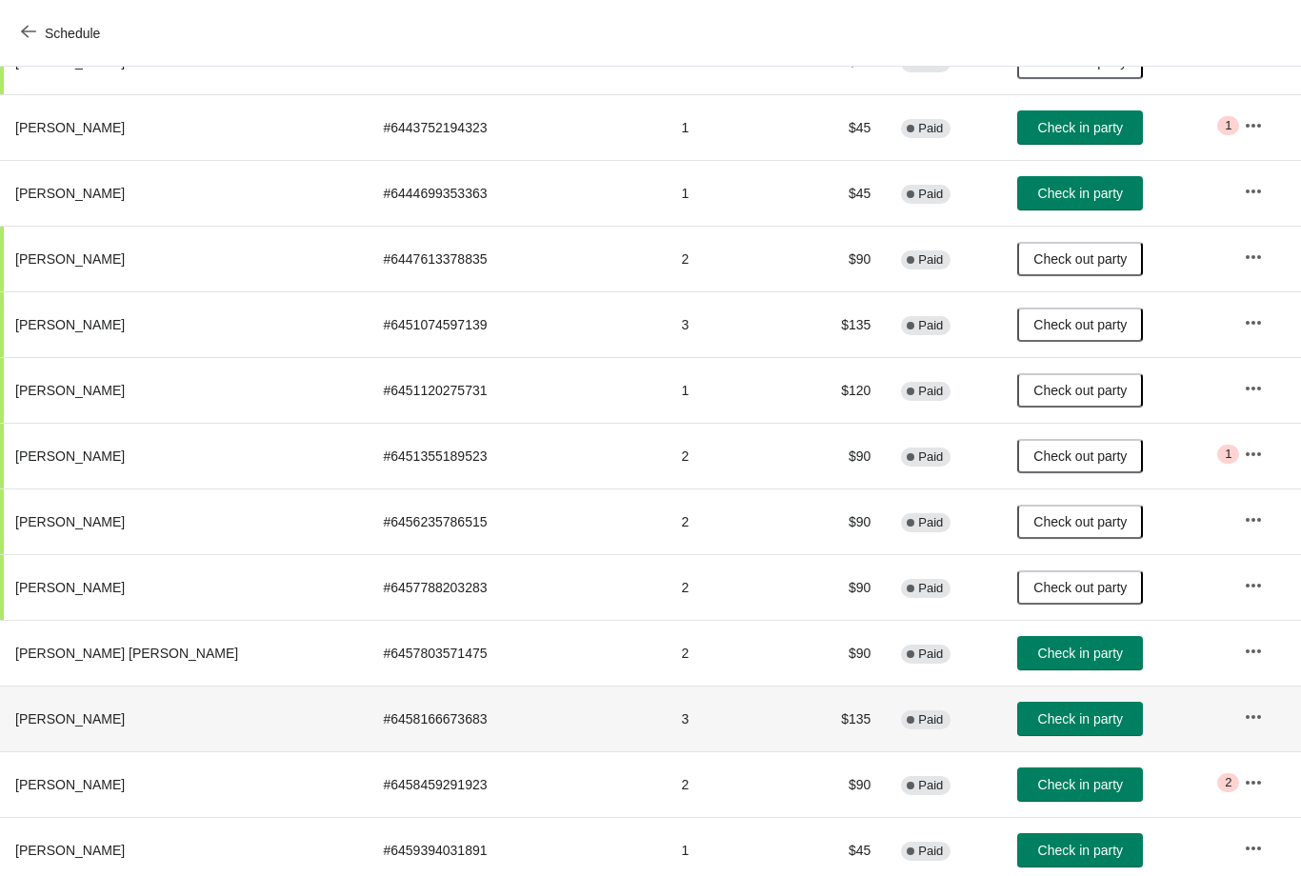
click at [1052, 714] on span "Check in party" at bounding box center [1080, 719] width 85 height 15
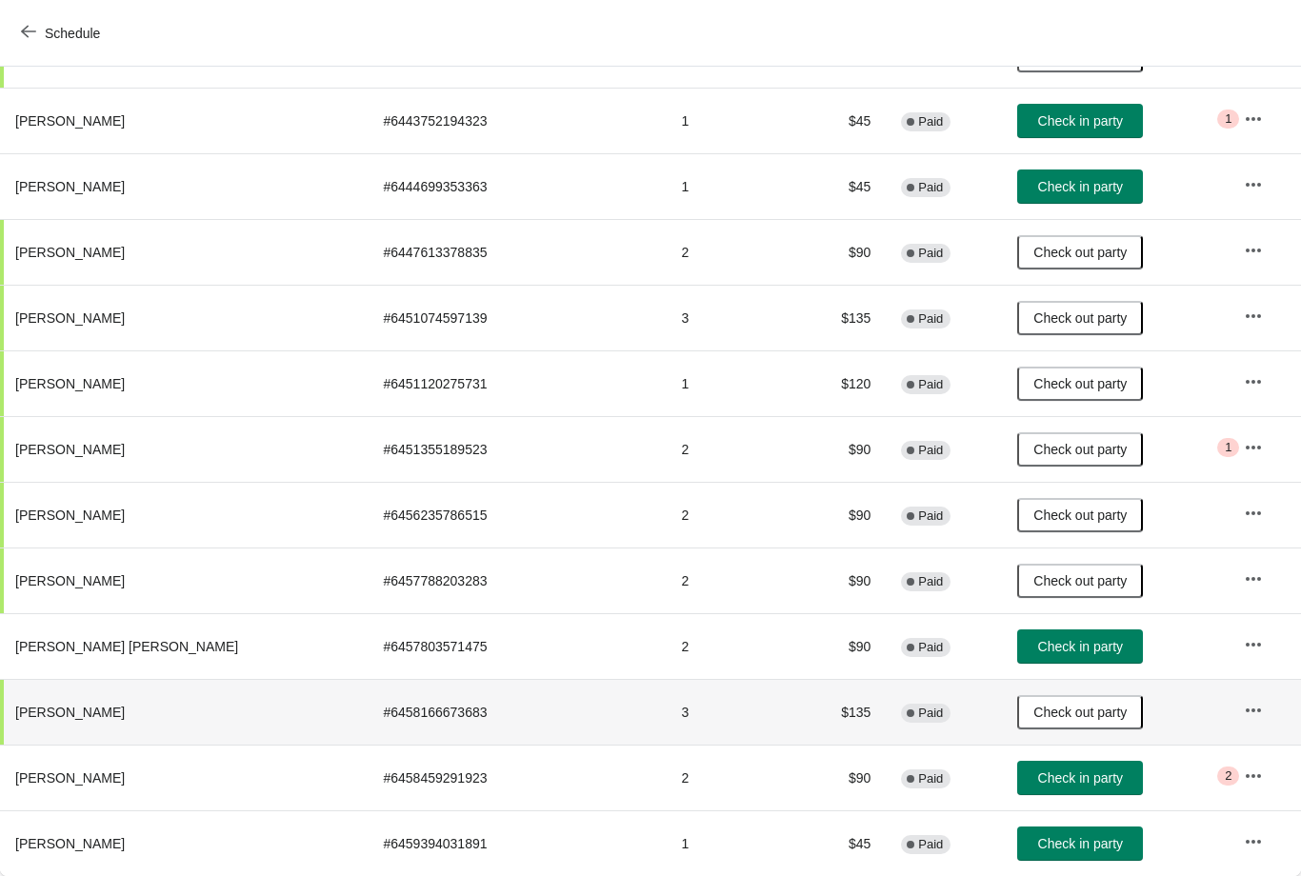
scroll to position [819, 0]
click at [1076, 165] on td "Check in party" at bounding box center [1115, 186] width 227 height 66
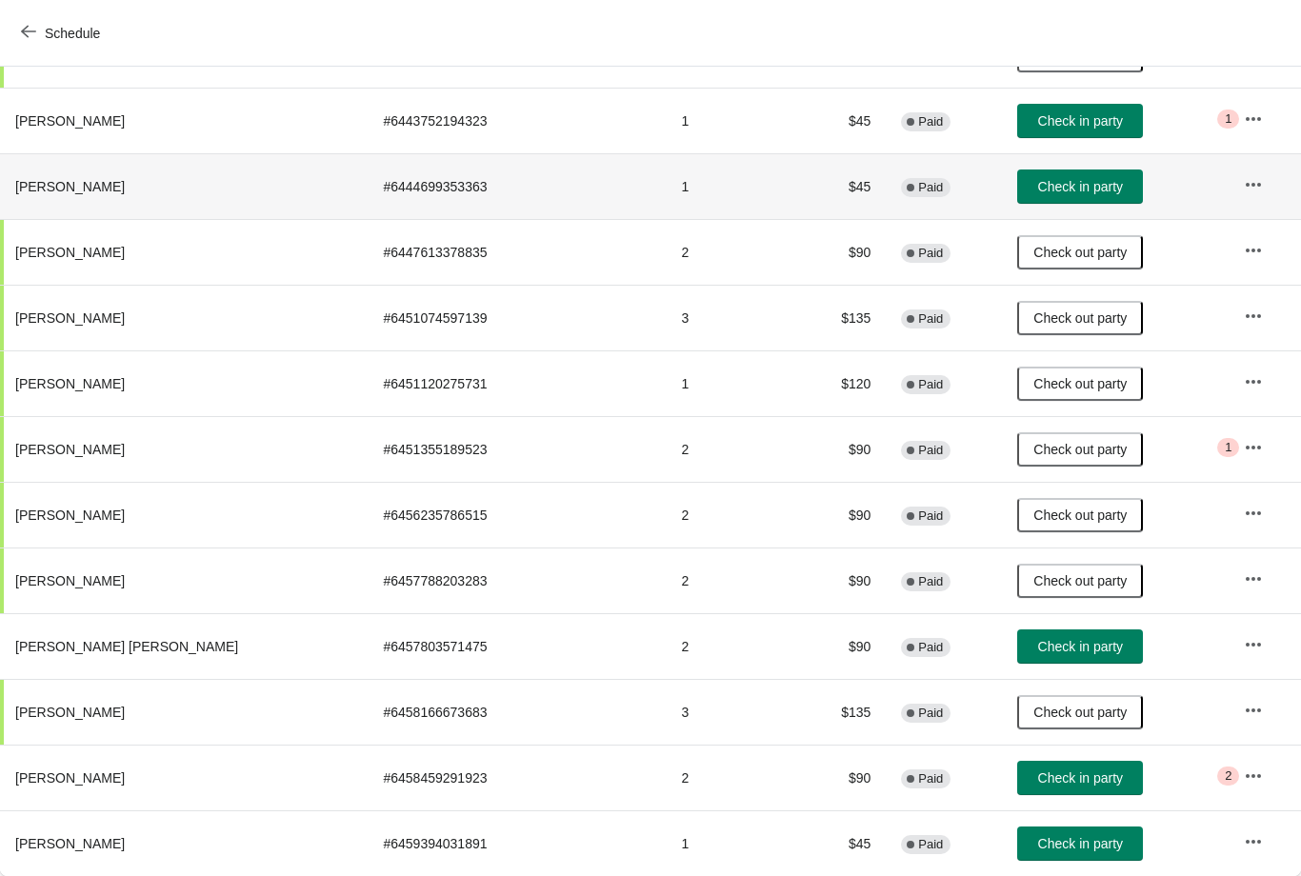
click at [1132, 155] on td "Check in party" at bounding box center [1115, 186] width 227 height 66
click at [1066, 186] on span "Check in party" at bounding box center [1080, 186] width 85 height 15
click at [1058, 171] on button "Check out party" at bounding box center [1080, 187] width 126 height 34
click at [1062, 184] on span "Check in party" at bounding box center [1080, 186] width 85 height 15
click at [1044, 842] on span "Check in party" at bounding box center [1080, 843] width 85 height 15
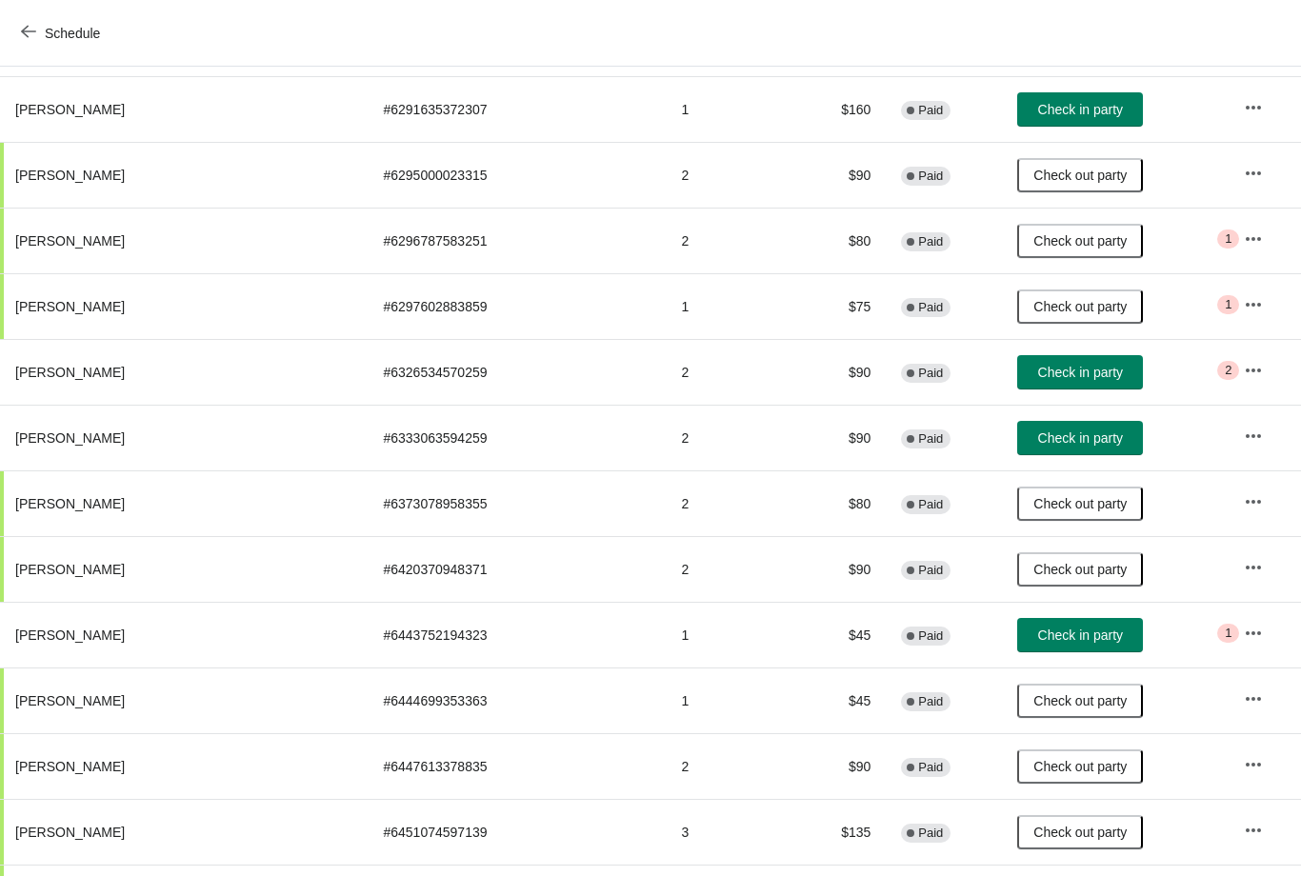
scroll to position [305, 0]
click at [1081, 435] on span "Check in party" at bounding box center [1080, 438] width 95 height 15
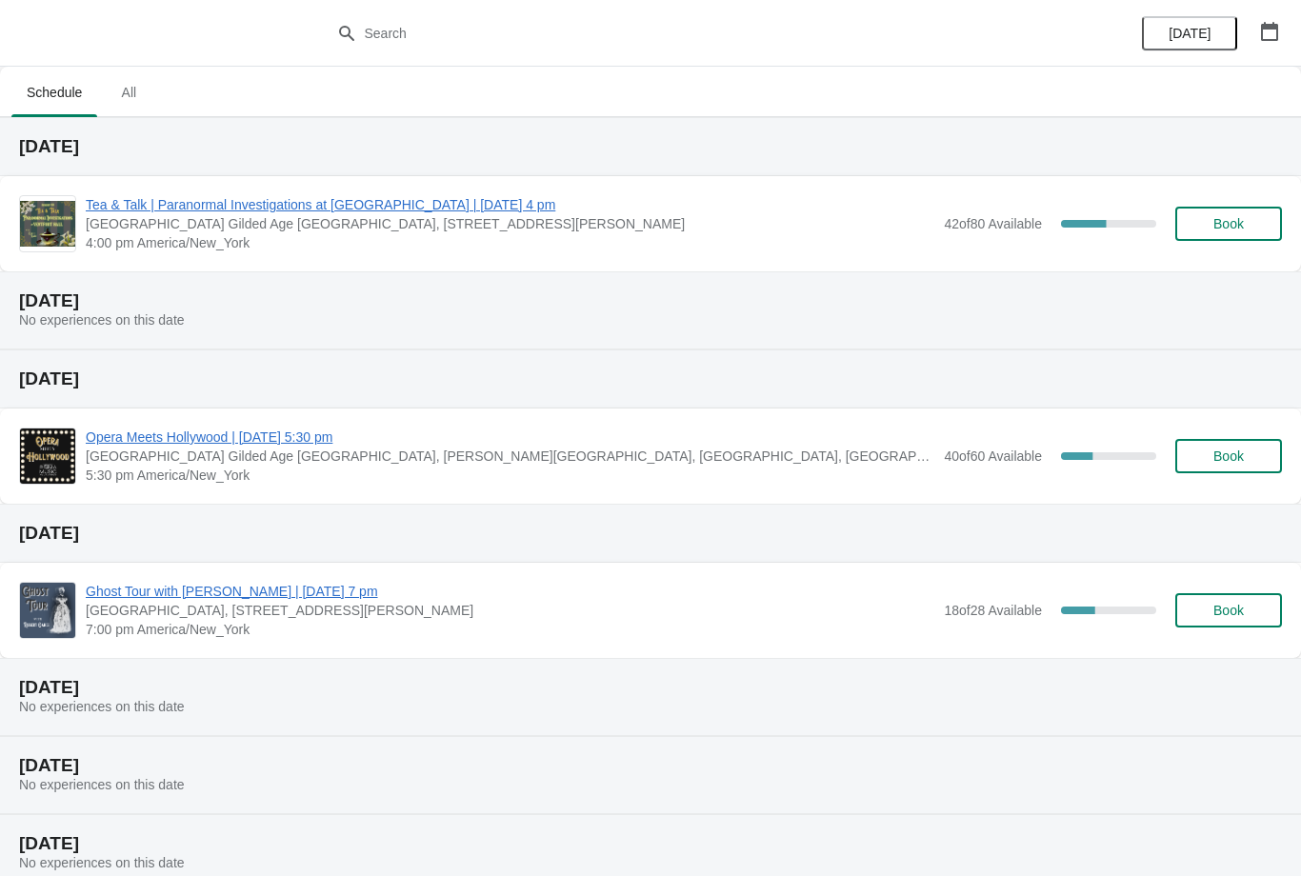
click at [472, 211] on span "Tea & Talk | Paranormal Investigations at [GEOGRAPHIC_DATA] | [DATE] 4 pm" at bounding box center [510, 204] width 849 height 19
click at [507, 195] on span "Tea & Talk | Paranormal Investigations at [GEOGRAPHIC_DATA] | [DATE] 4 pm" at bounding box center [510, 204] width 849 height 19
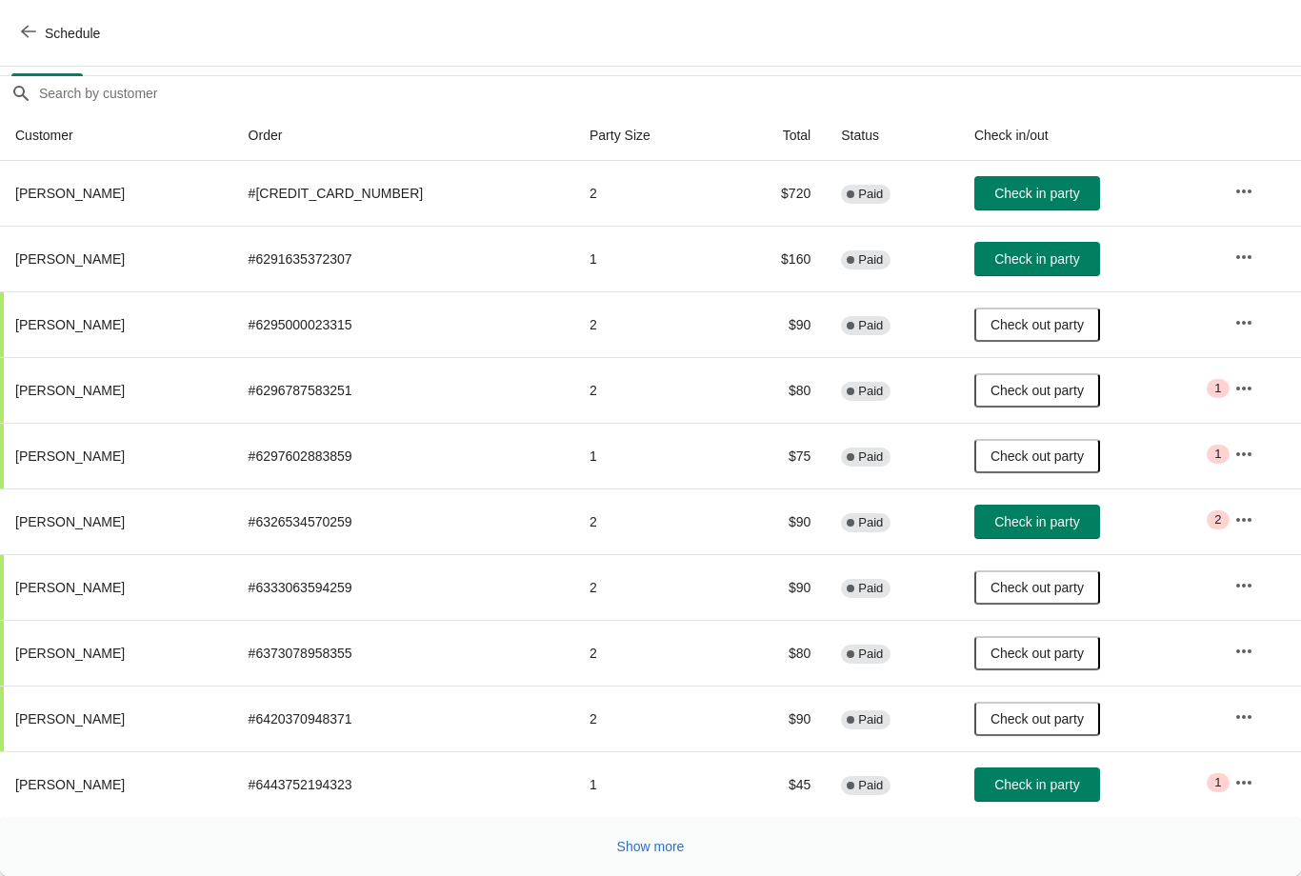
scroll to position [155, 0]
click at [662, 850] on span "Show more" at bounding box center [651, 846] width 68 height 15
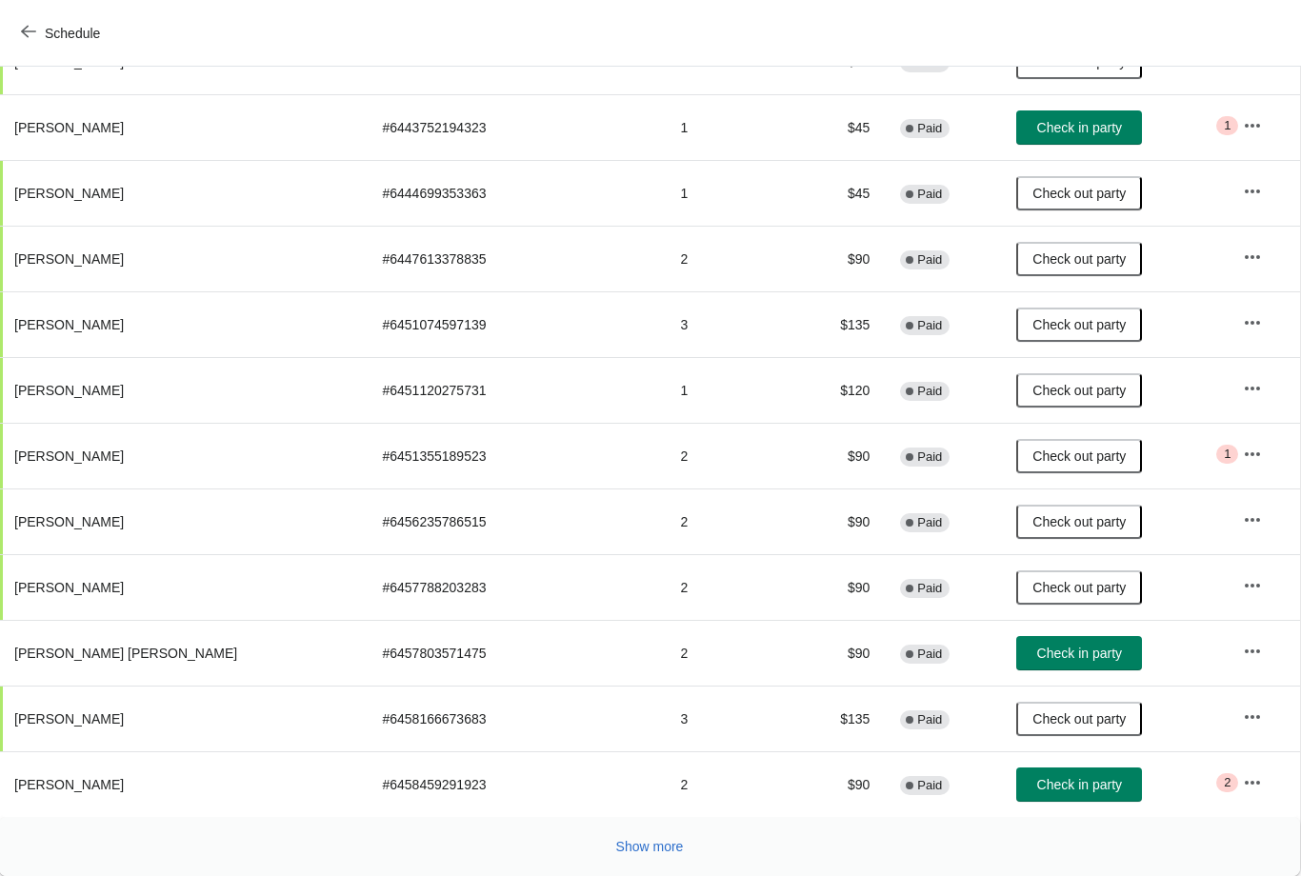
scroll to position [813, 1]
click at [1037, 656] on span "Check in party" at bounding box center [1079, 653] width 85 height 15
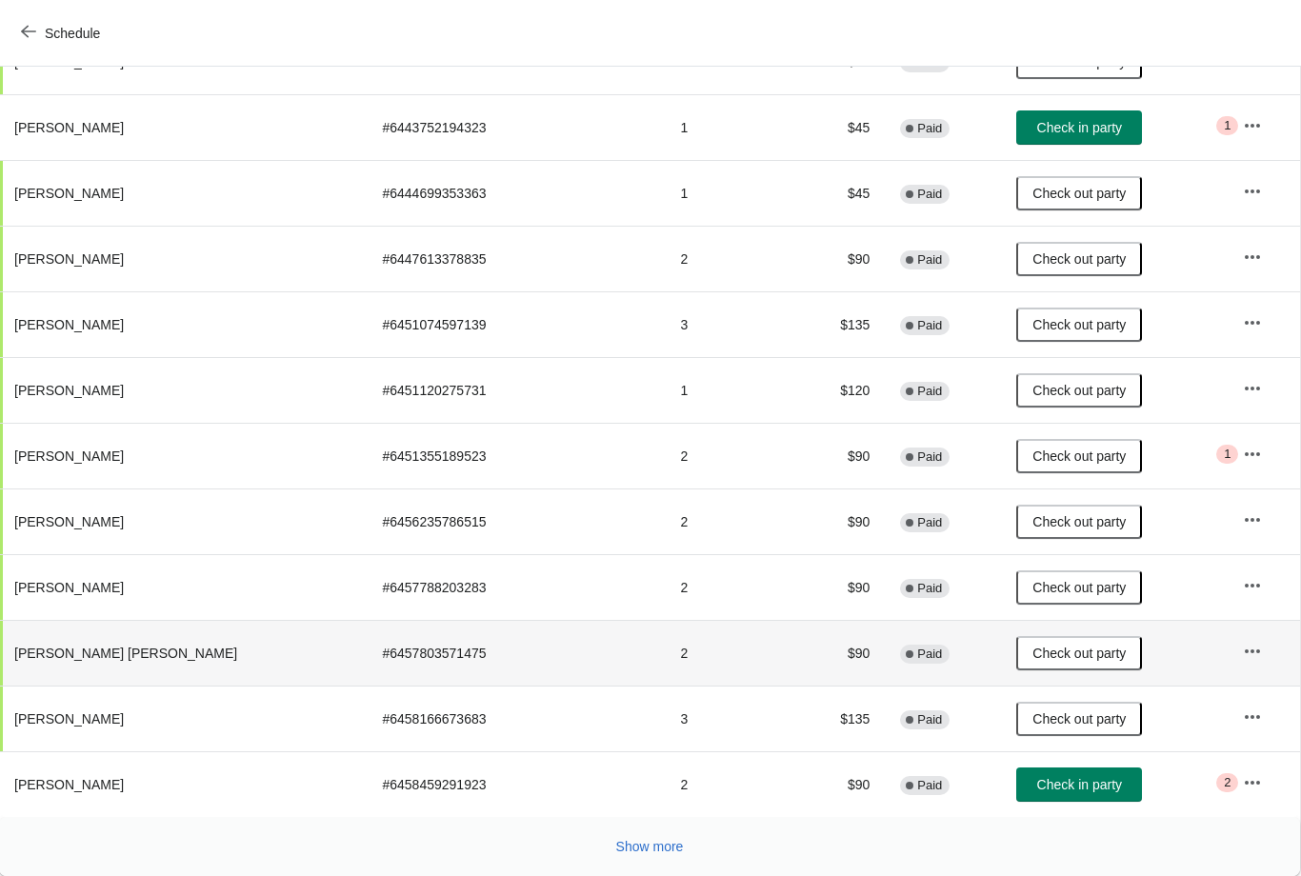
click at [666, 846] on span "Show more" at bounding box center [650, 846] width 68 height 15
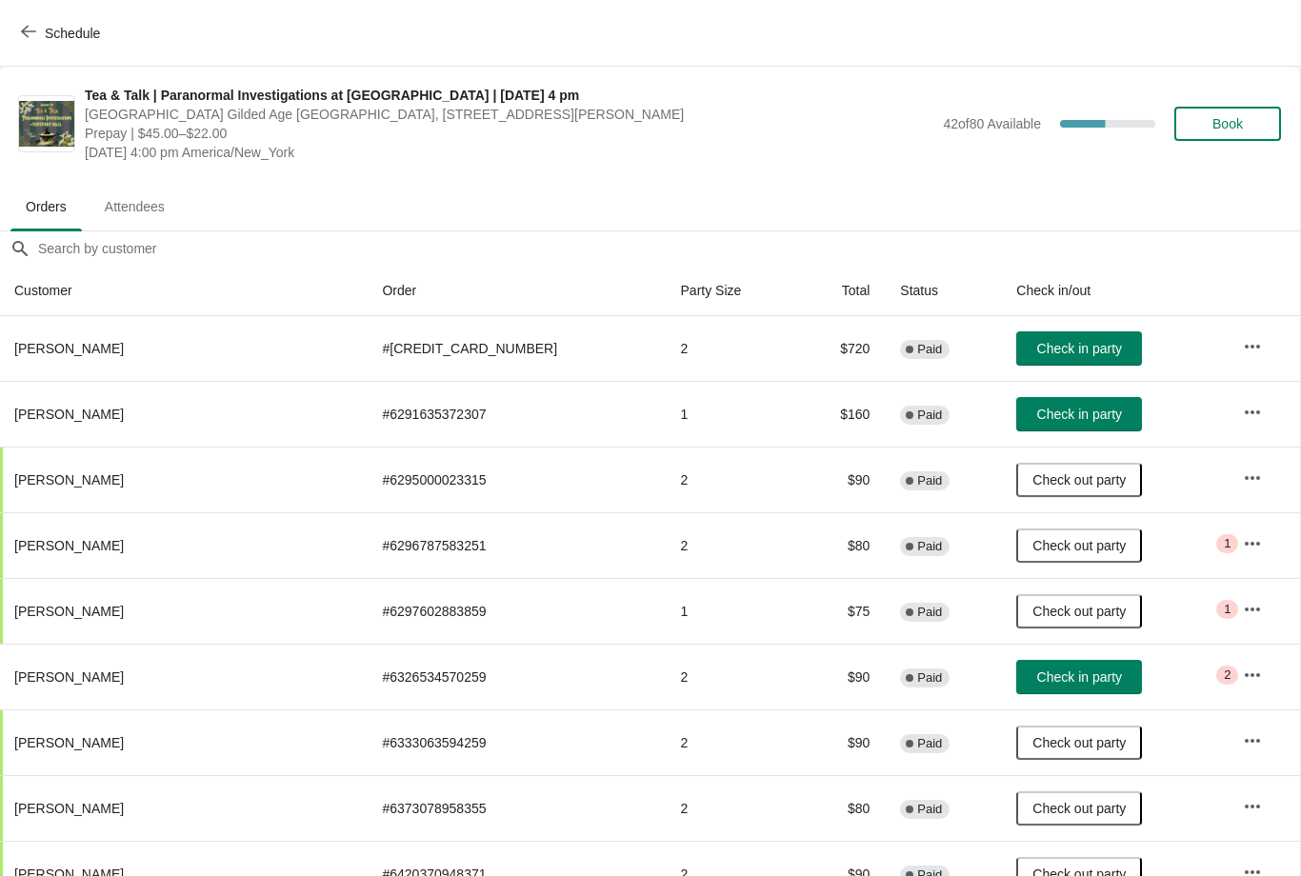
scroll to position [0, 1]
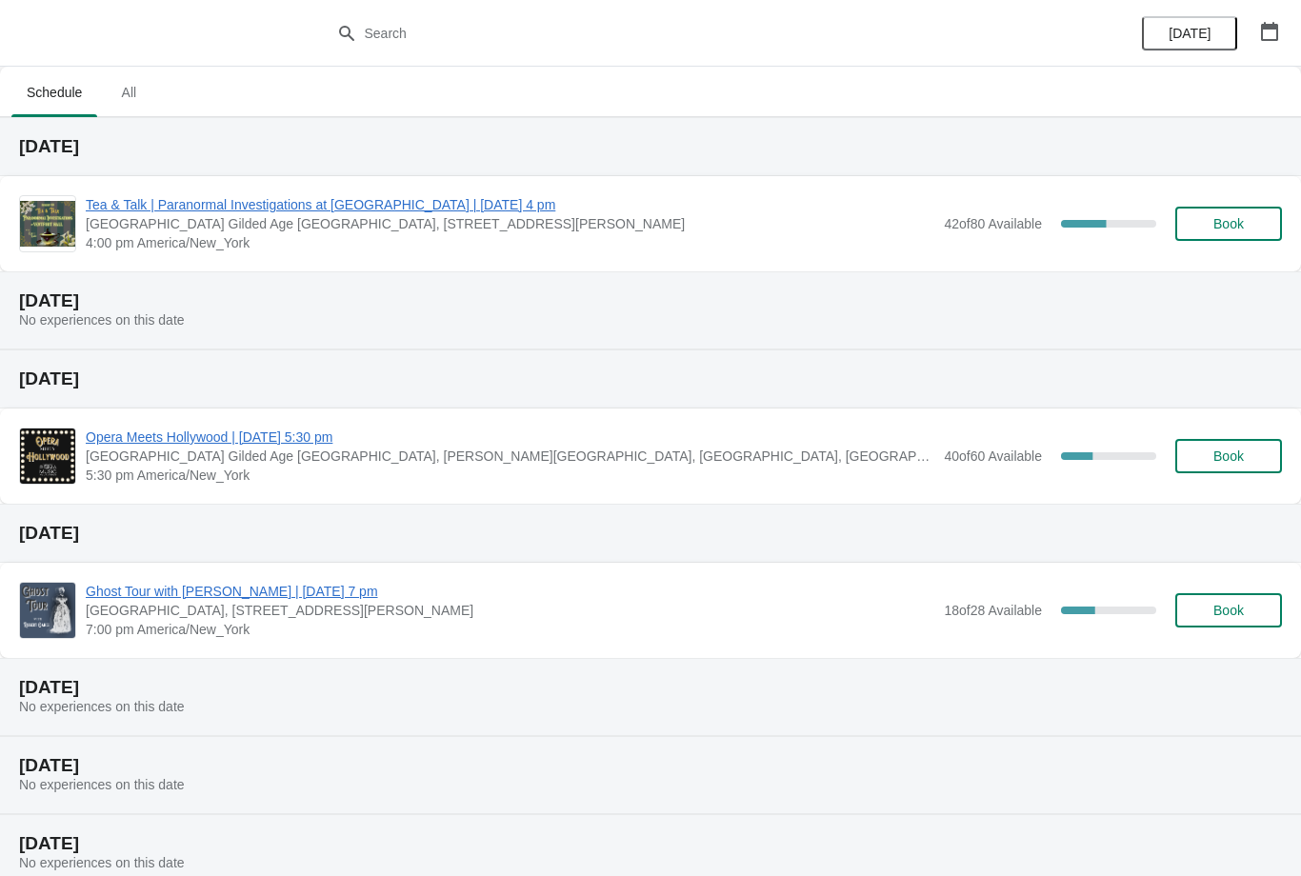
click at [510, 211] on span "Tea & Talk | Paranormal Investigations at [GEOGRAPHIC_DATA] | [DATE] 4 pm" at bounding box center [510, 204] width 849 height 19
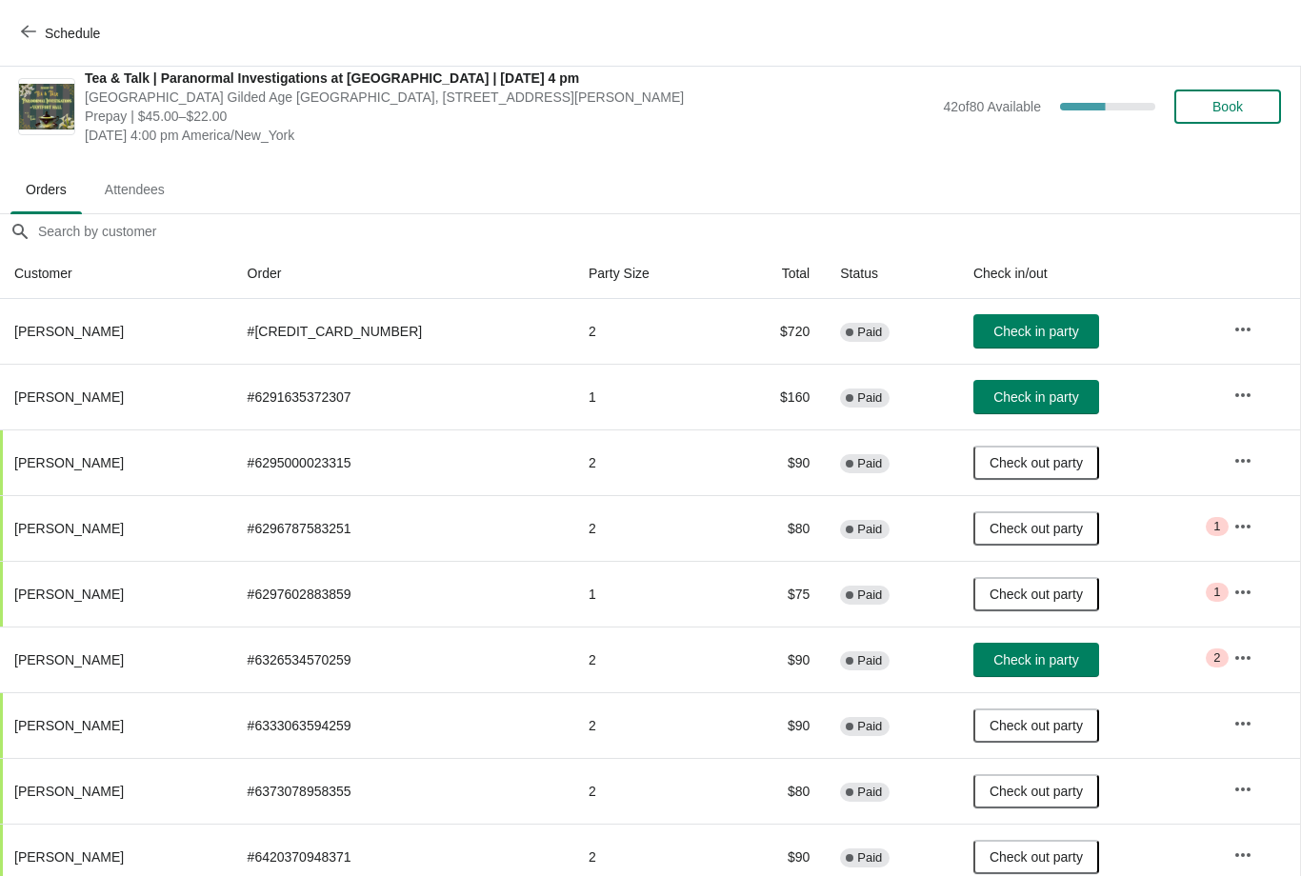
scroll to position [23, 1]
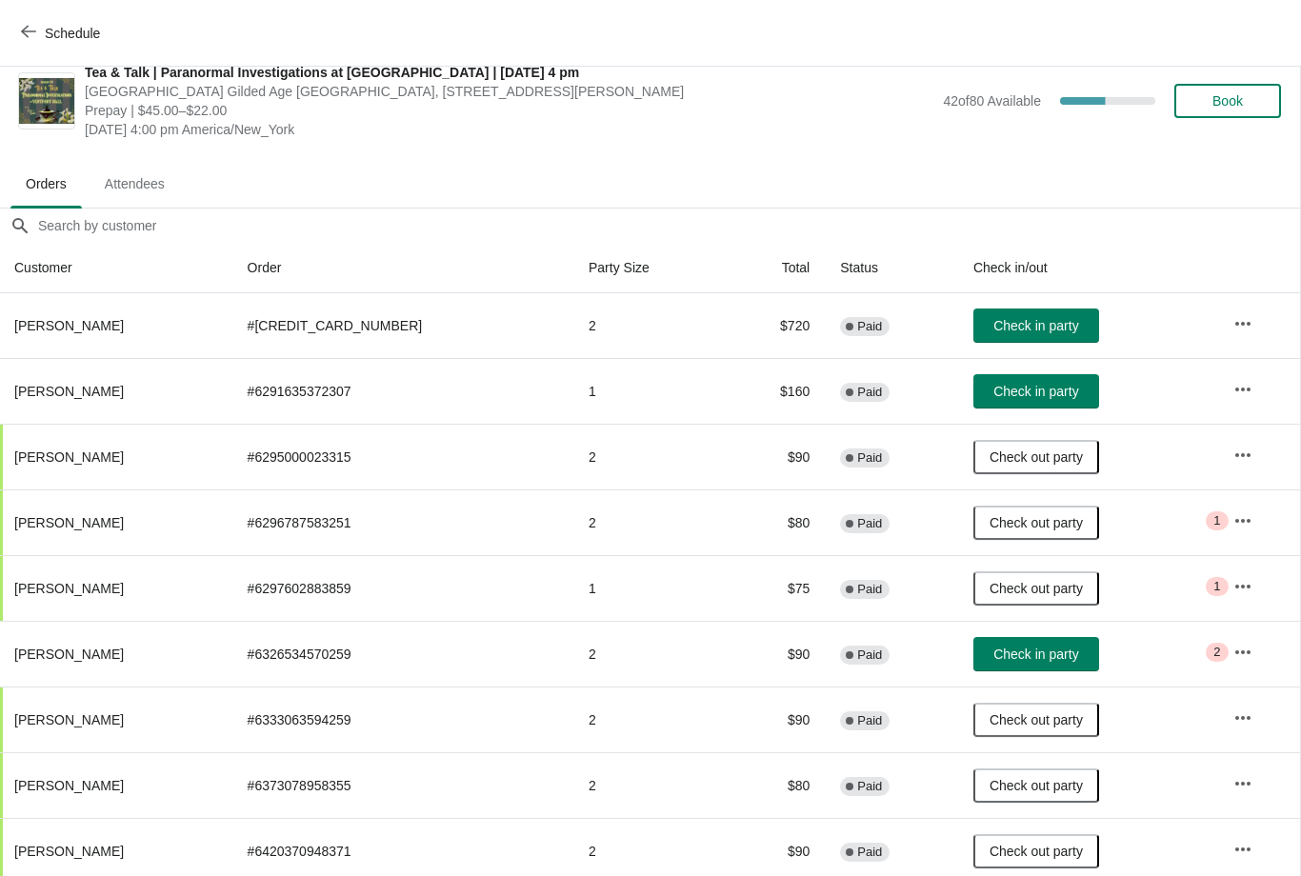
click at [1010, 657] on span "Check in party" at bounding box center [1035, 654] width 85 height 15
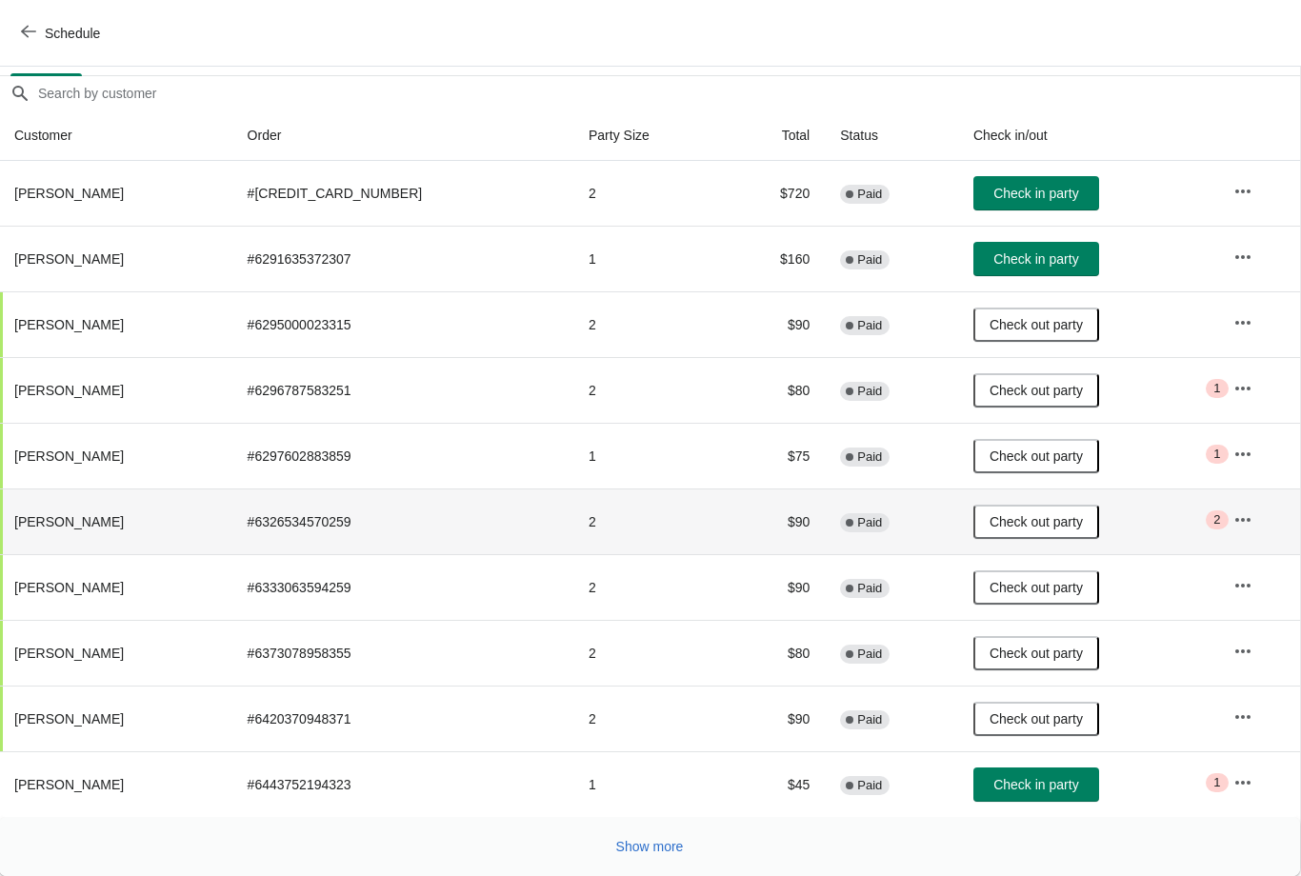
scroll to position [155, 1]
click at [644, 845] on span "Show more" at bounding box center [650, 846] width 68 height 15
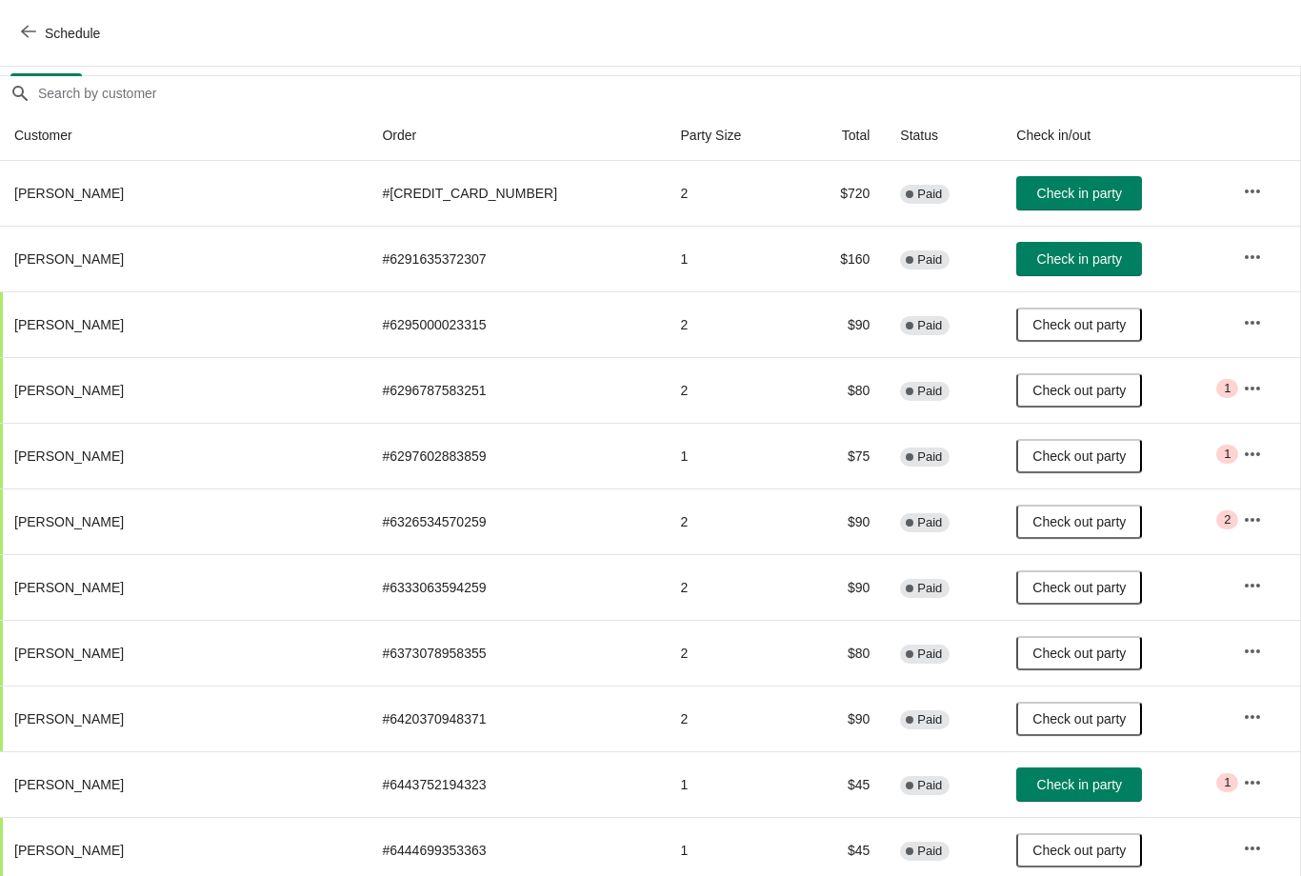
click at [1047, 799] on button "Check in party" at bounding box center [1079, 785] width 126 height 34
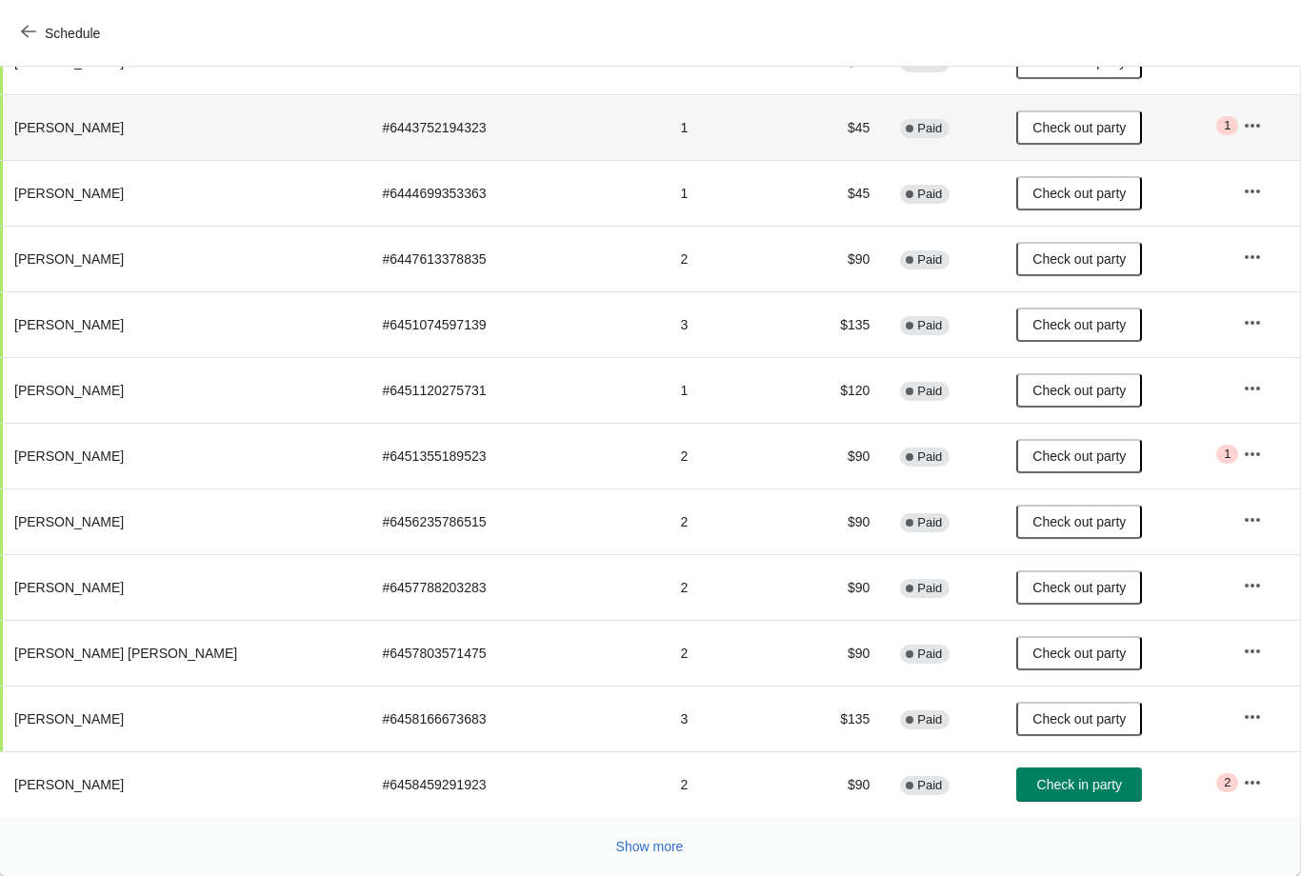
scroll to position [813, 1]
click at [1044, 781] on span "Check in party" at bounding box center [1079, 784] width 85 height 15
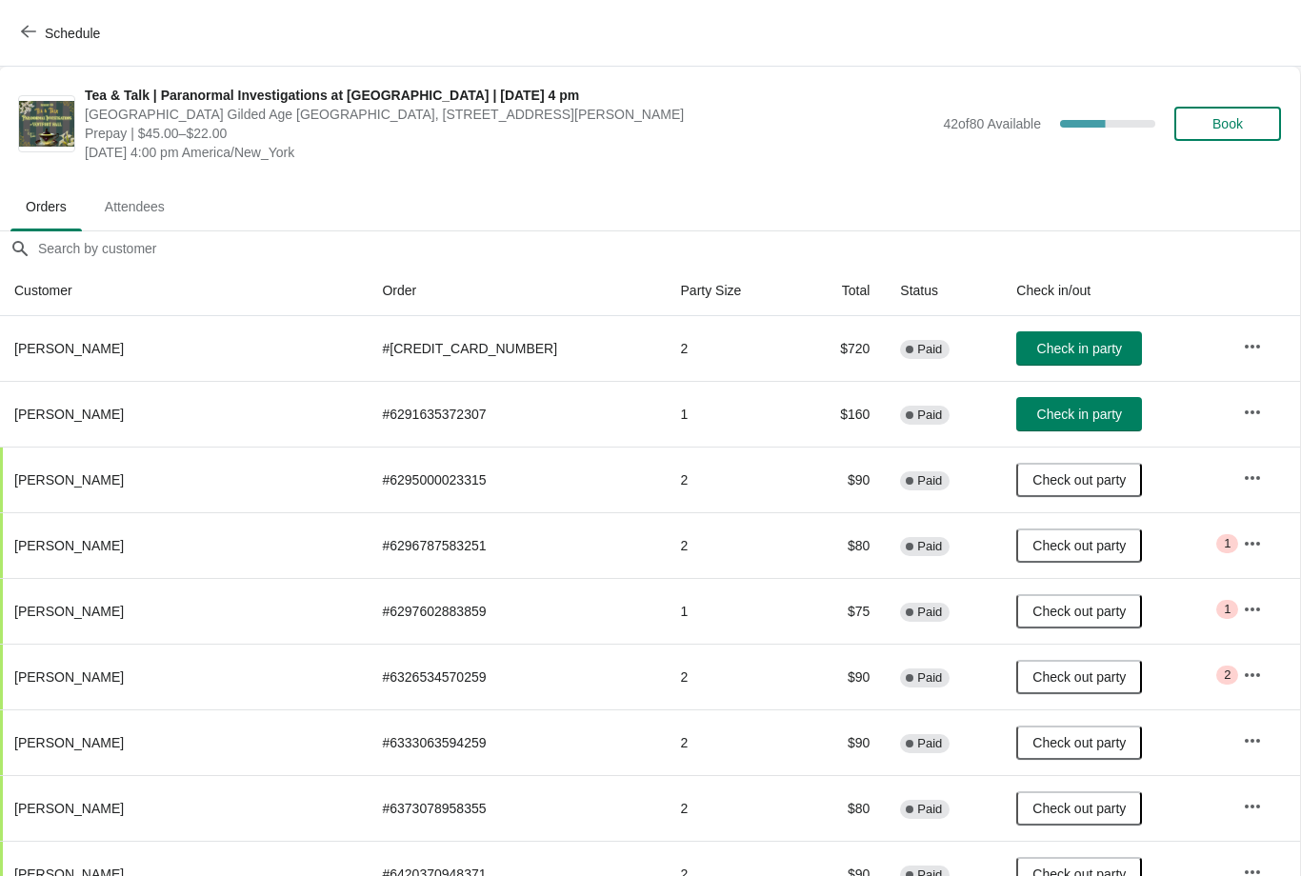
scroll to position [0, 1]
click at [1051, 351] on span "Check in party" at bounding box center [1079, 348] width 85 height 15
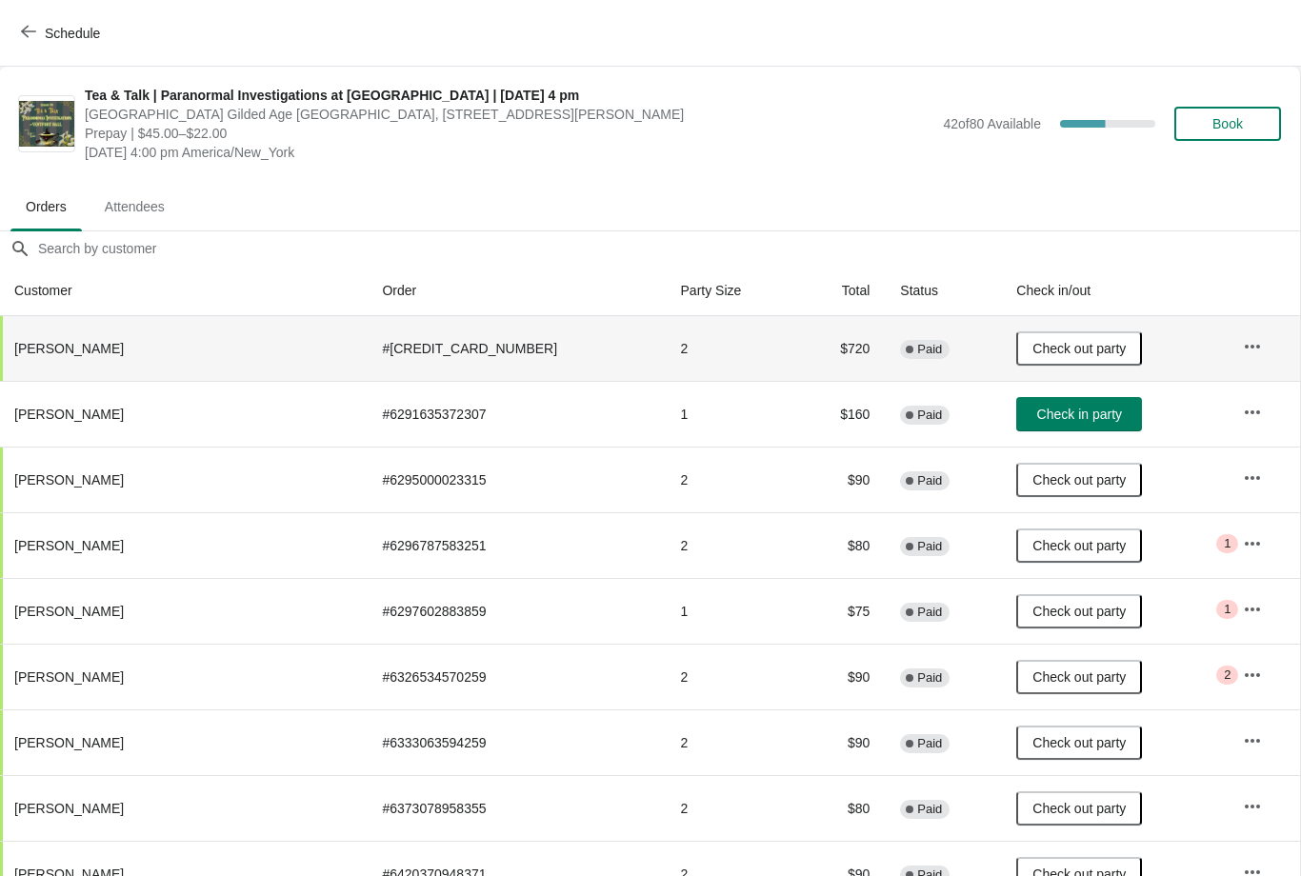
click at [1048, 408] on span "Check in party" at bounding box center [1079, 414] width 85 height 15
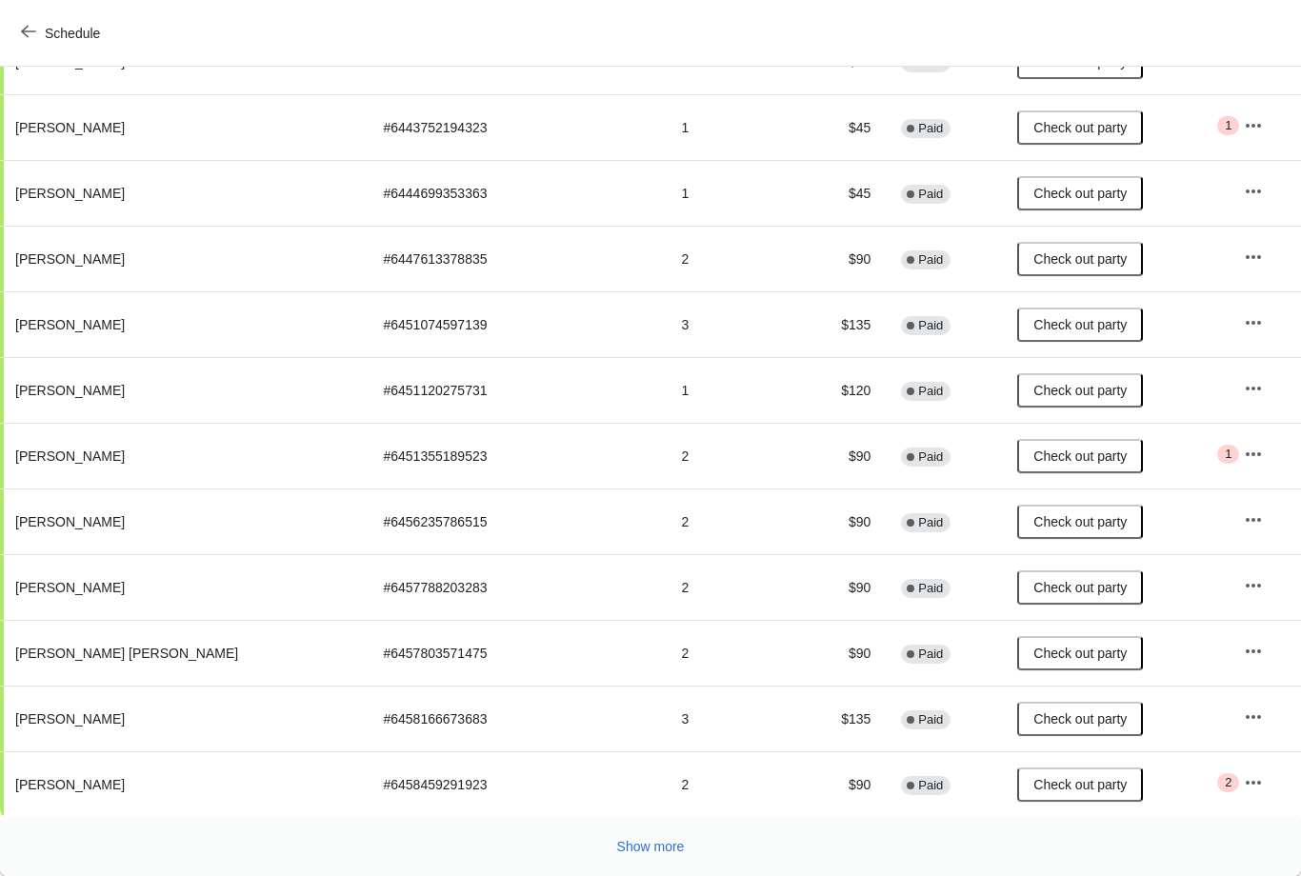
scroll to position [813, 0]
click at [646, 842] on span "Show more" at bounding box center [651, 846] width 68 height 15
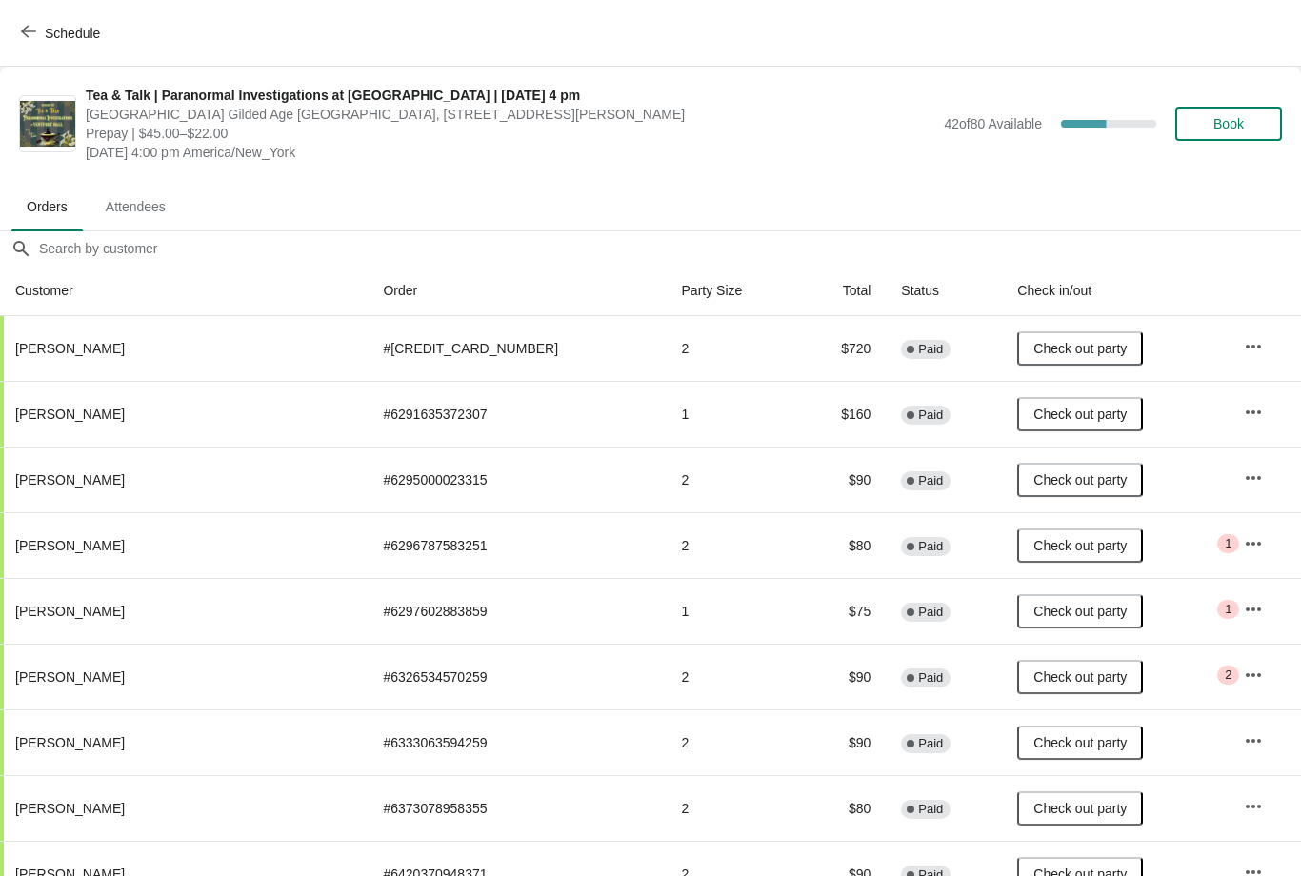
scroll to position [0, 0]
